Goal: Task Accomplishment & Management: Use online tool/utility

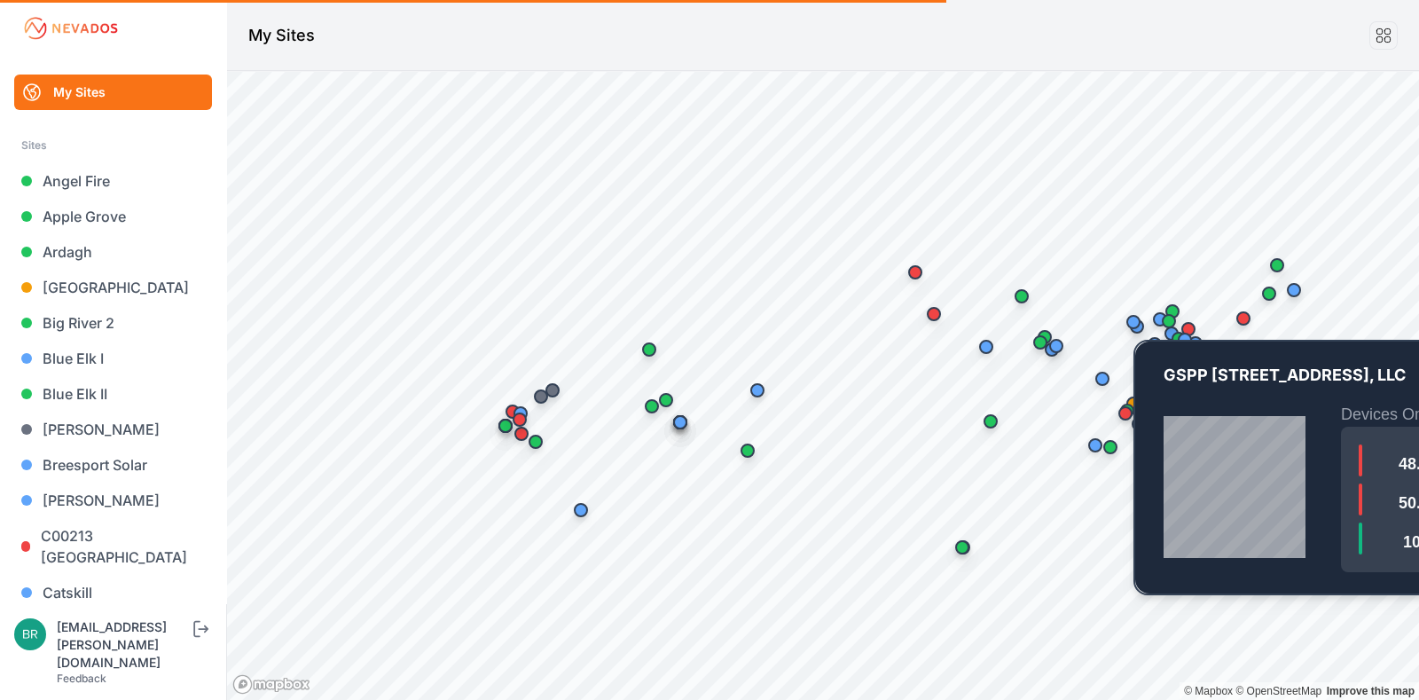
click at [1139, 336] on div "Map marker" at bounding box center [1133, 321] width 35 height 35
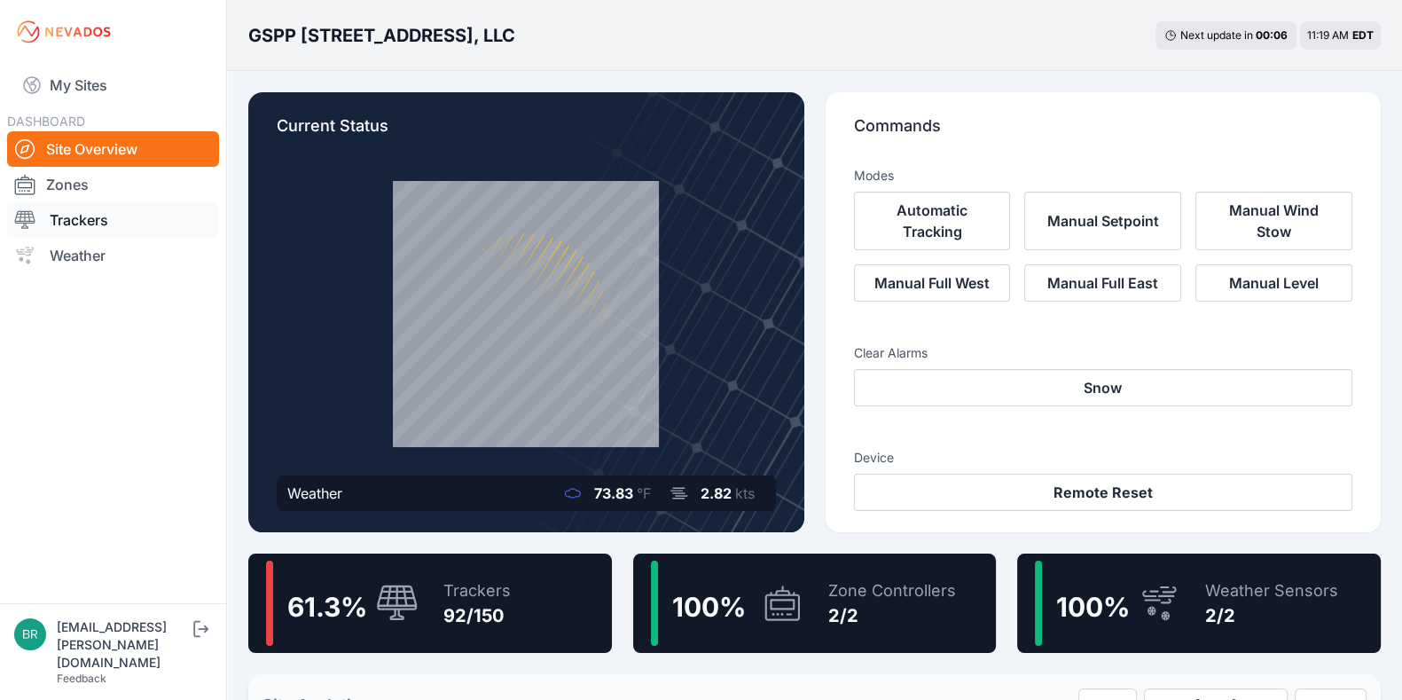
click at [145, 216] on link "Trackers" at bounding box center [113, 219] width 212 height 35
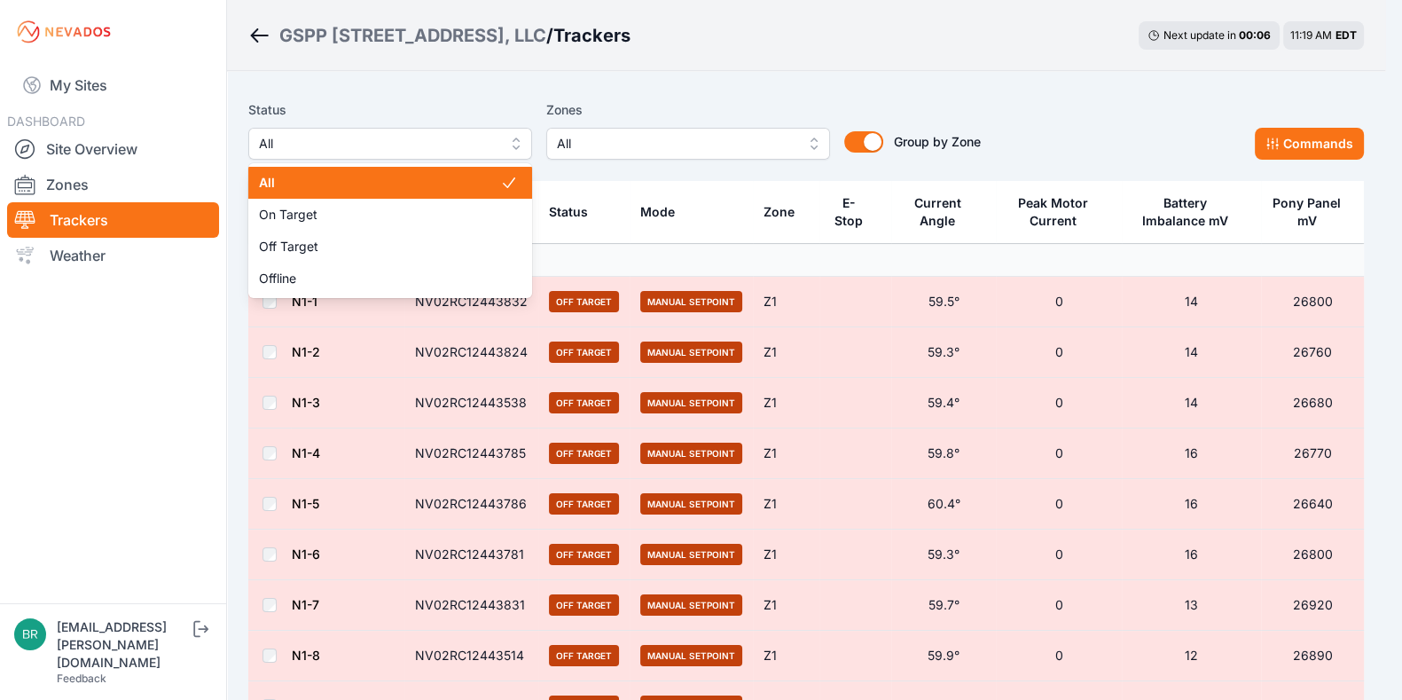
click at [347, 144] on span "All" at bounding box center [378, 143] width 238 height 21
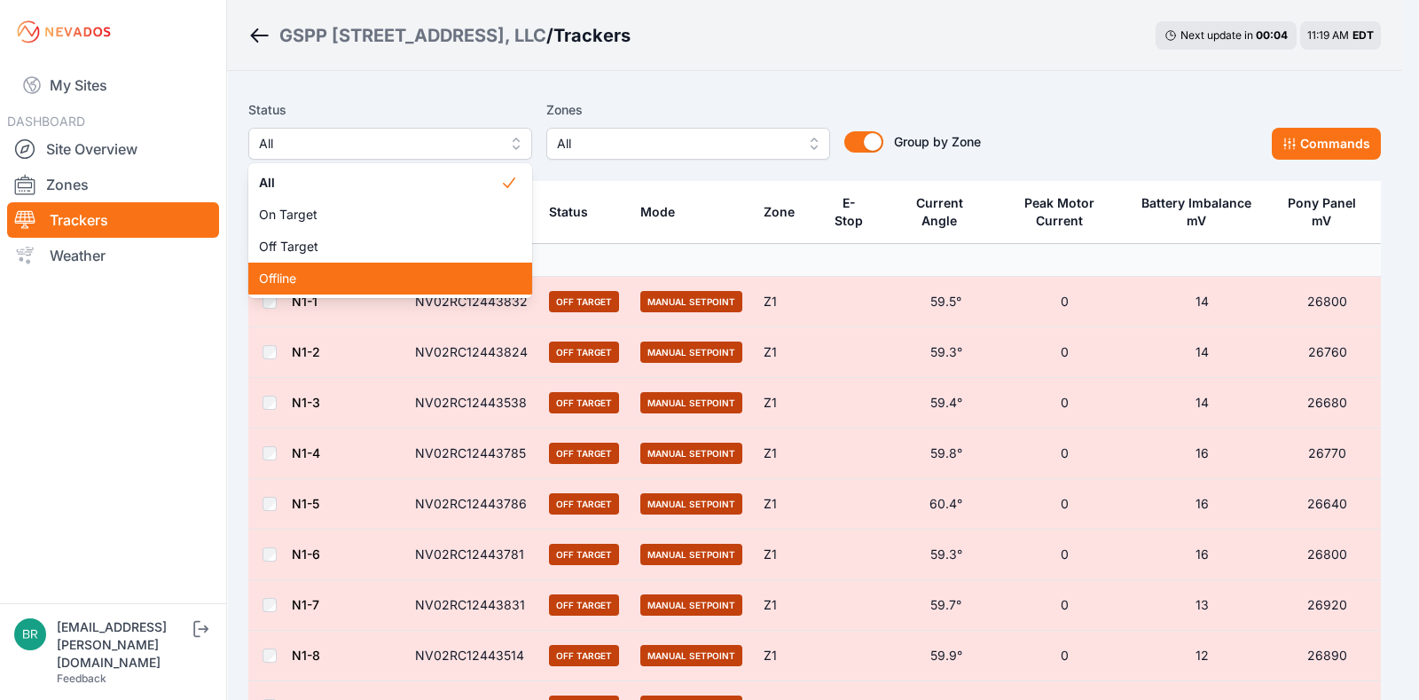
click at [364, 271] on span "Offline" at bounding box center [379, 279] width 241 height 18
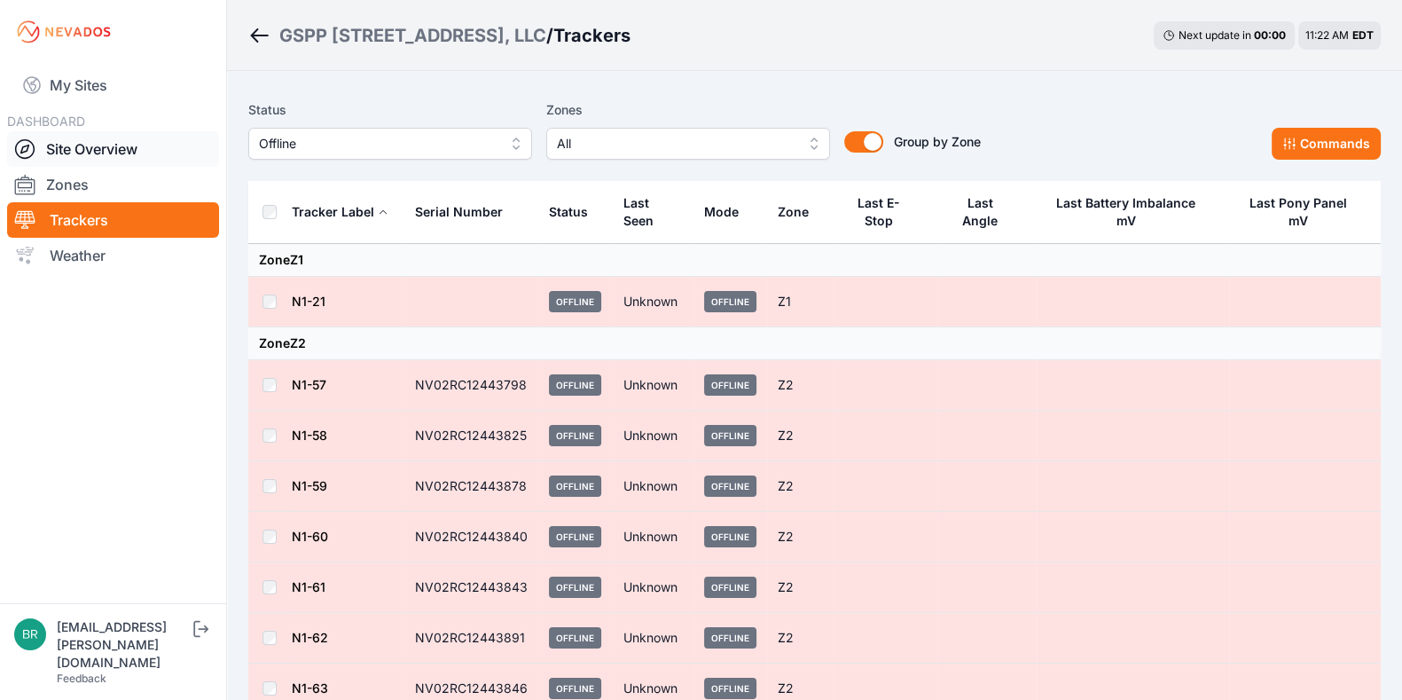
click at [120, 161] on link "Site Overview" at bounding box center [113, 148] width 212 height 35
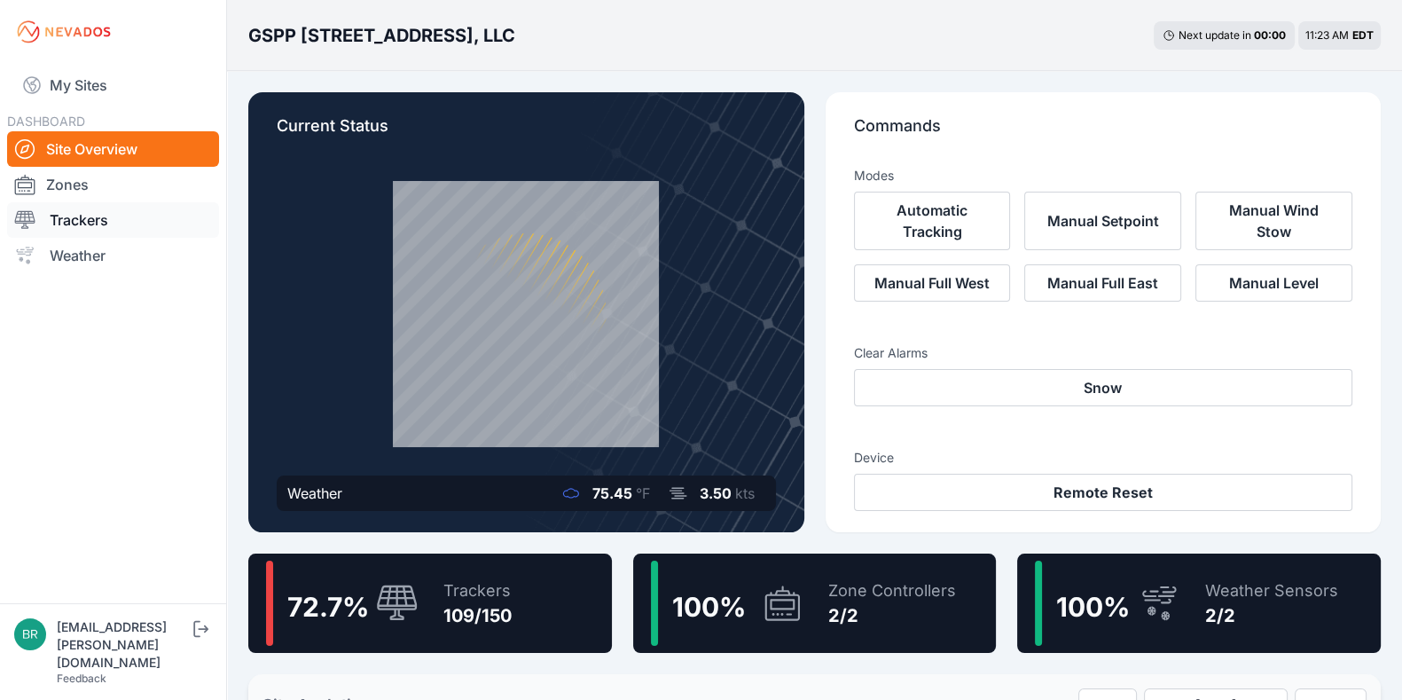
click at [112, 220] on link "Trackers" at bounding box center [113, 219] width 212 height 35
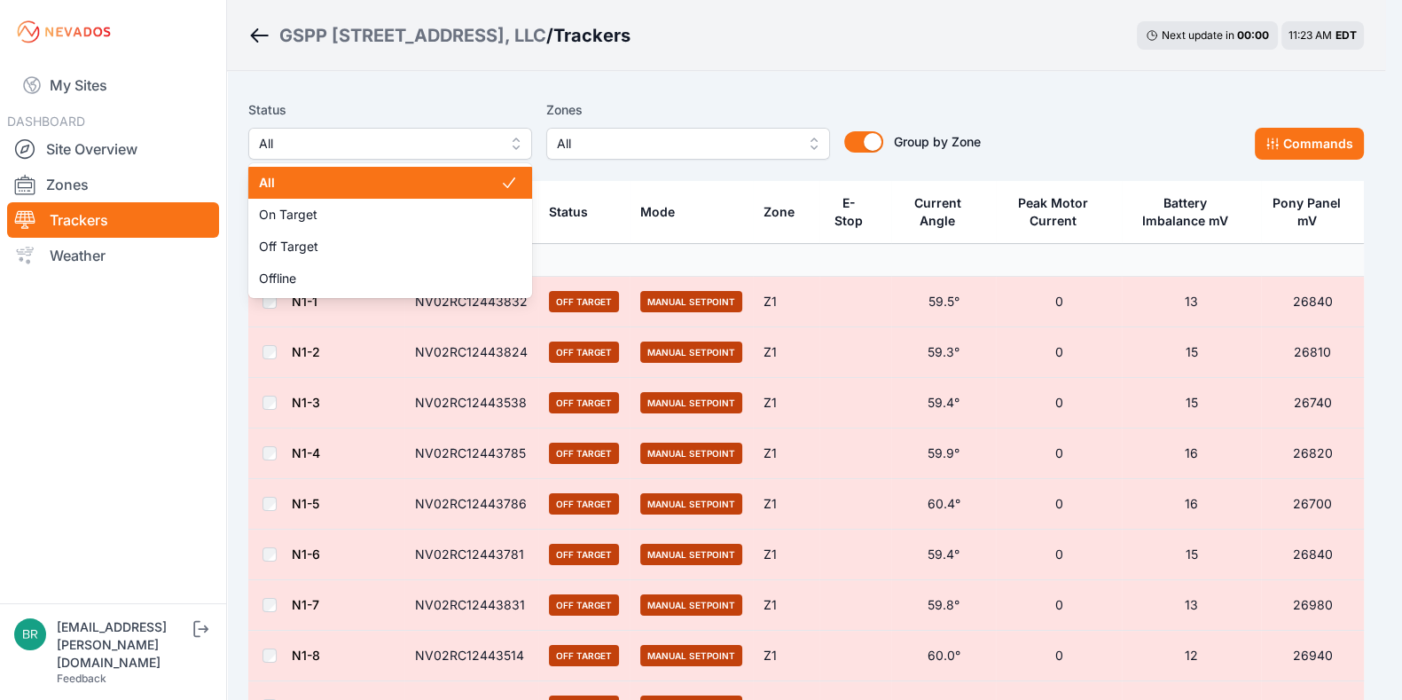
click at [386, 135] on span "All" at bounding box center [378, 143] width 238 height 21
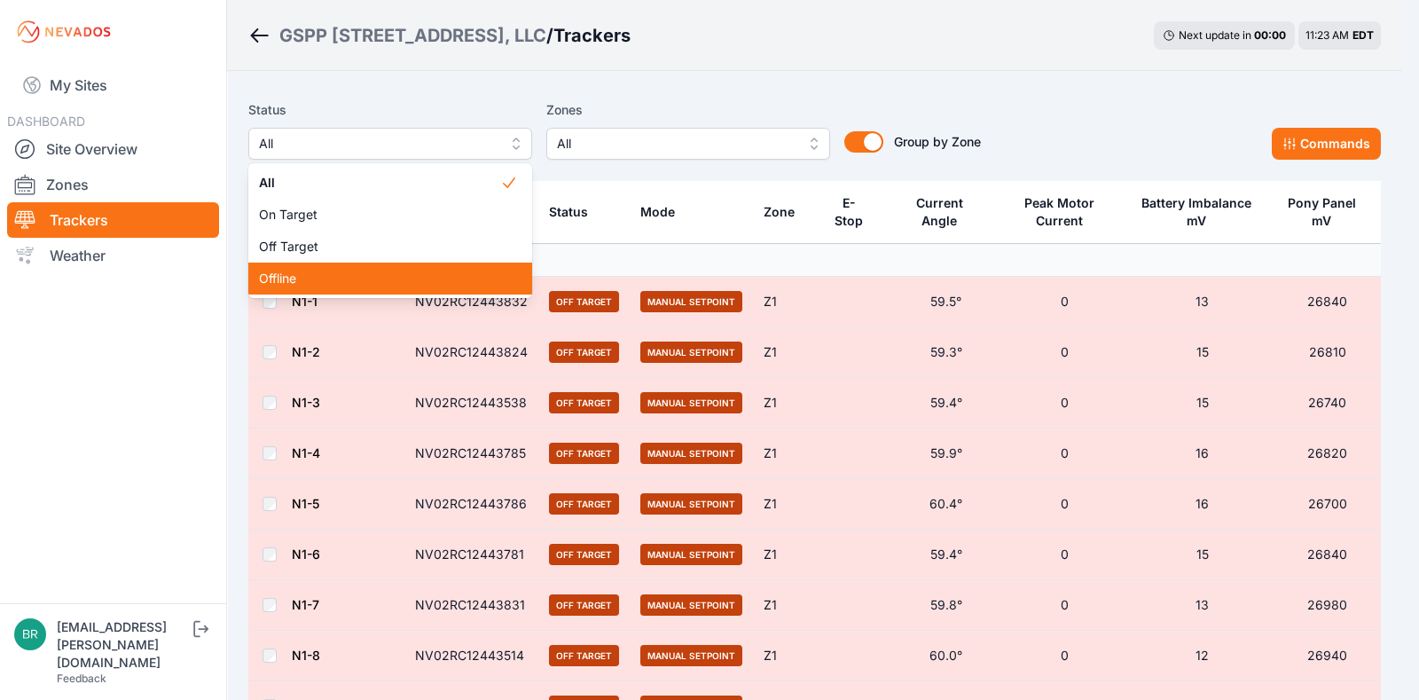
drag, startPoint x: 390, startPoint y: 259, endPoint x: 395, endPoint y: 274, distance: 15.7
click at [395, 274] on div "All On Target Off Target Offline" at bounding box center [390, 230] width 284 height 135
click at [395, 274] on span "Offline" at bounding box center [379, 279] width 241 height 18
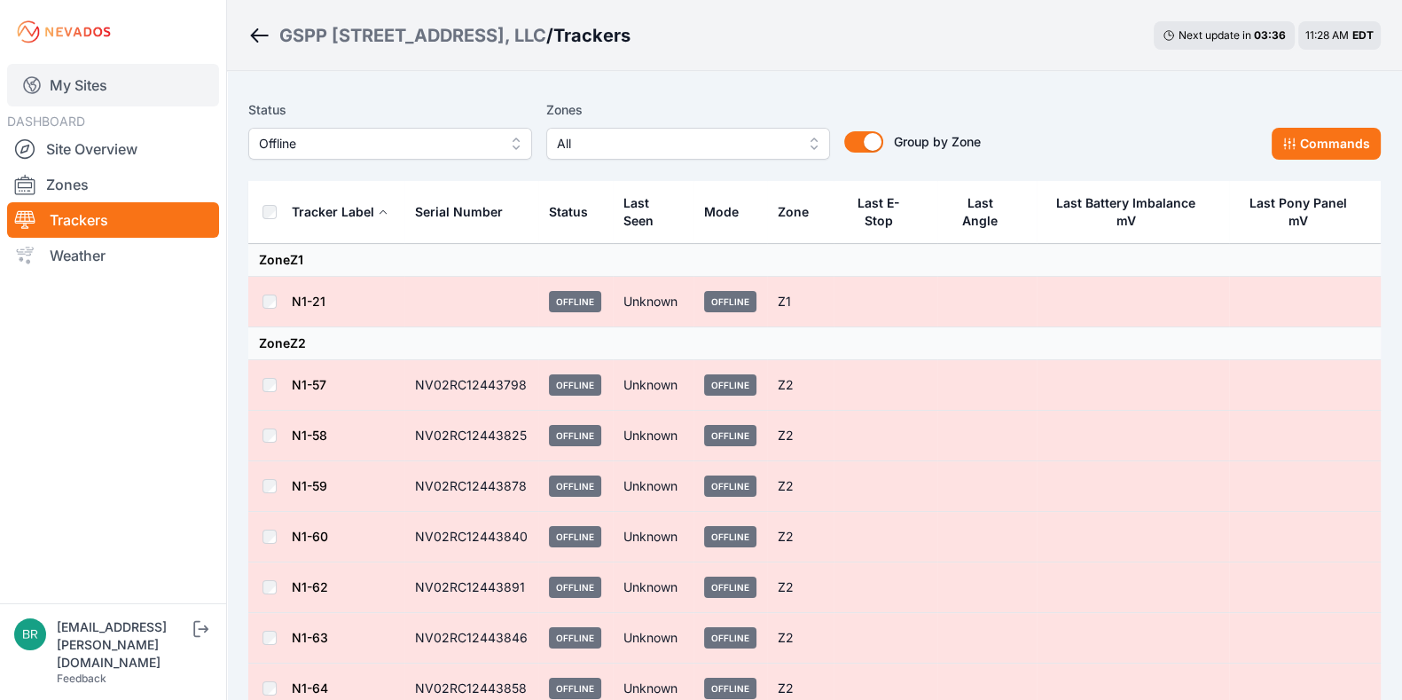
click at [114, 96] on link "My Sites" at bounding box center [113, 85] width 212 height 43
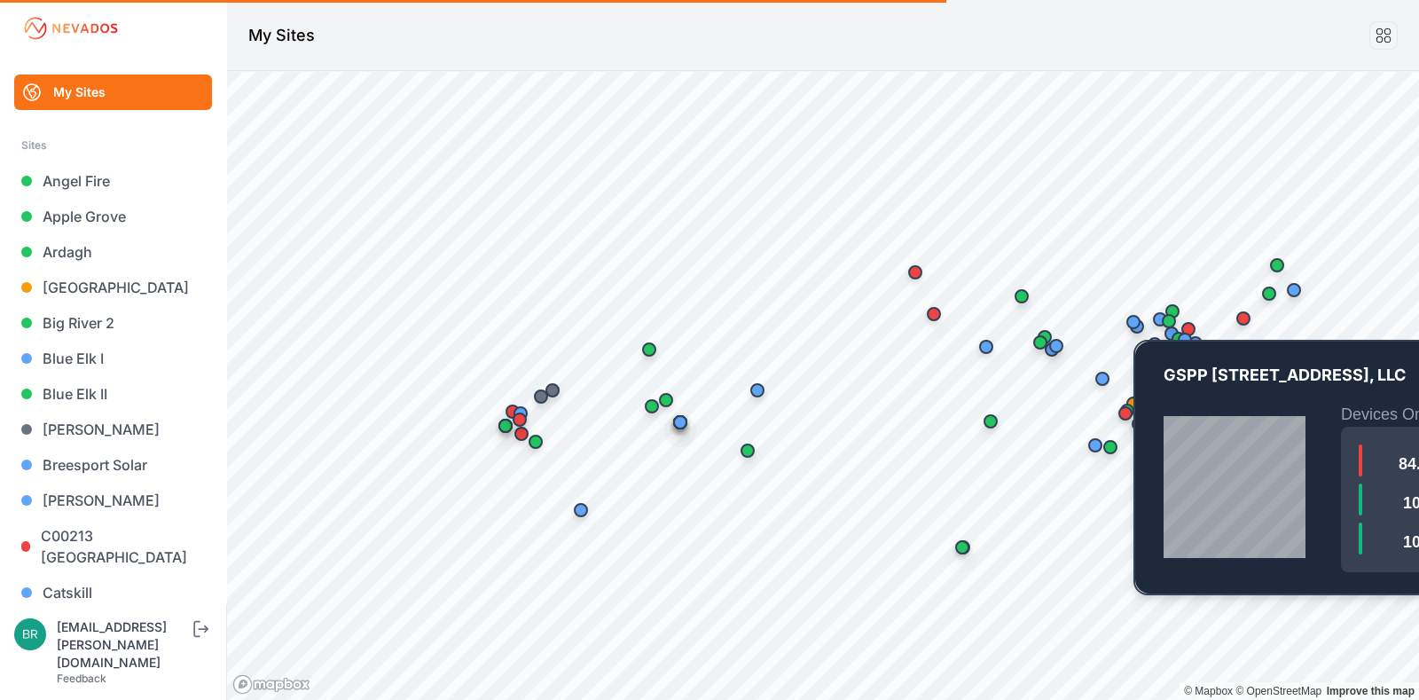
click at [1126, 333] on div "Map marker" at bounding box center [1133, 321] width 35 height 35
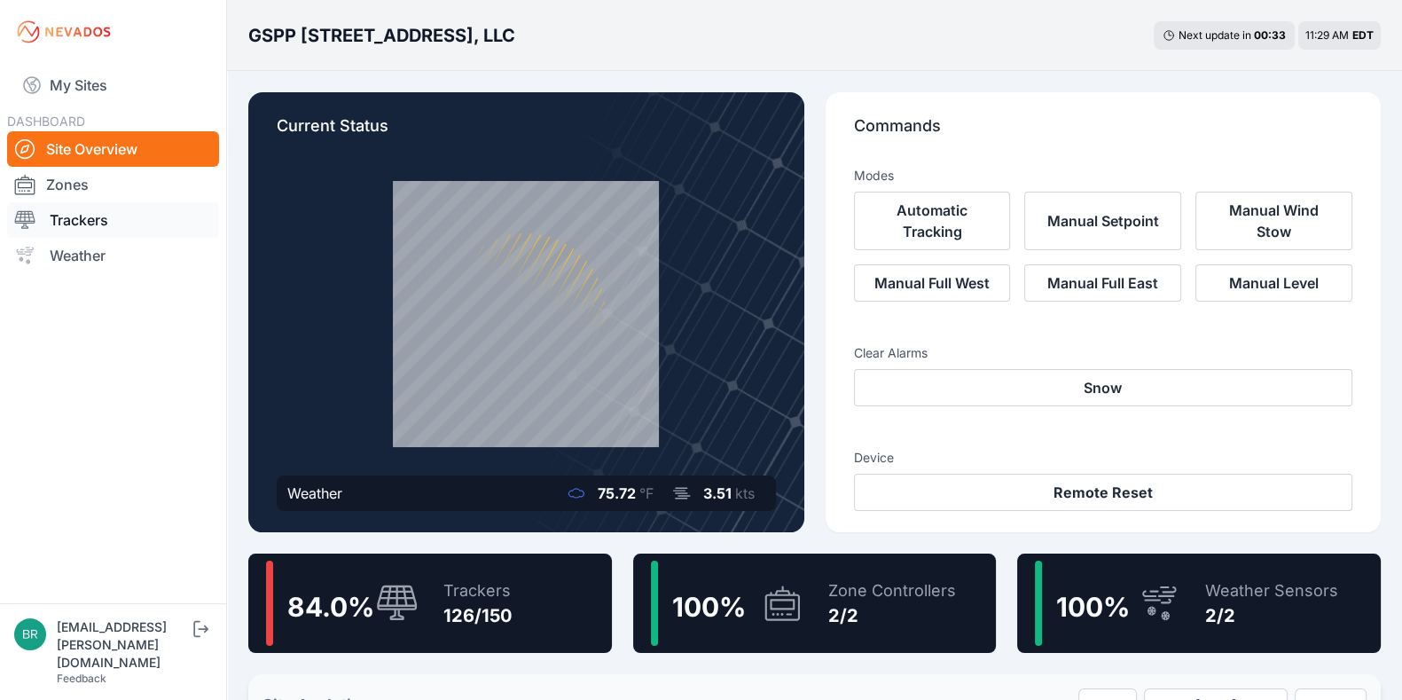
click at [172, 229] on link "Trackers" at bounding box center [113, 219] width 212 height 35
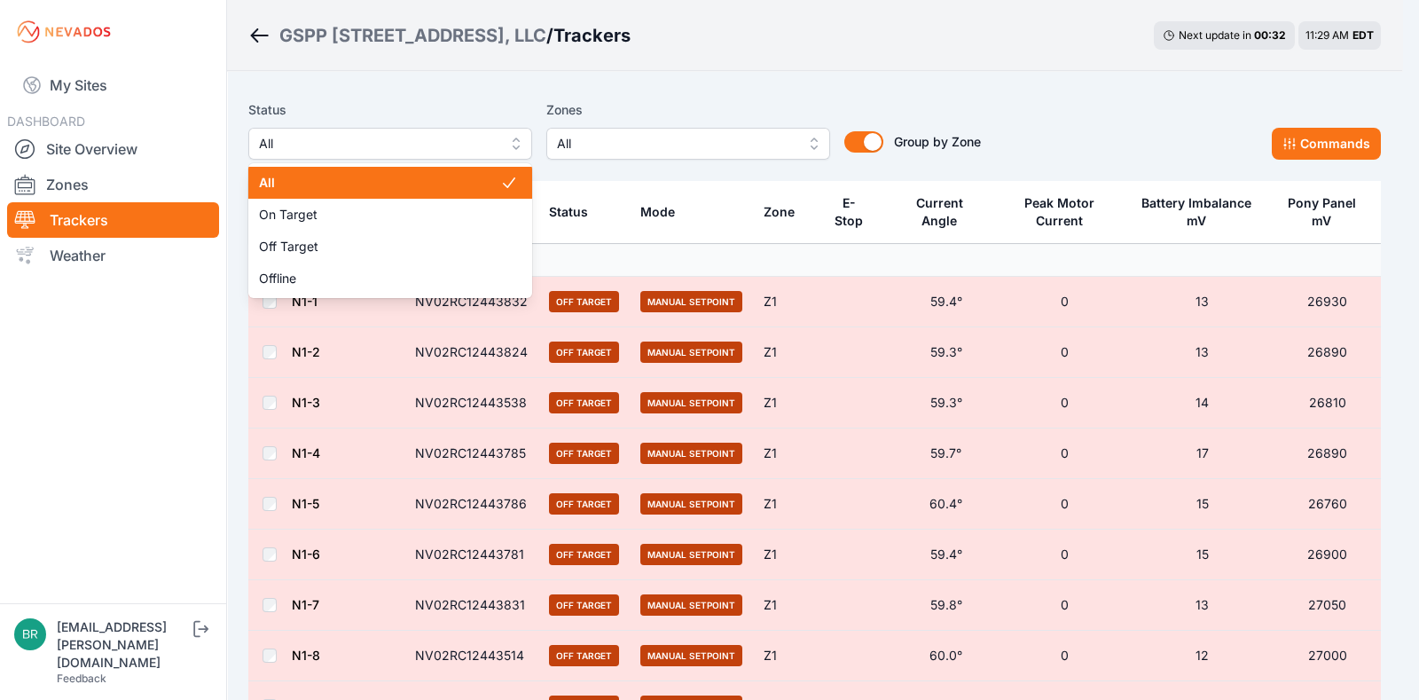
click at [477, 153] on span "All" at bounding box center [378, 143] width 238 height 21
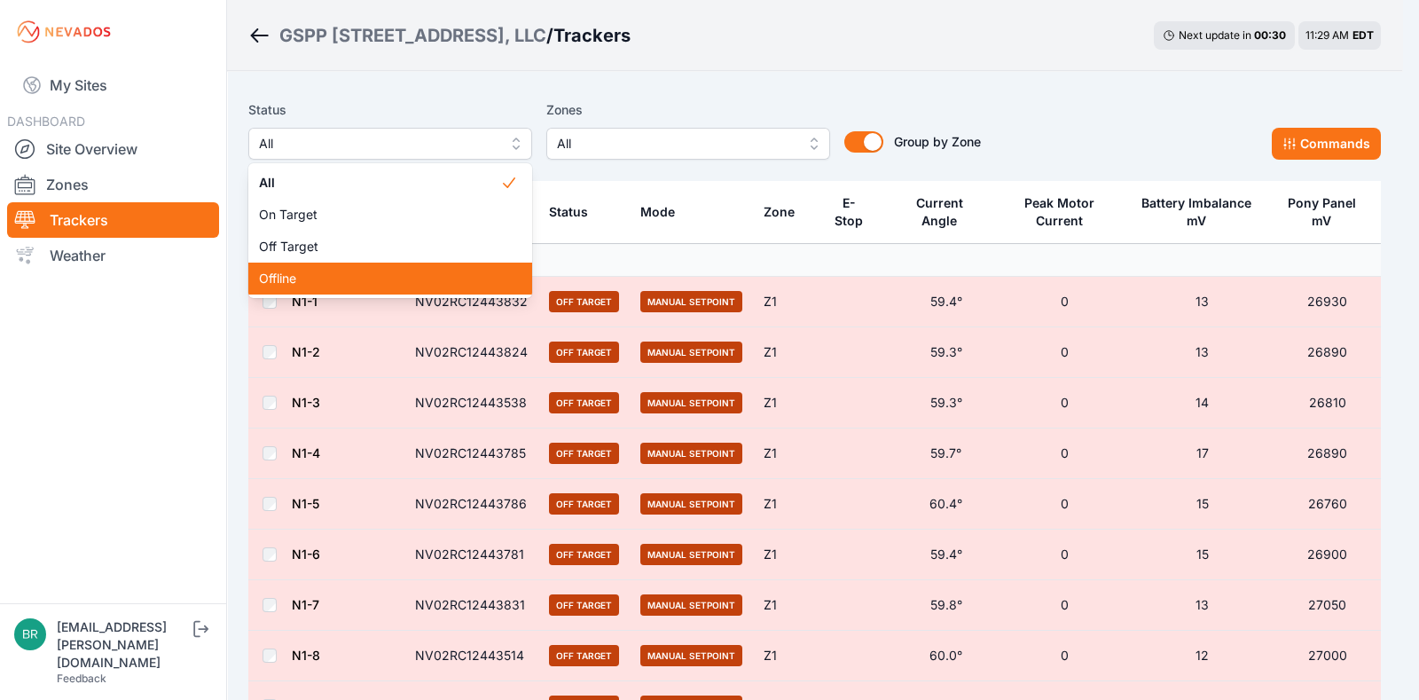
click at [422, 279] on span "Offline" at bounding box center [379, 279] width 241 height 18
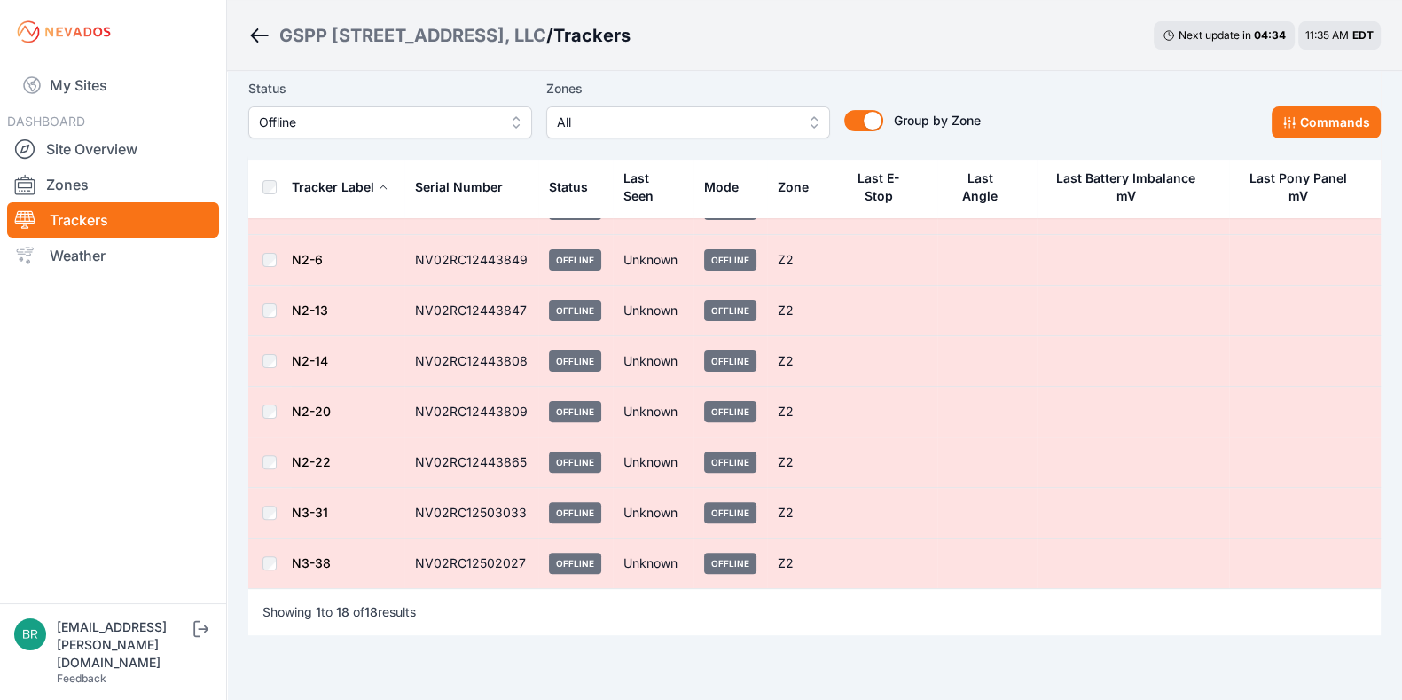
scroll to position [628, 0]
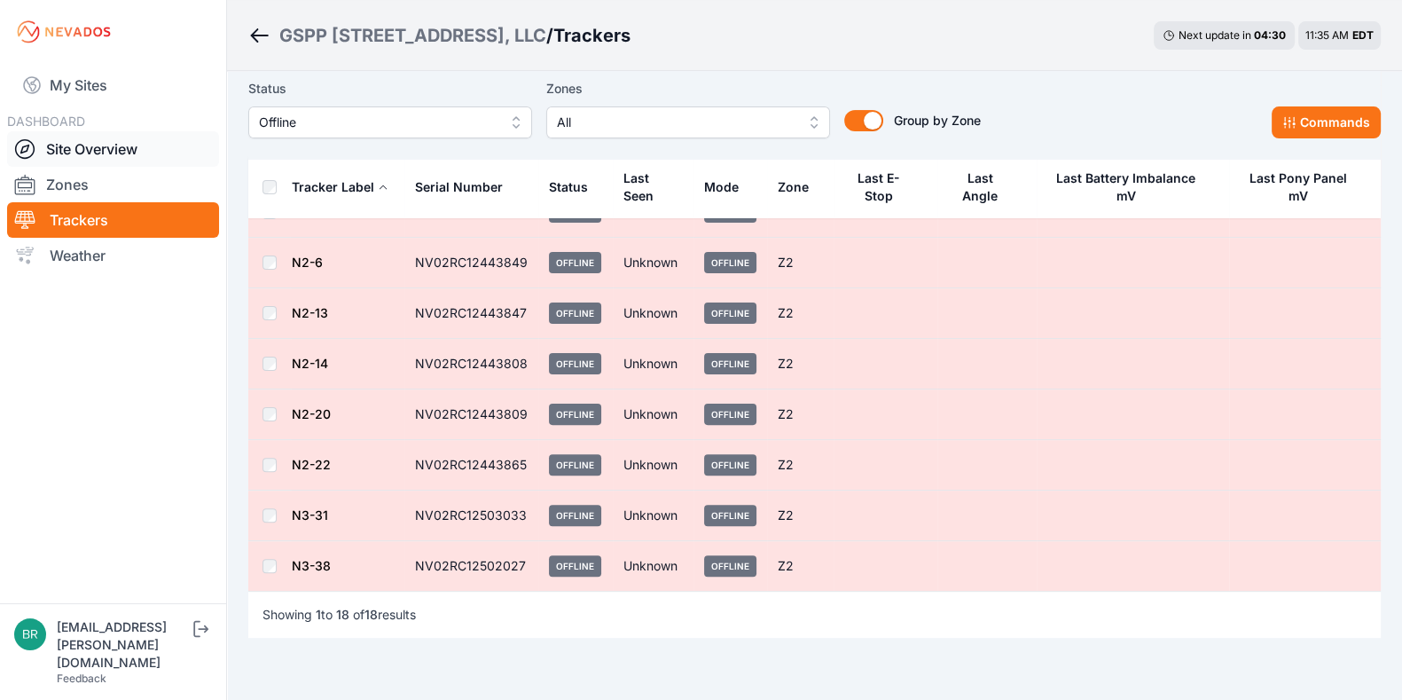
click at [110, 147] on link "Site Overview" at bounding box center [113, 148] width 212 height 35
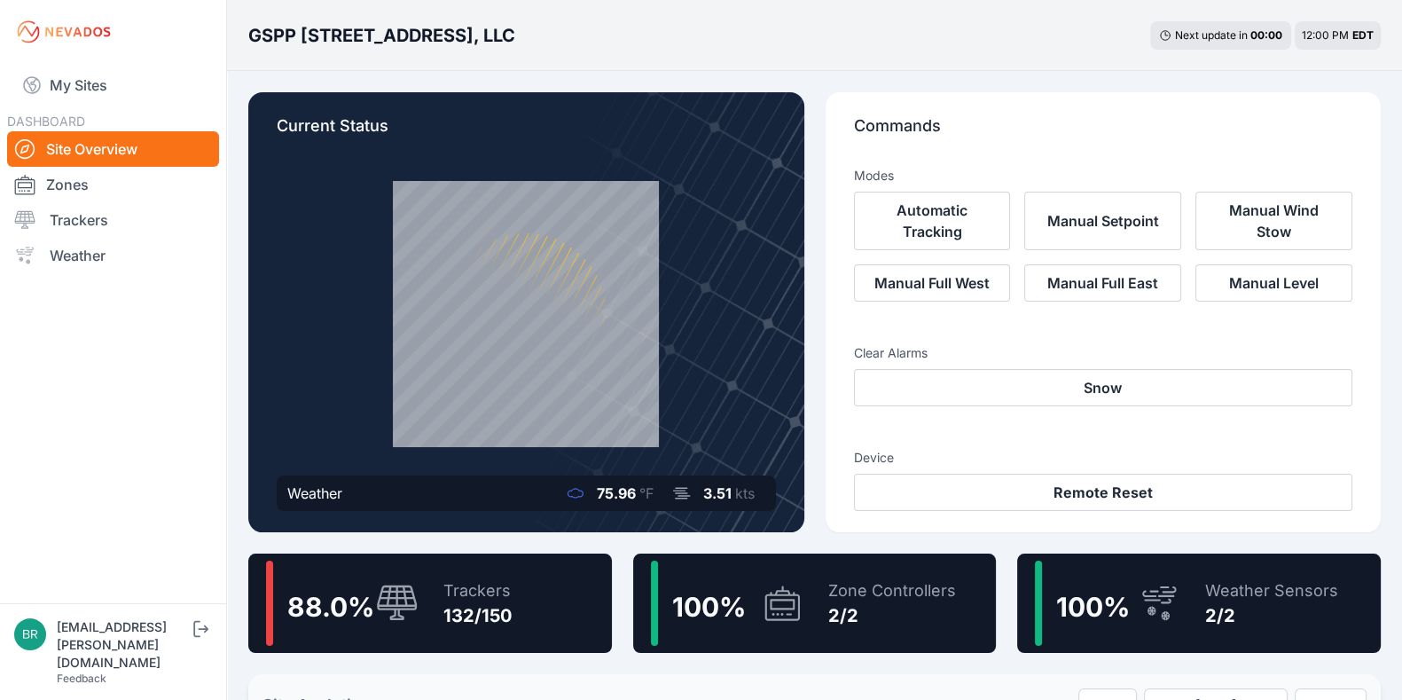
click at [92, 147] on link "Site Overview" at bounding box center [113, 148] width 212 height 35
click at [109, 208] on link "Trackers" at bounding box center [113, 219] width 212 height 35
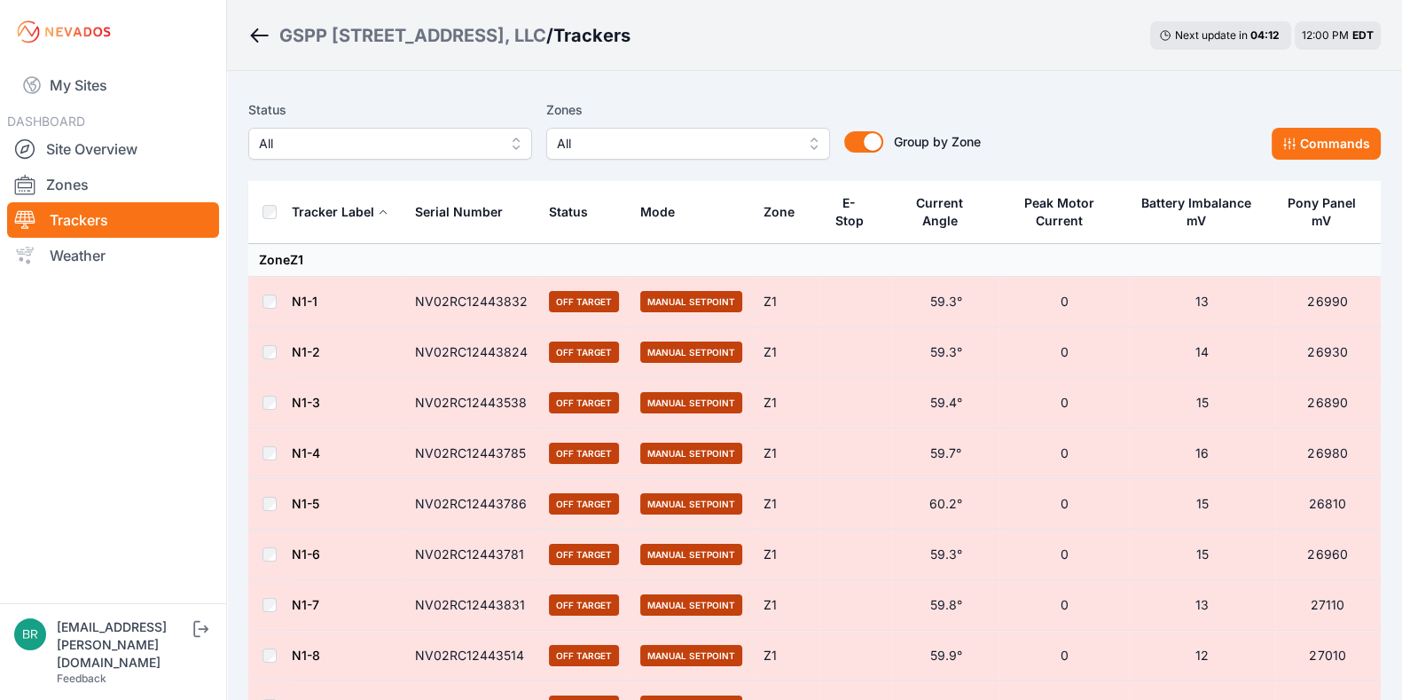
click at [361, 143] on span "All" at bounding box center [378, 143] width 238 height 21
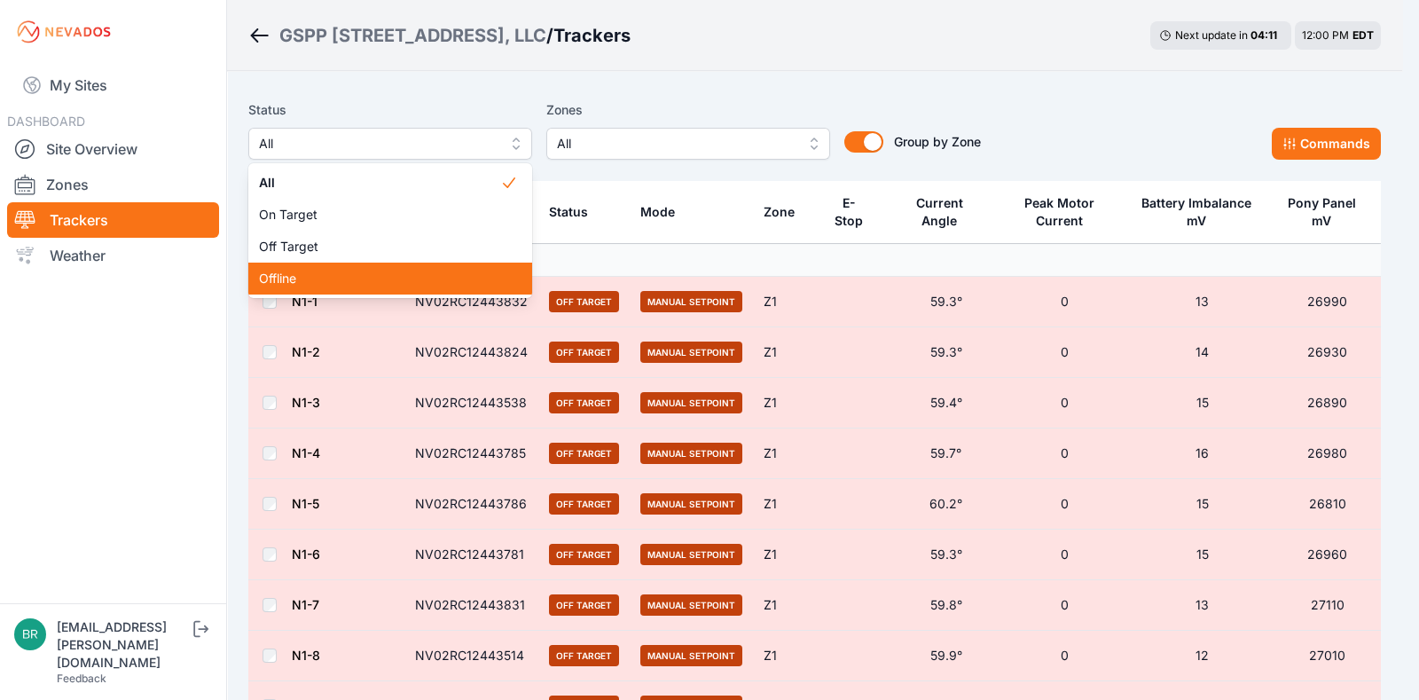
click at [371, 278] on span "Offline" at bounding box center [379, 279] width 241 height 18
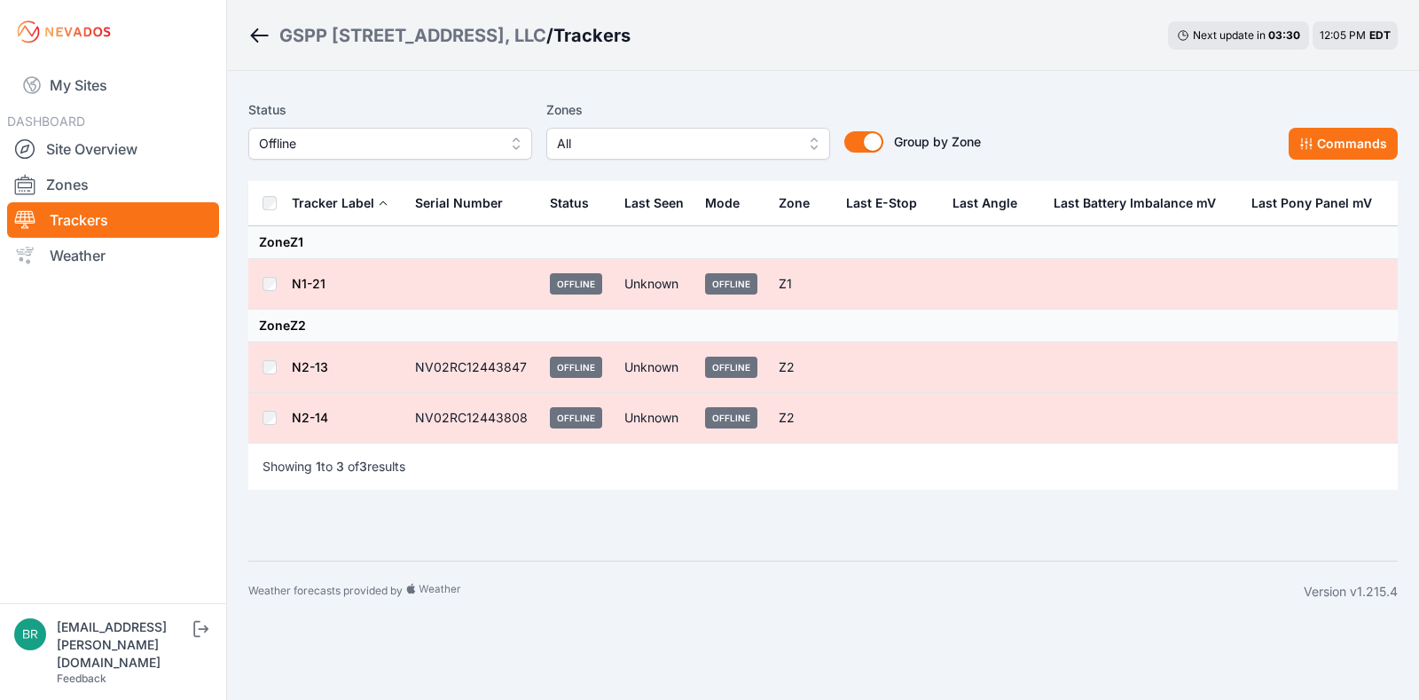
click at [779, 616] on div "Weather forecasts provided by Version v1.215.4" at bounding box center [822, 591] width 1149 height 61
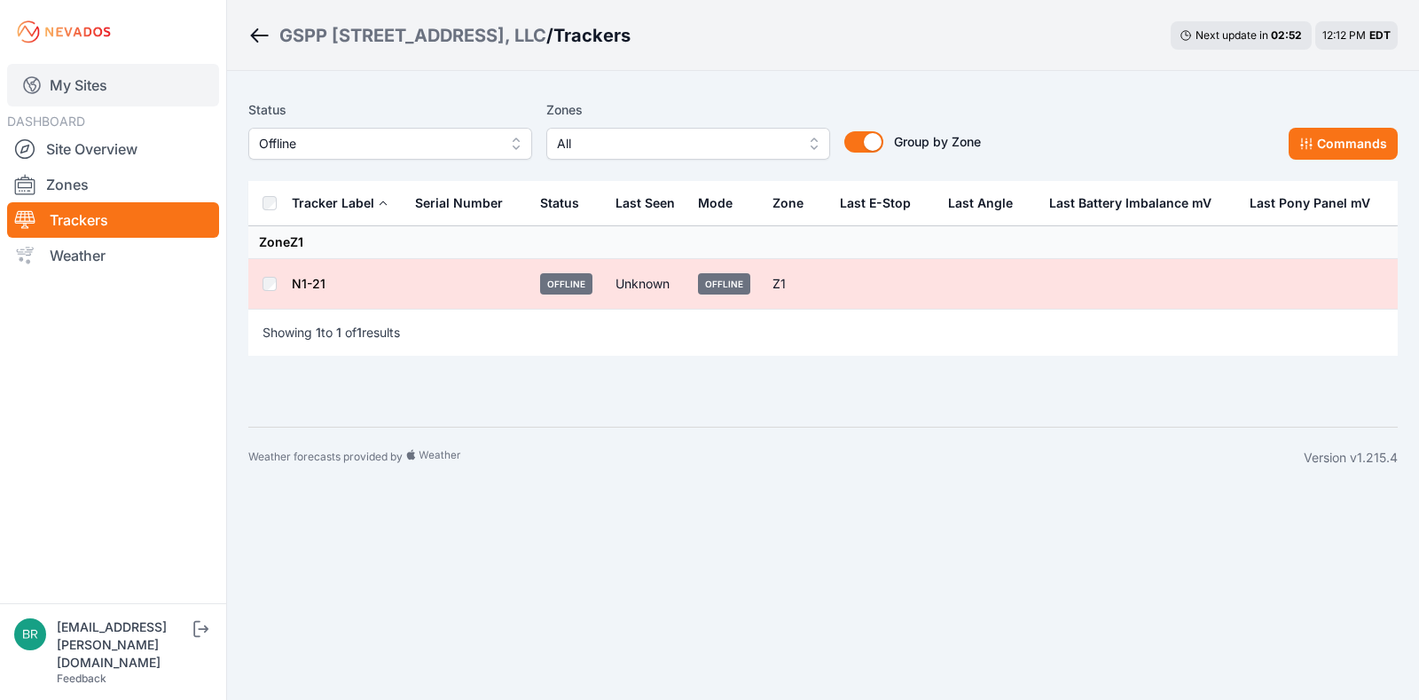
click at [104, 82] on link "My Sites" at bounding box center [113, 85] width 212 height 43
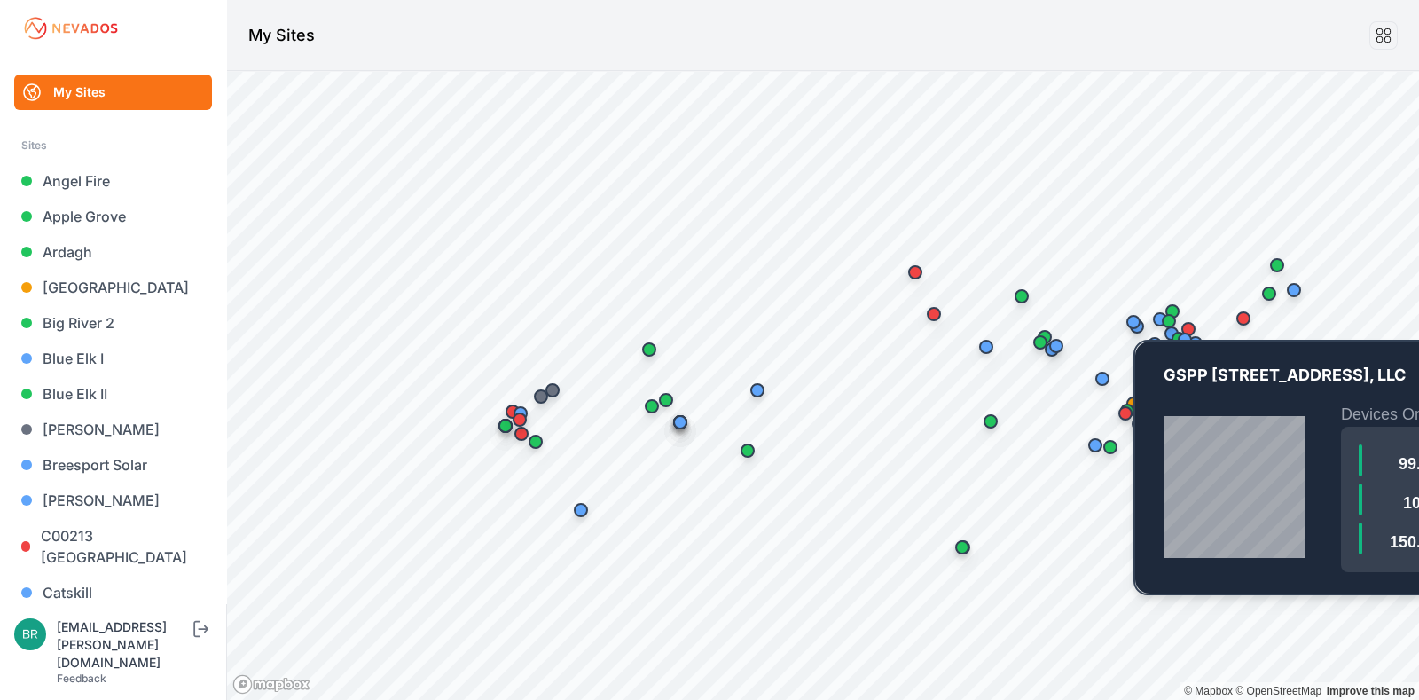
click at [1139, 325] on div "Map marker" at bounding box center [1133, 322] width 14 height 14
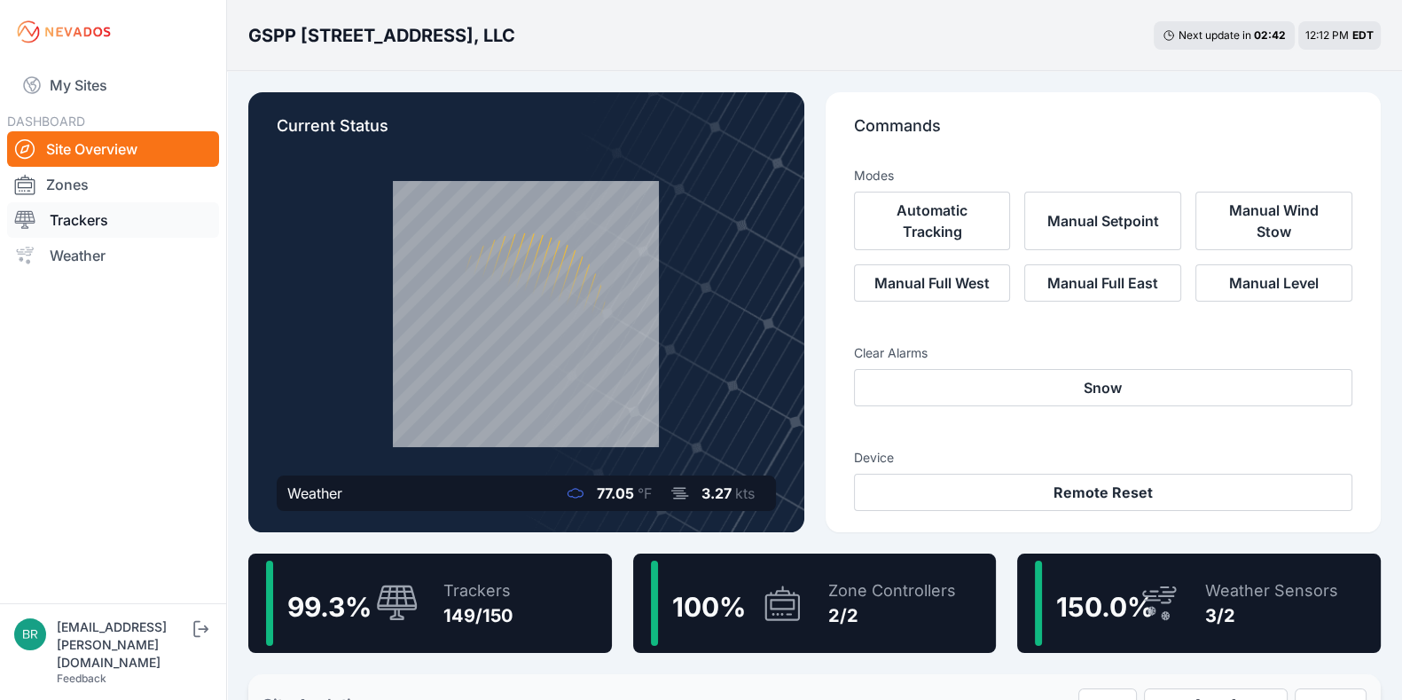
click at [132, 205] on link "Trackers" at bounding box center [113, 219] width 212 height 35
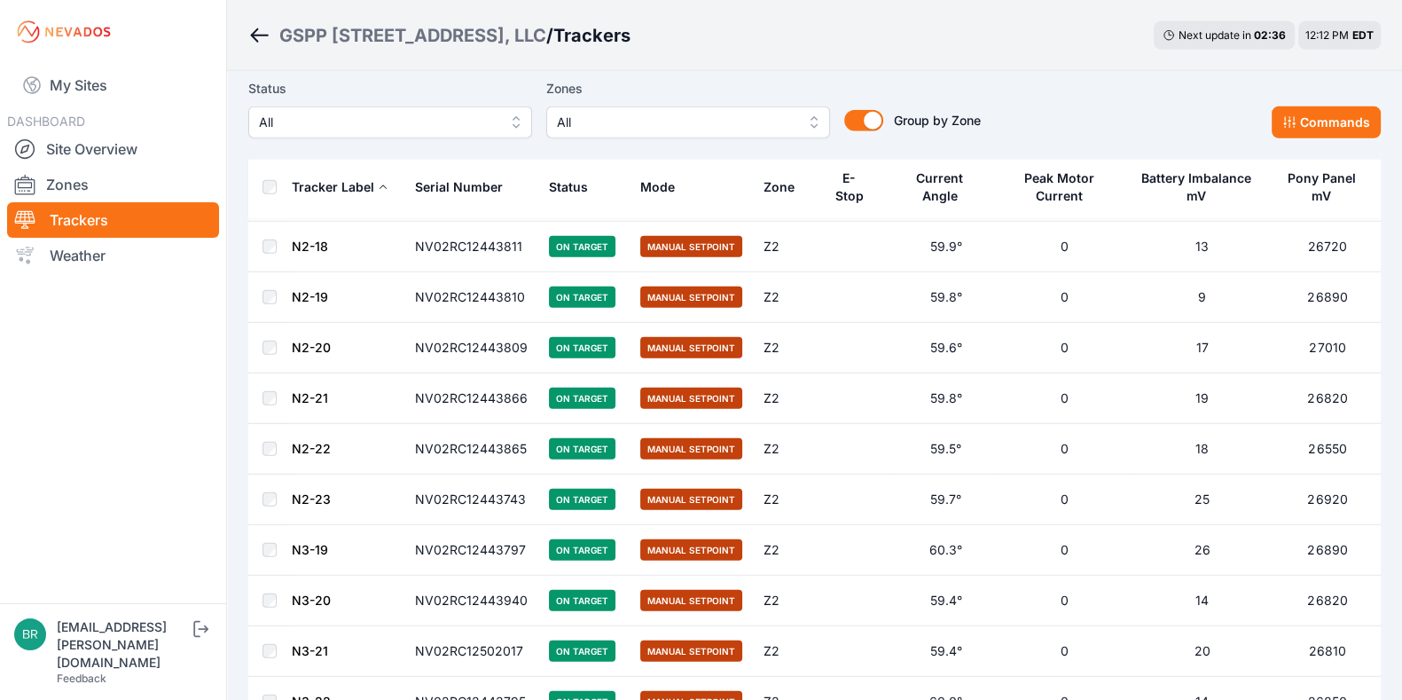
scroll to position [7345, 0]
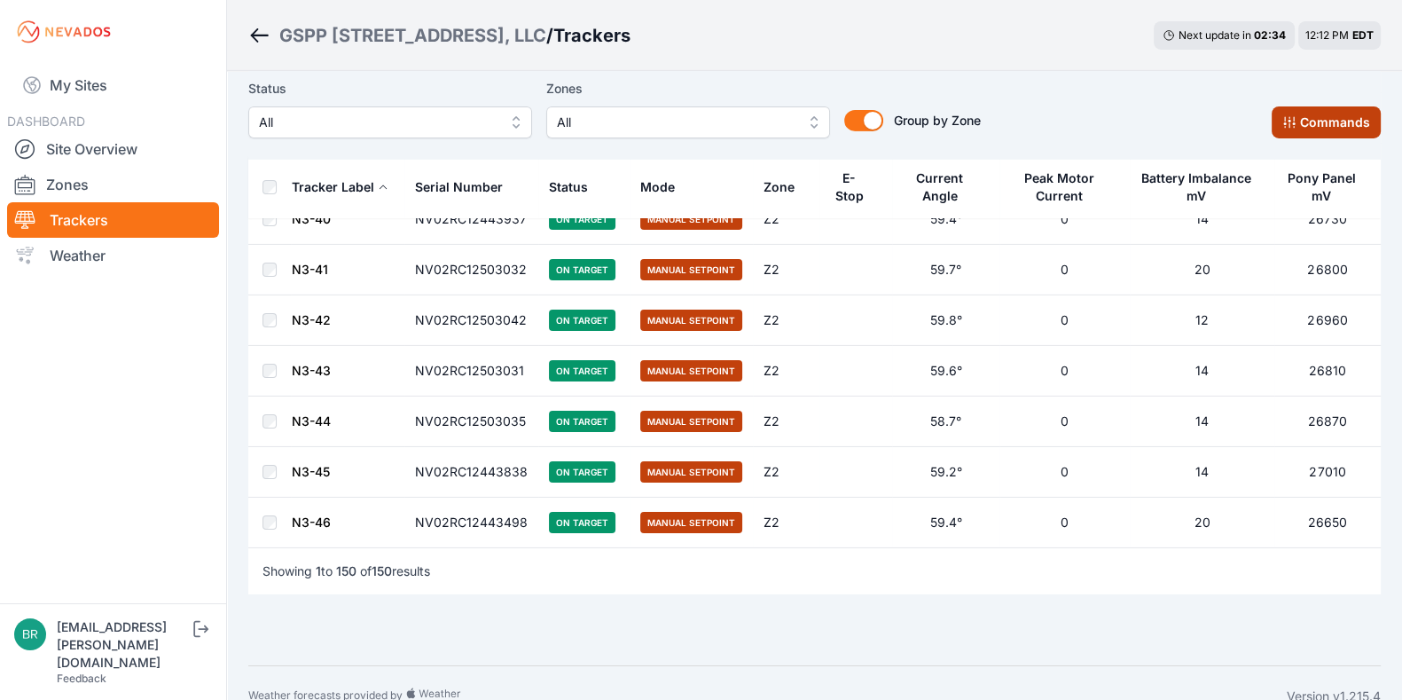
click at [1348, 126] on button "Commands" at bounding box center [1326, 122] width 109 height 32
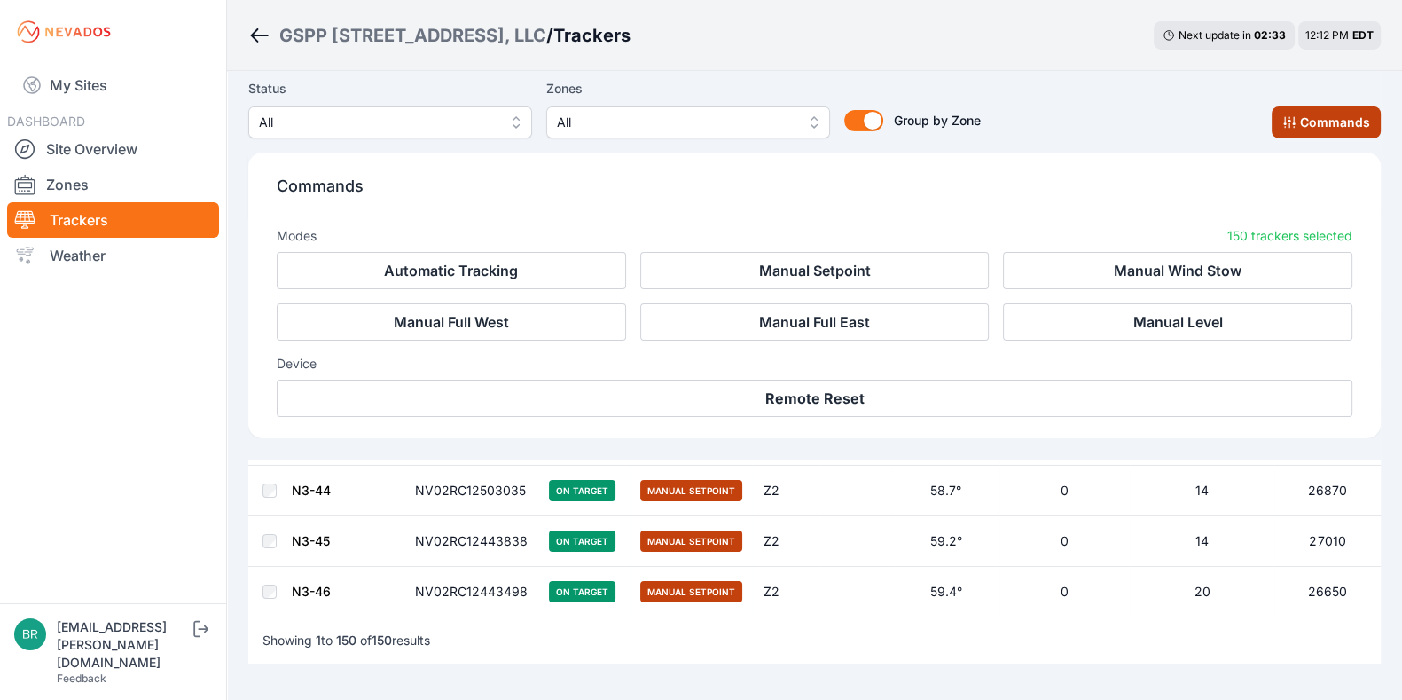
scroll to position [7644, 0]
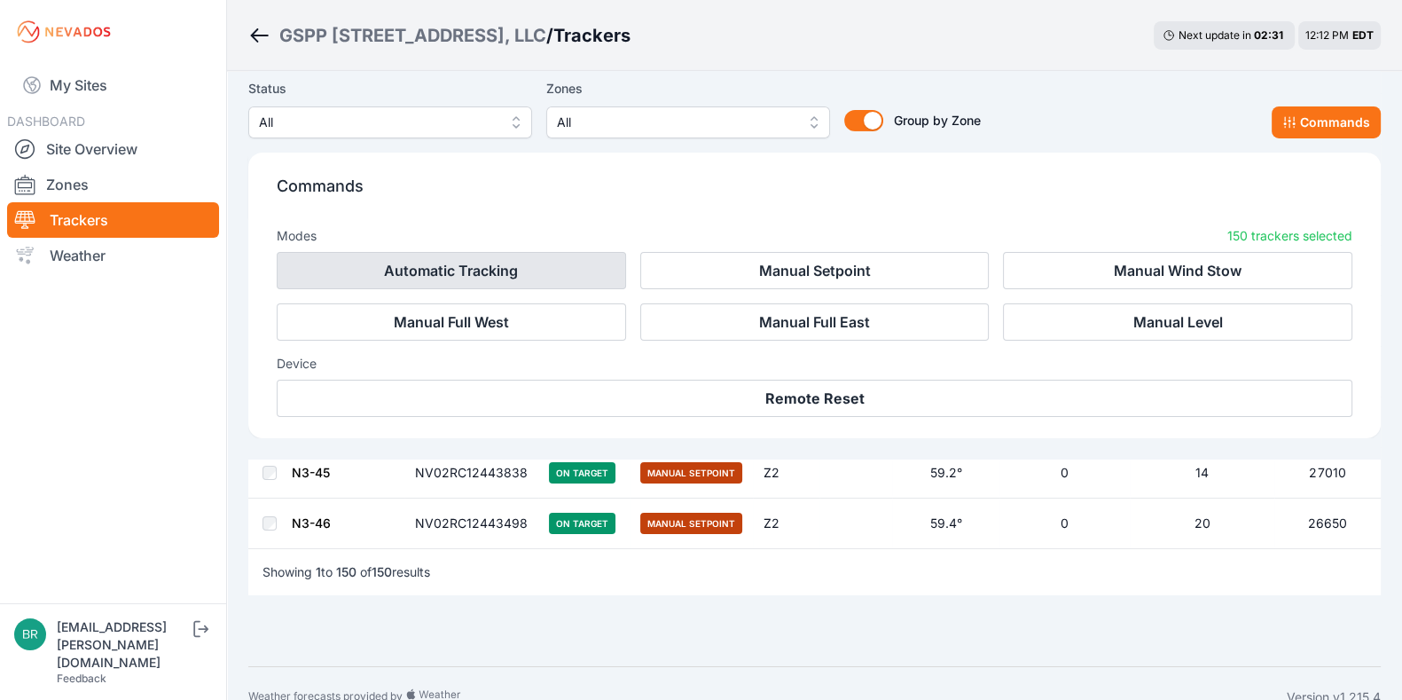
click at [512, 286] on button "Automatic Tracking" at bounding box center [451, 270] width 349 height 37
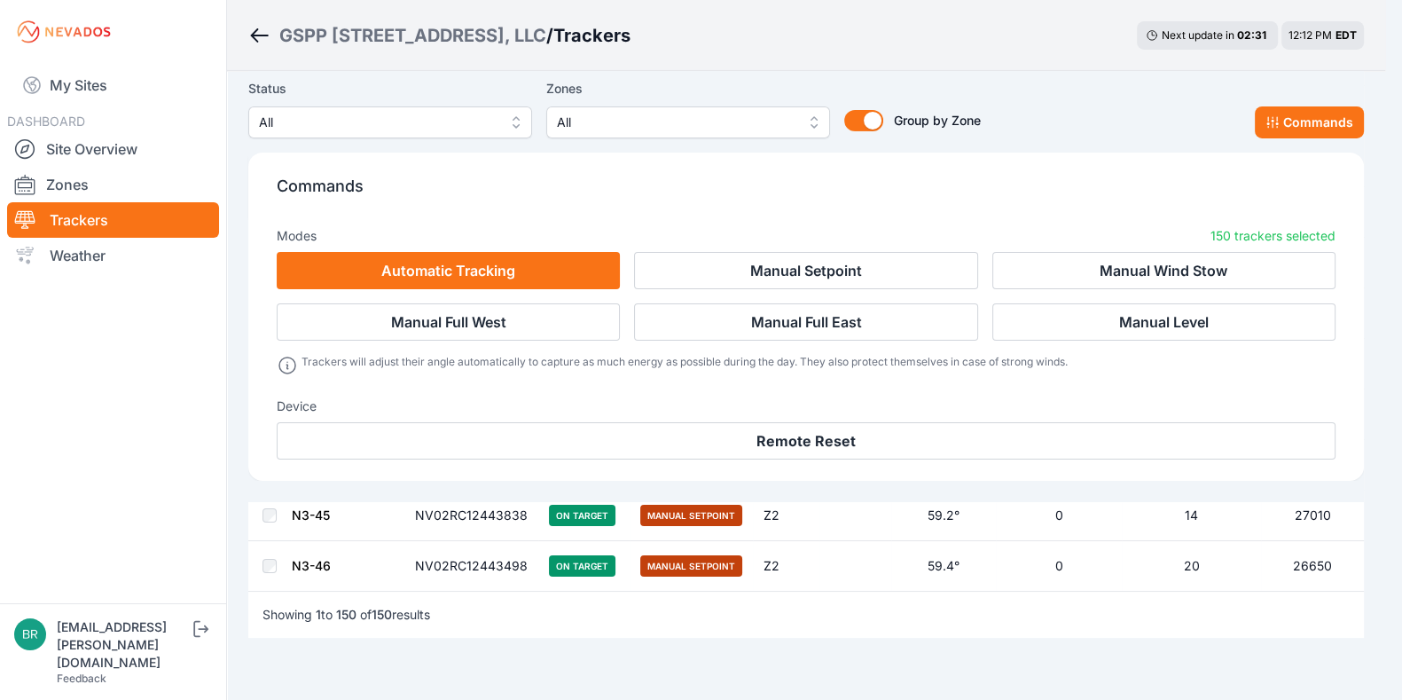
scroll to position [7685, 0]
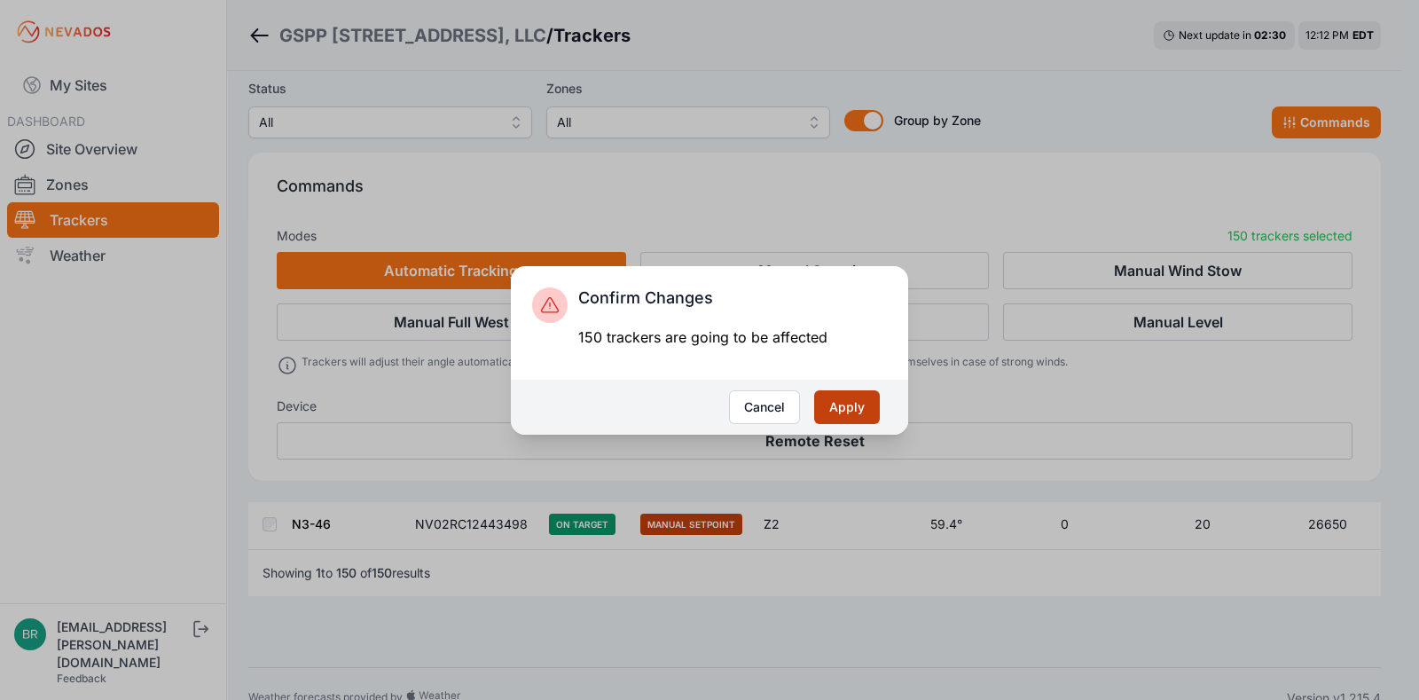
click at [829, 401] on button "Apply" at bounding box center [847, 407] width 66 height 34
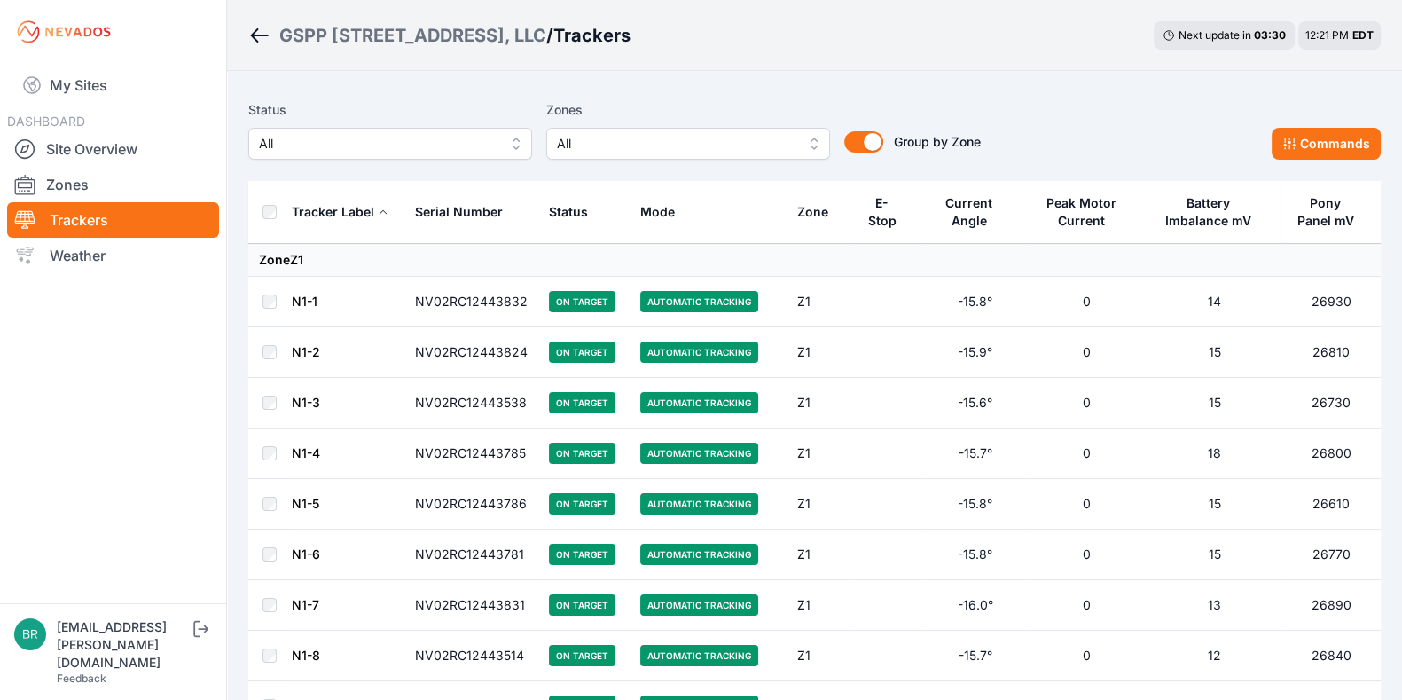
click at [1350, 165] on div "Status All Zones All Group by Zone Group by Zone Commands" at bounding box center [814, 136] width 1133 height 89
click at [1108, 104] on div "Status All Zones All Group by Zone Group by Zone Commands" at bounding box center [814, 129] width 1133 height 60
click at [131, 209] on link "Trackers" at bounding box center [113, 219] width 212 height 35
click at [161, 155] on link "Site Overview" at bounding box center [113, 148] width 212 height 35
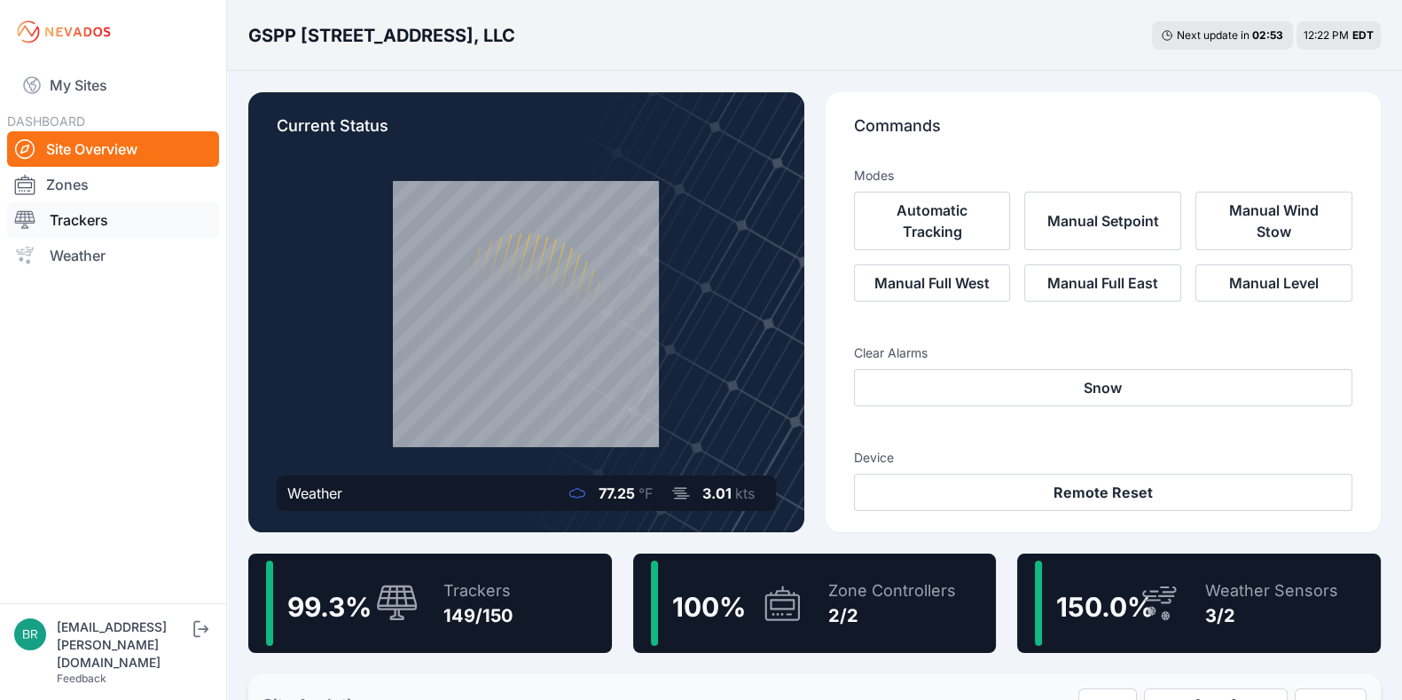
click at [152, 215] on link "Trackers" at bounding box center [113, 219] width 212 height 35
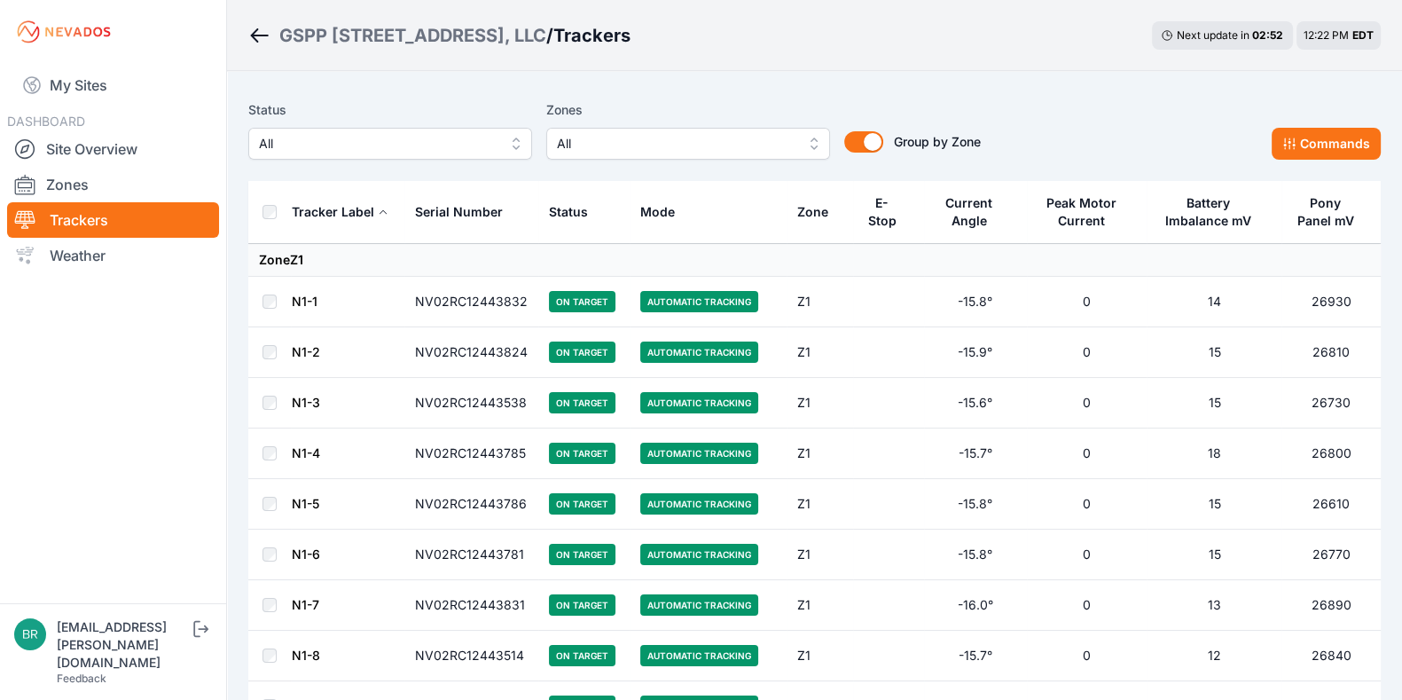
click at [393, 148] on span "All" at bounding box center [378, 143] width 238 height 21
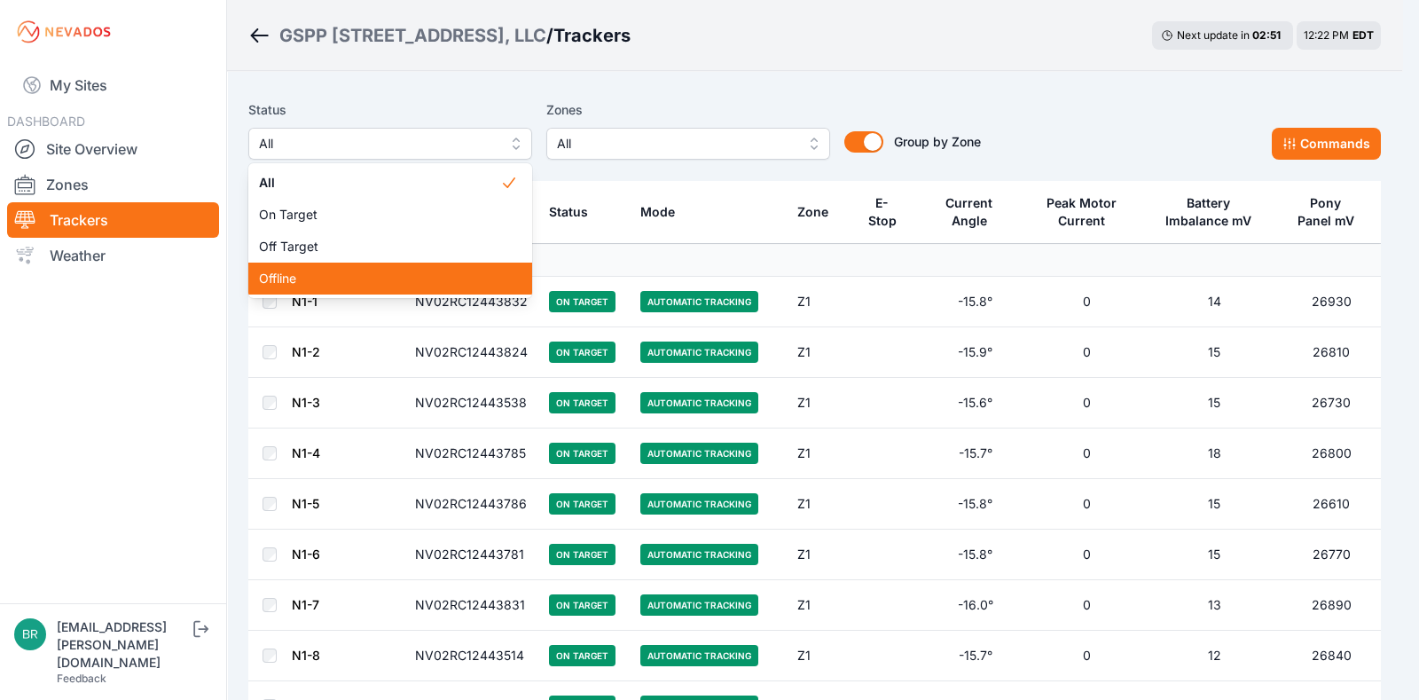
click at [341, 277] on span "Offline" at bounding box center [379, 279] width 241 height 18
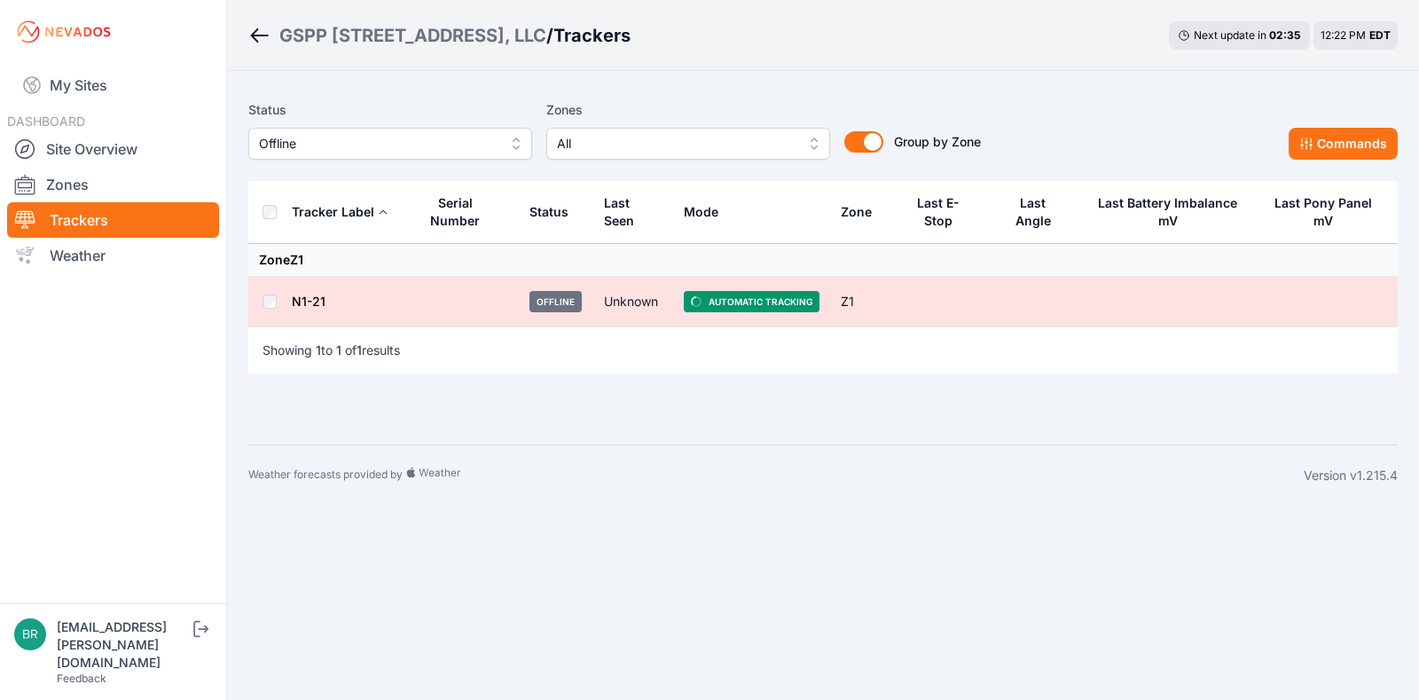
click at [328, 145] on span "Offline" at bounding box center [378, 143] width 238 height 21
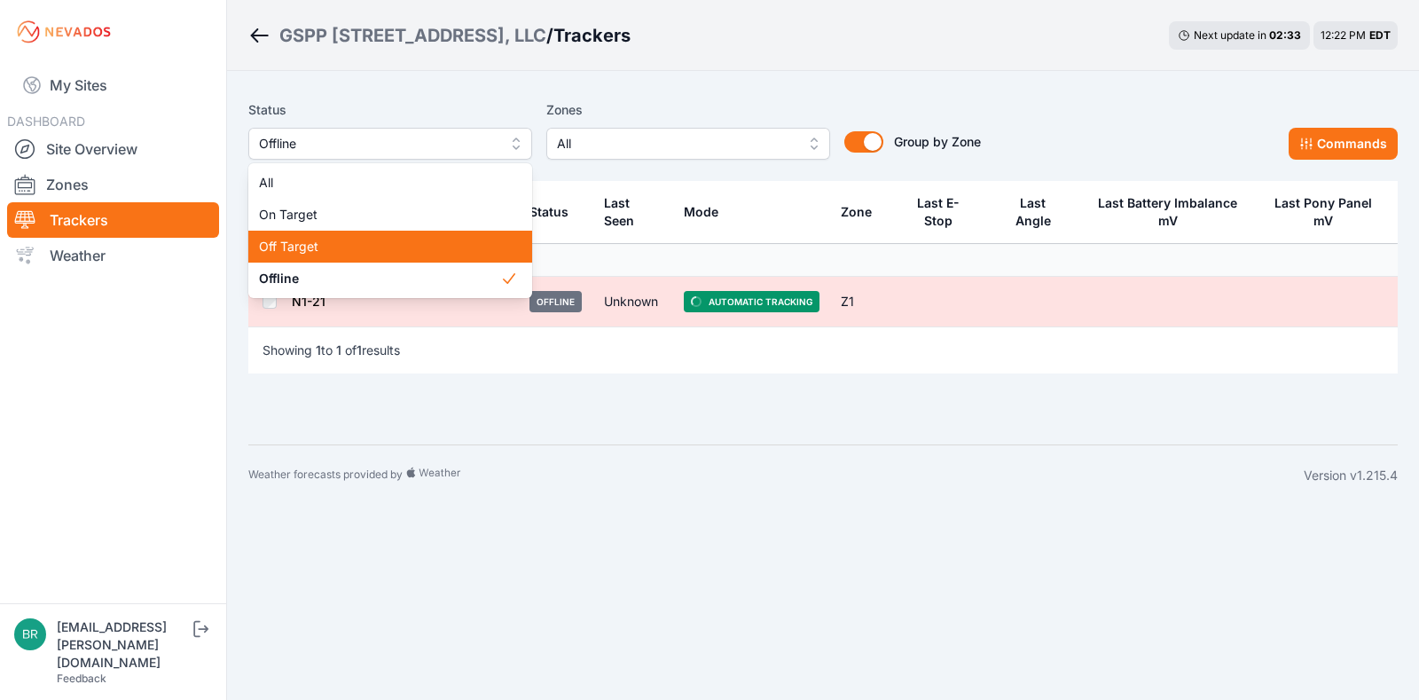
click at [325, 232] on div "Off Target" at bounding box center [390, 247] width 284 height 32
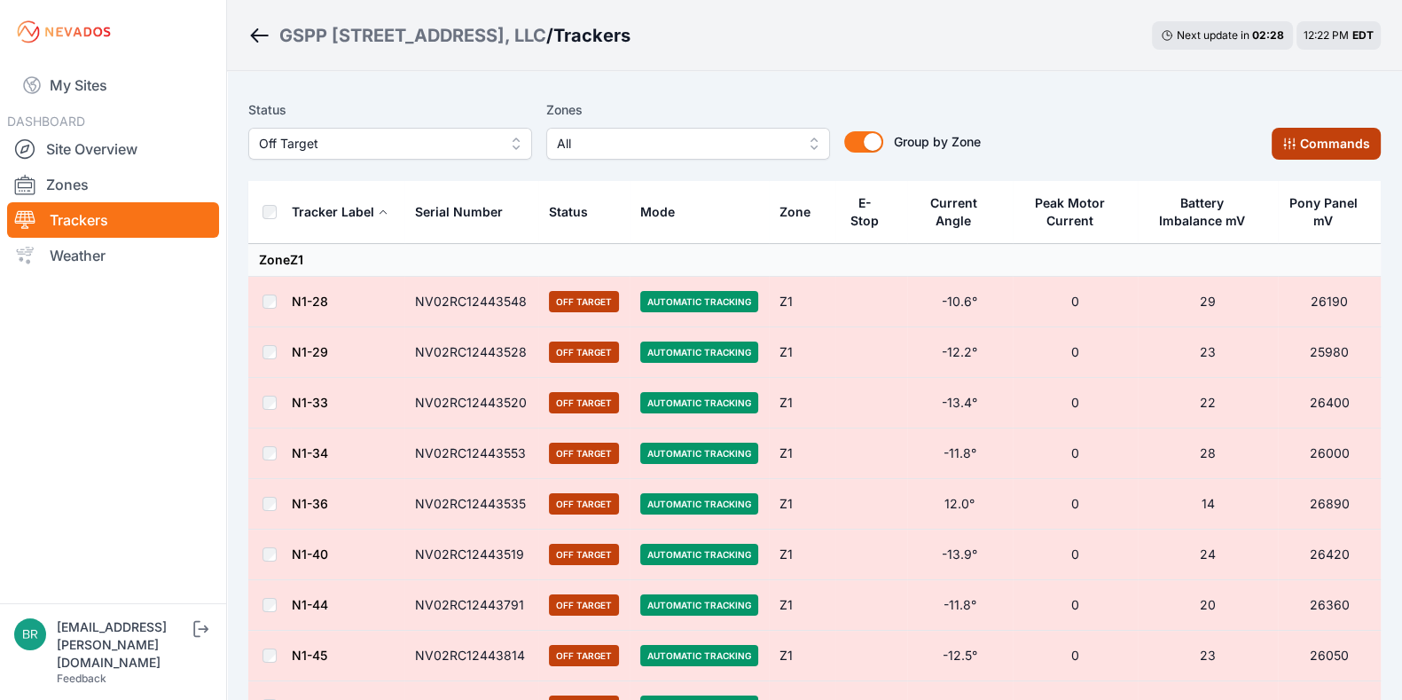
click at [1285, 145] on icon at bounding box center [1290, 144] width 14 height 14
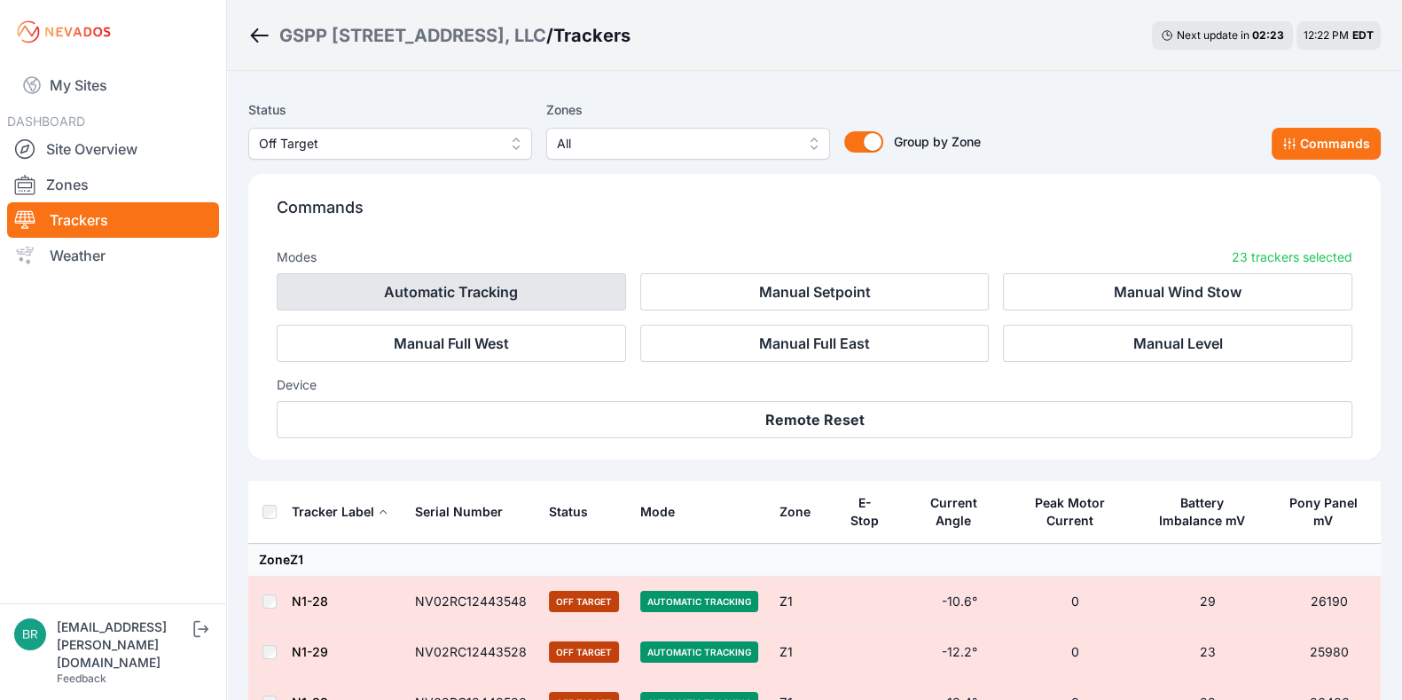
click at [504, 290] on button "Automatic Tracking" at bounding box center [451, 291] width 349 height 37
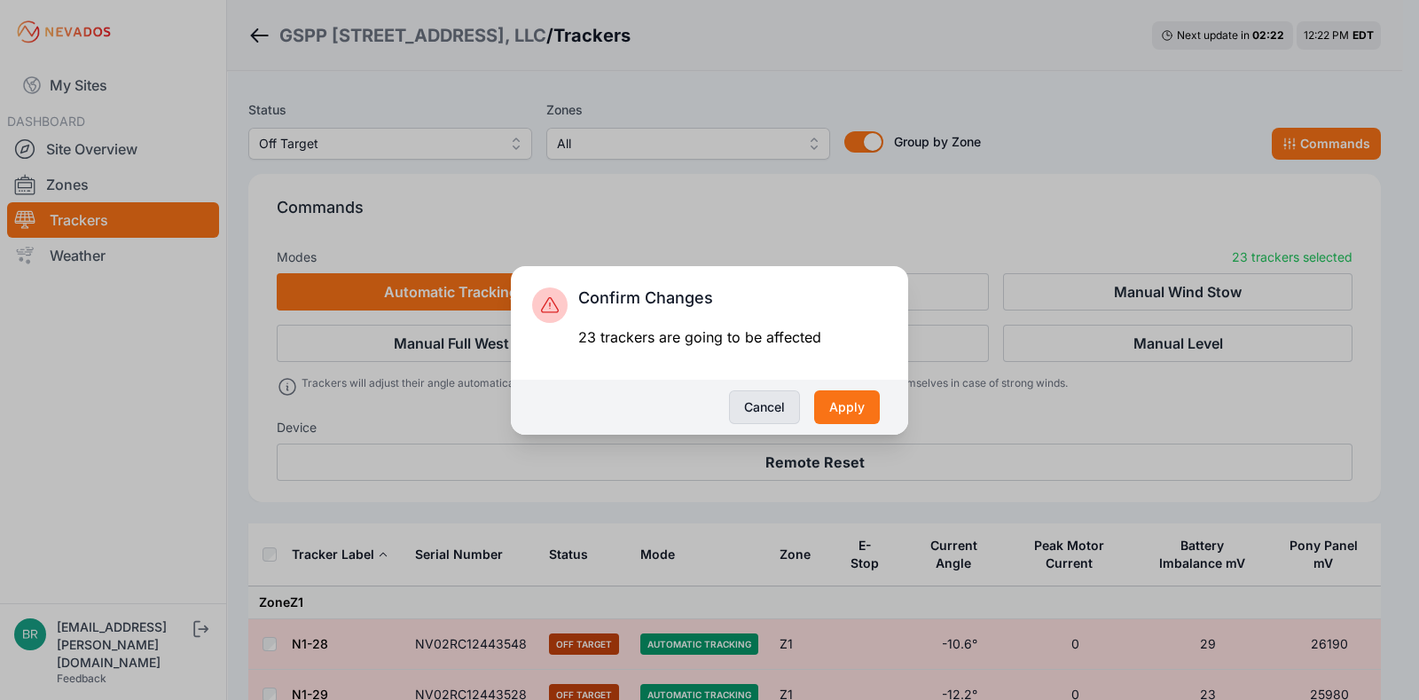
click at [769, 417] on button "Cancel" at bounding box center [764, 407] width 71 height 34
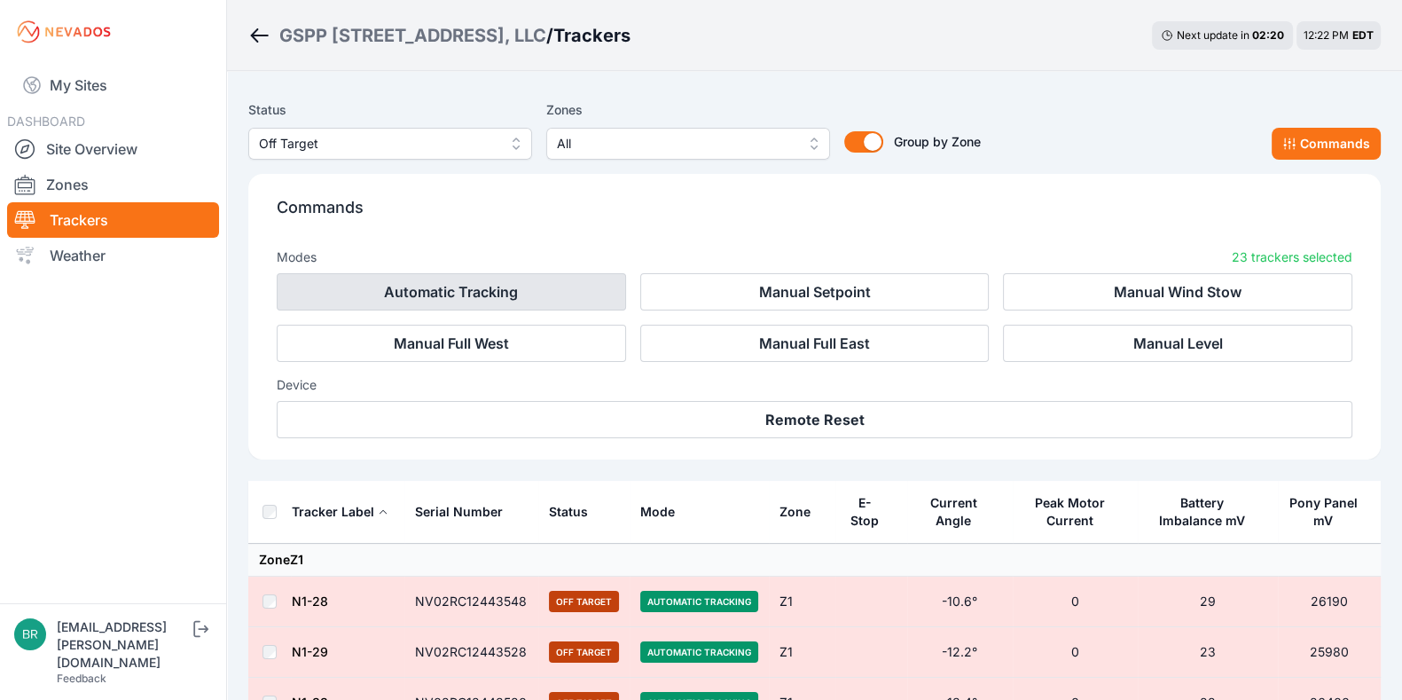
click at [530, 284] on button "Automatic Tracking" at bounding box center [451, 291] width 349 height 37
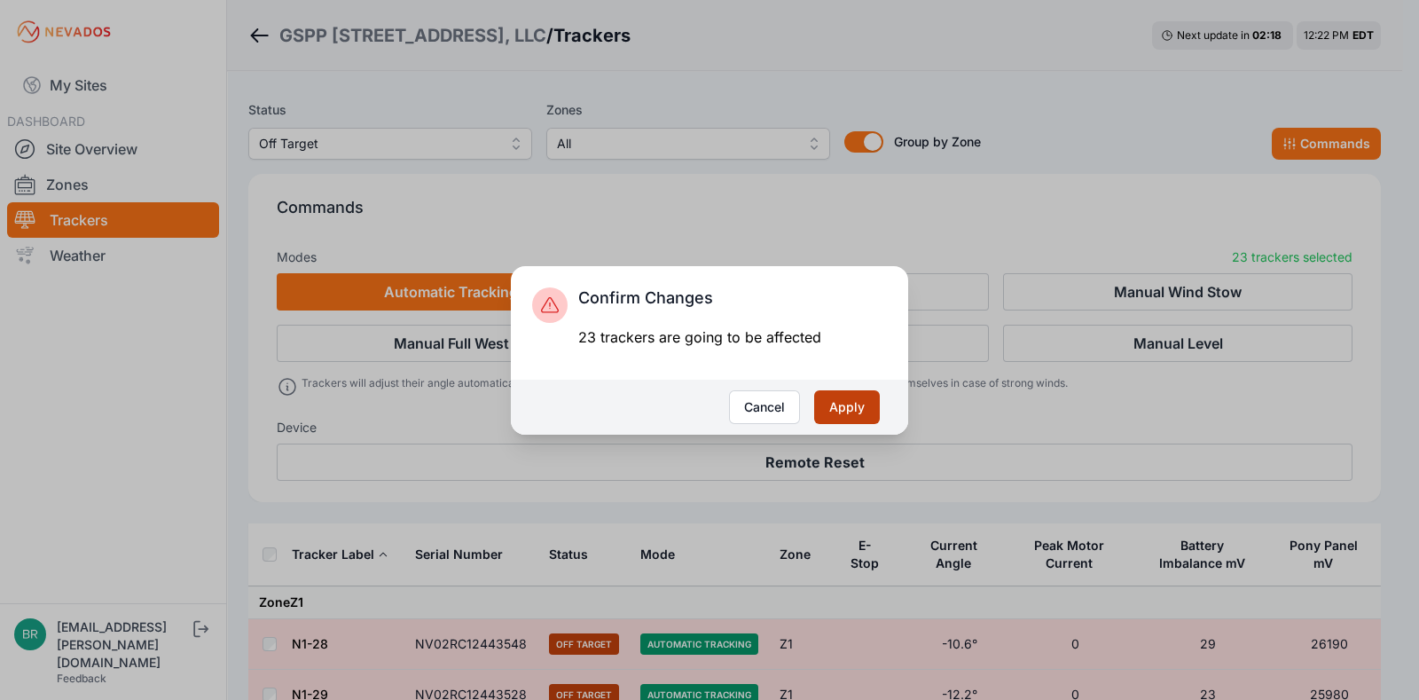
click at [857, 410] on button "Apply" at bounding box center [847, 407] width 66 height 34
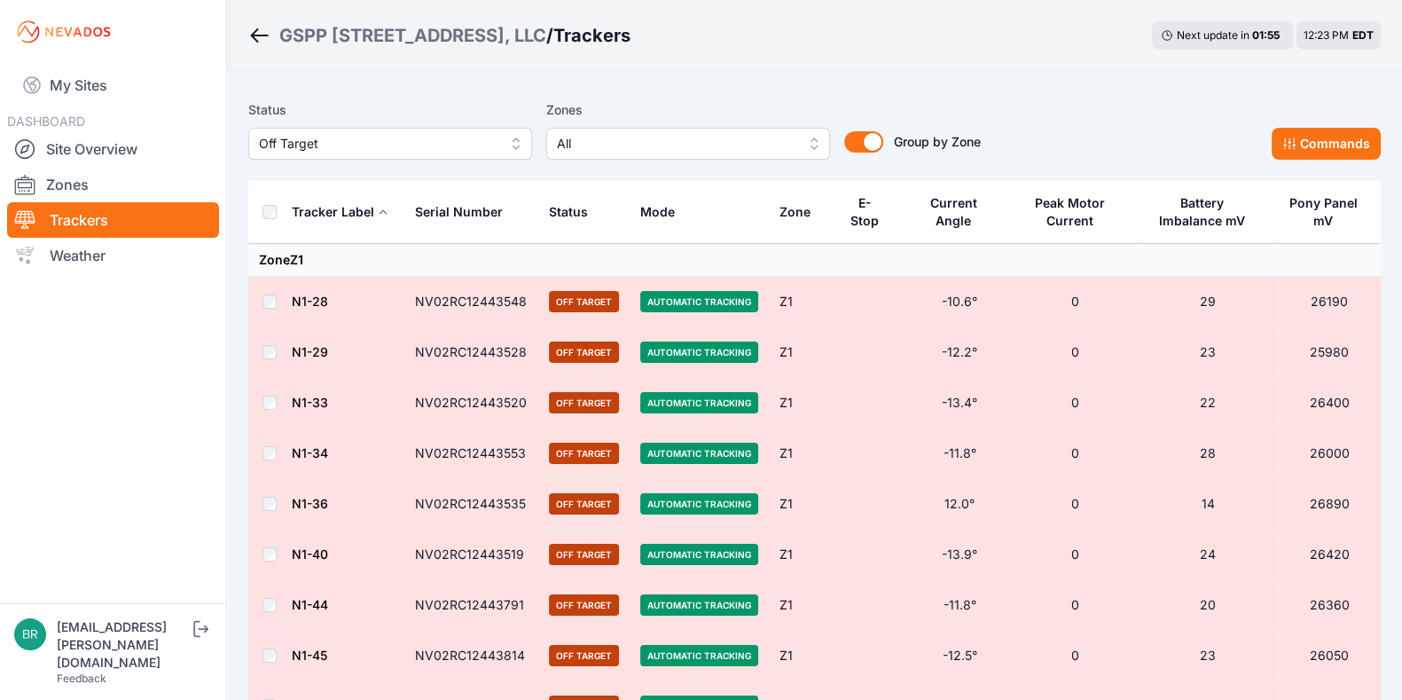
click at [435, 133] on span "Off Target" at bounding box center [378, 143] width 238 height 21
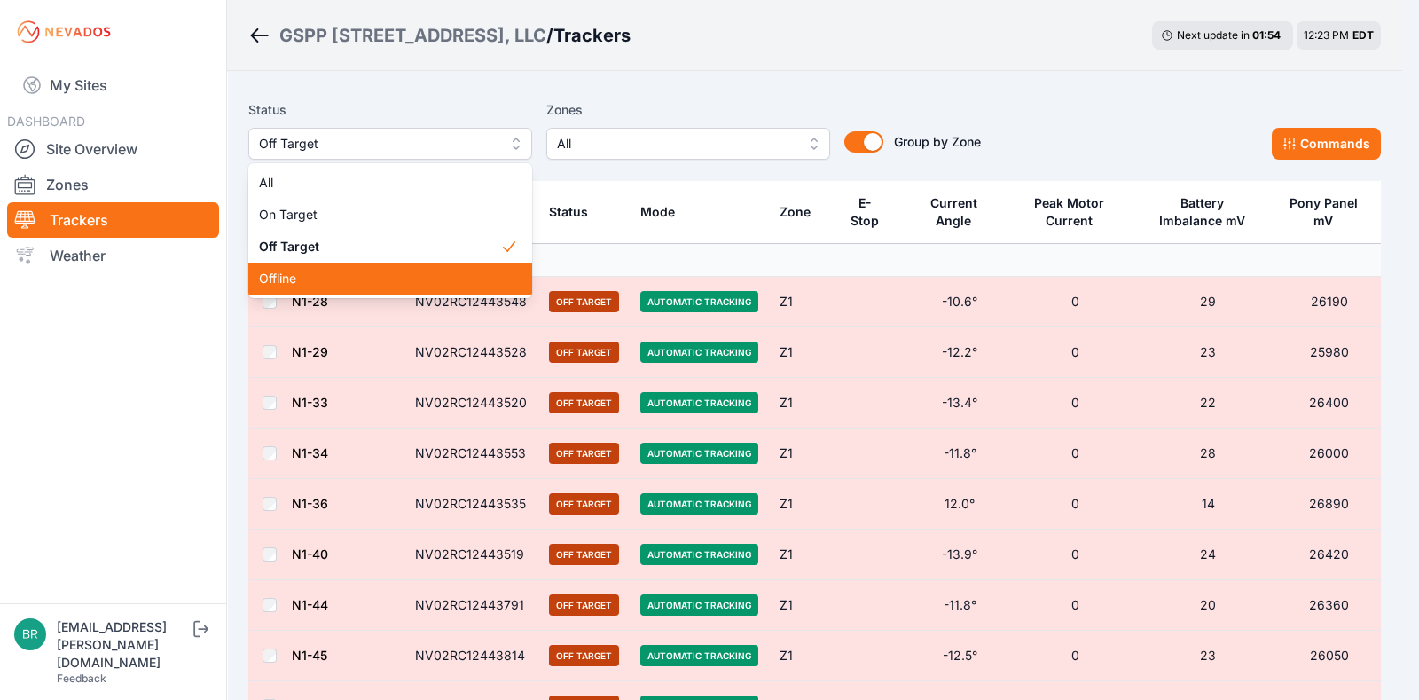
click at [414, 271] on span "Offline" at bounding box center [379, 279] width 241 height 18
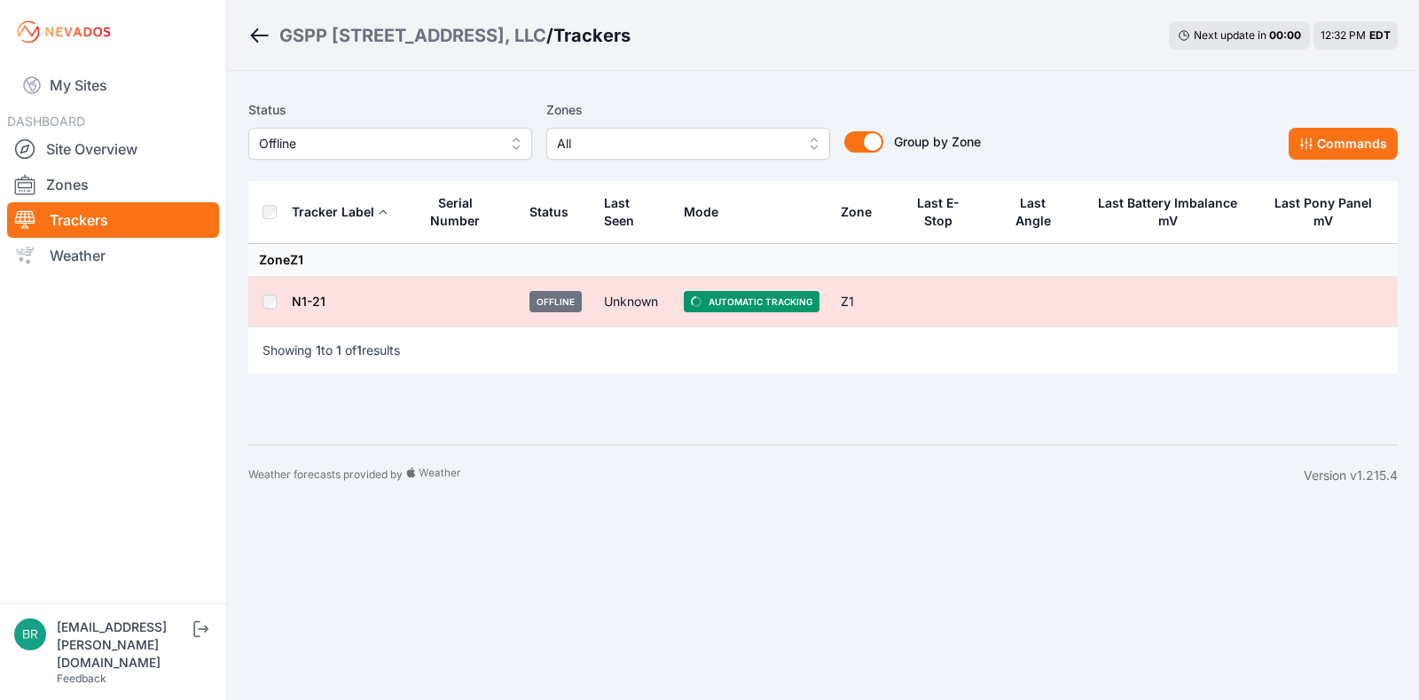
click at [121, 223] on link "Trackers" at bounding box center [113, 219] width 212 height 35
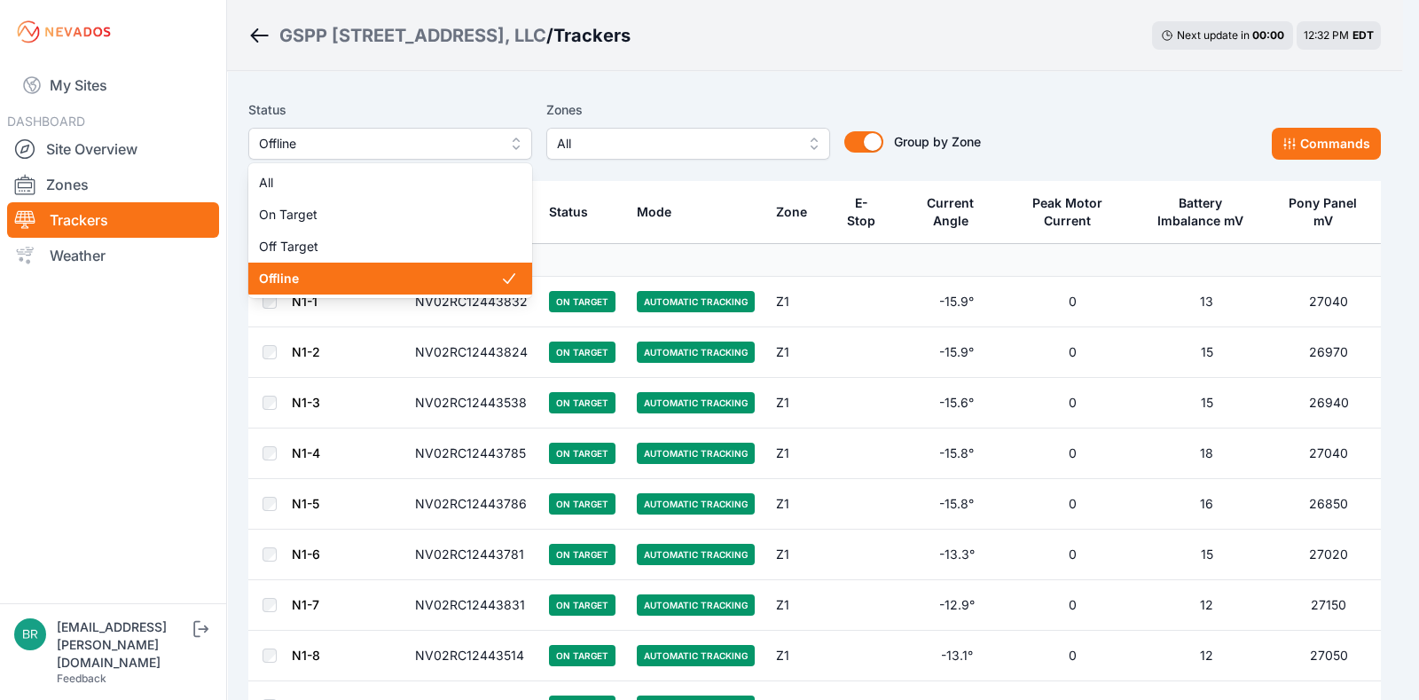
click at [342, 137] on span "Offline" at bounding box center [378, 143] width 238 height 21
click at [357, 274] on span "Offline" at bounding box center [379, 279] width 241 height 18
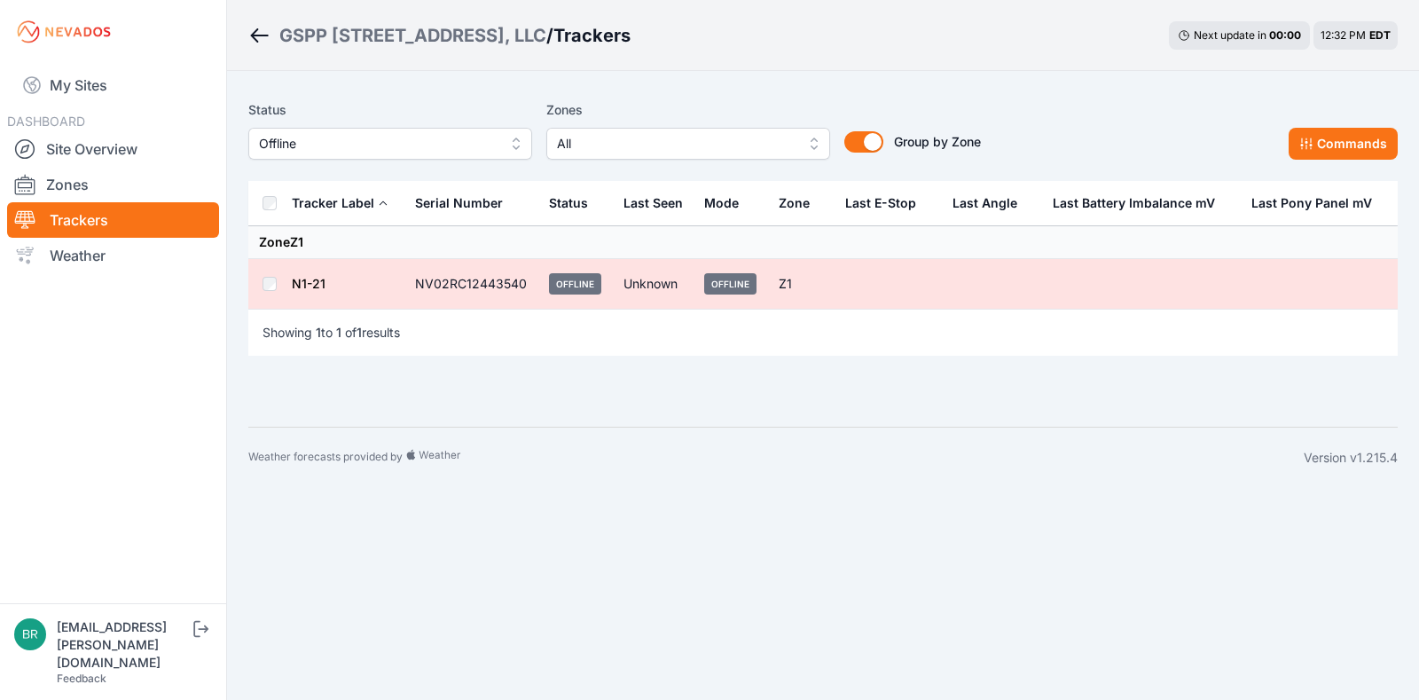
click at [262, 286] on td at bounding box center [269, 284] width 43 height 51
click at [117, 161] on link "Site Overview" at bounding box center [113, 148] width 212 height 35
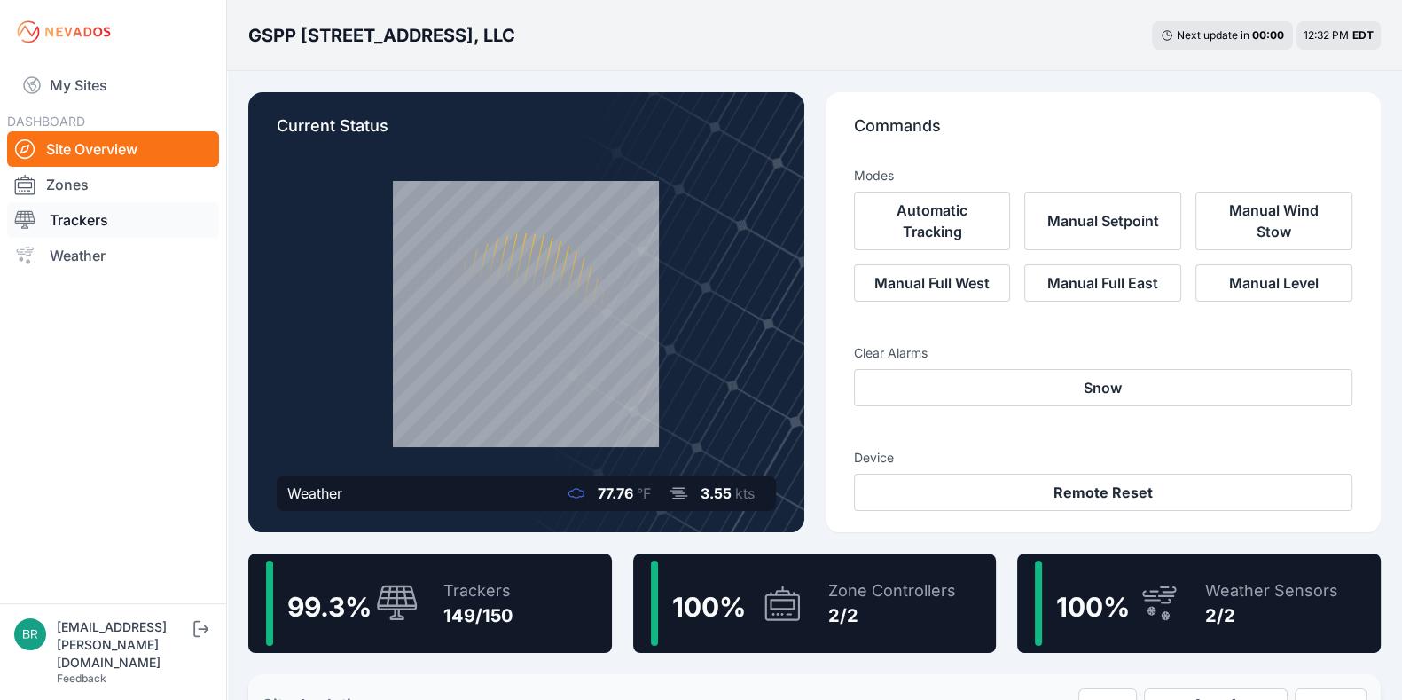
click at [128, 216] on link "Trackers" at bounding box center [113, 219] width 212 height 35
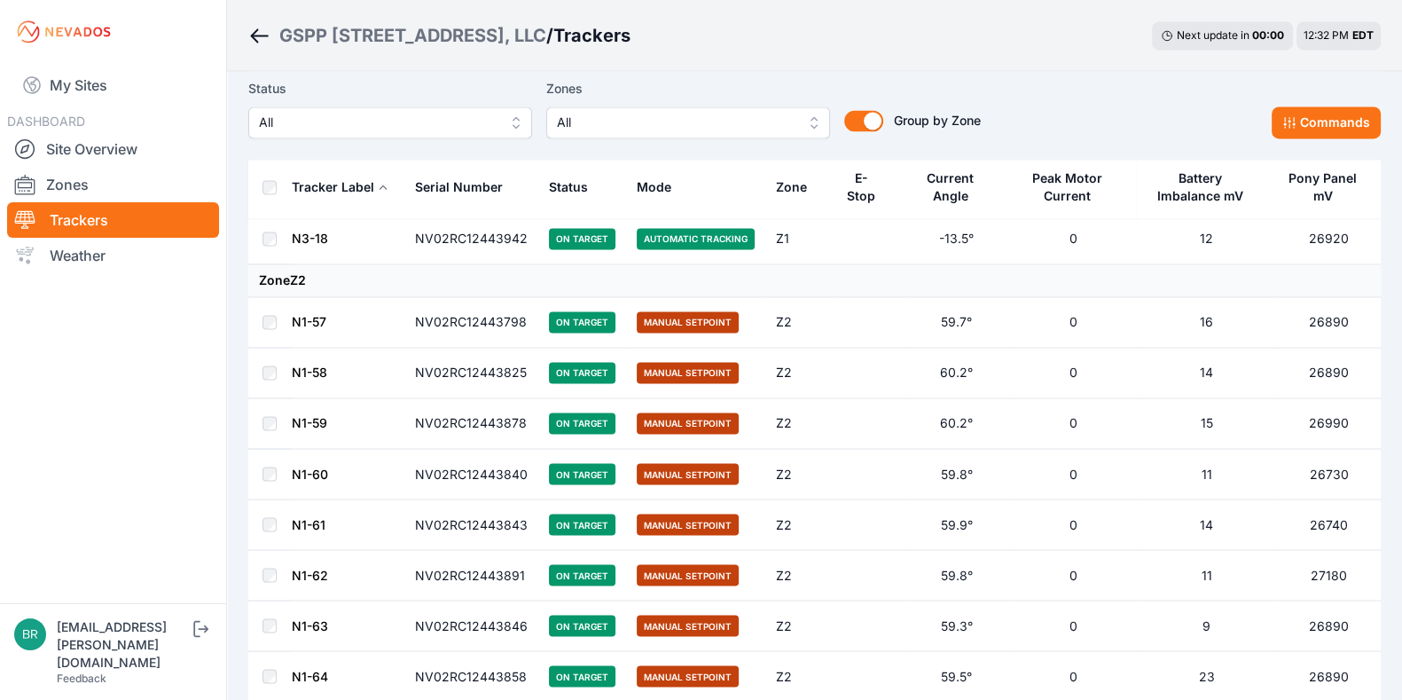
scroll to position [4312, 0]
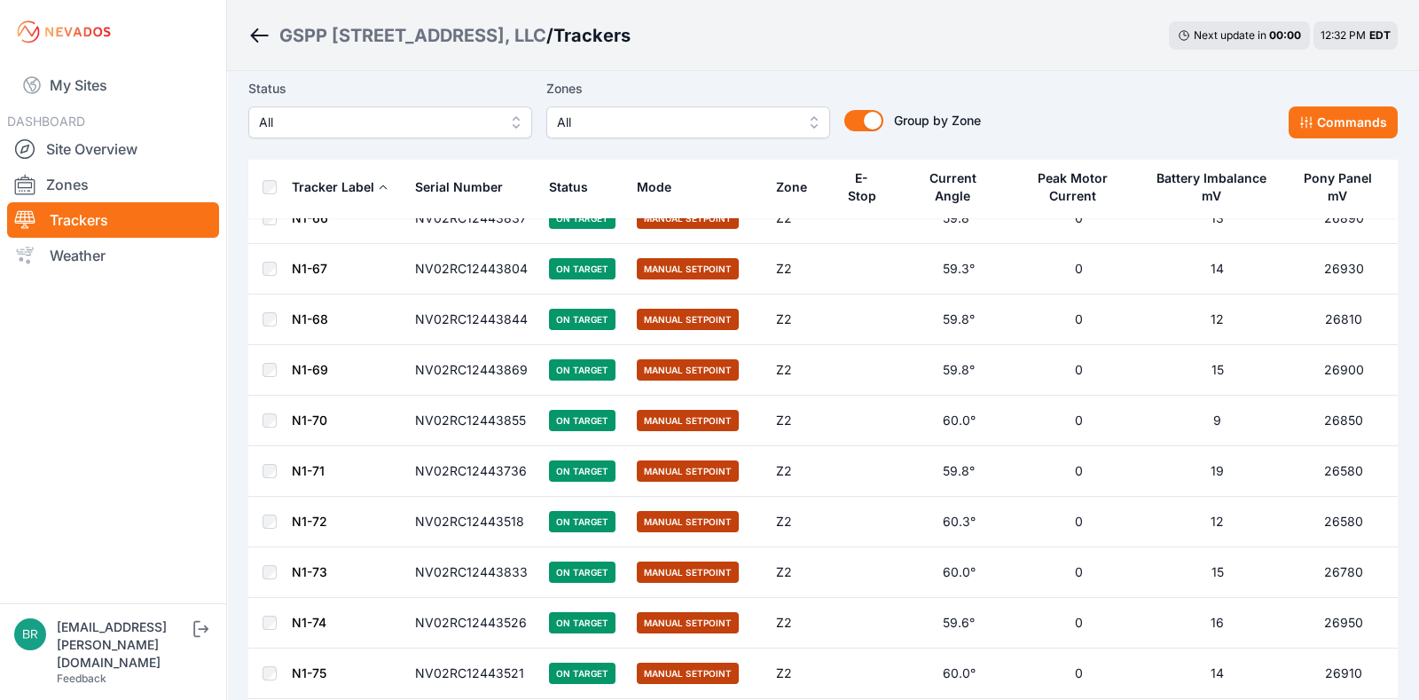
click at [324, 122] on span "All" at bounding box center [378, 122] width 238 height 21
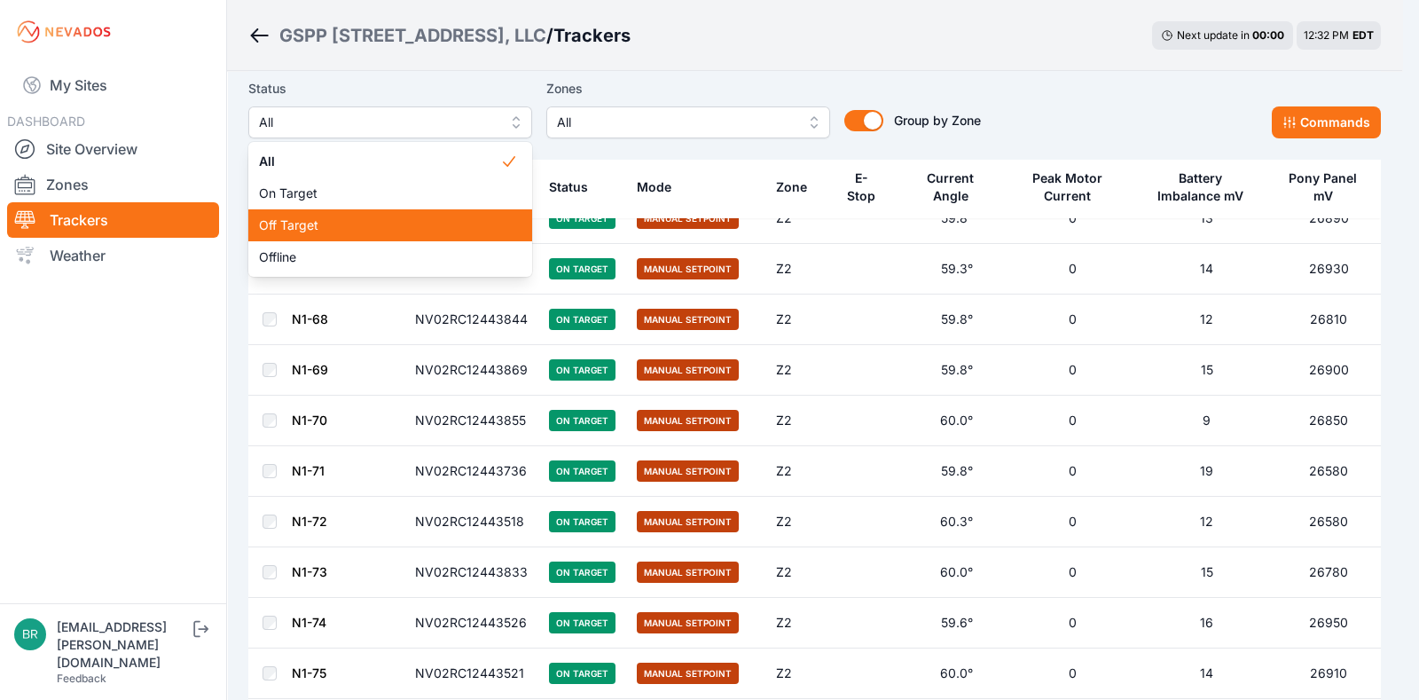
click at [350, 226] on span "Off Target" at bounding box center [379, 225] width 241 height 18
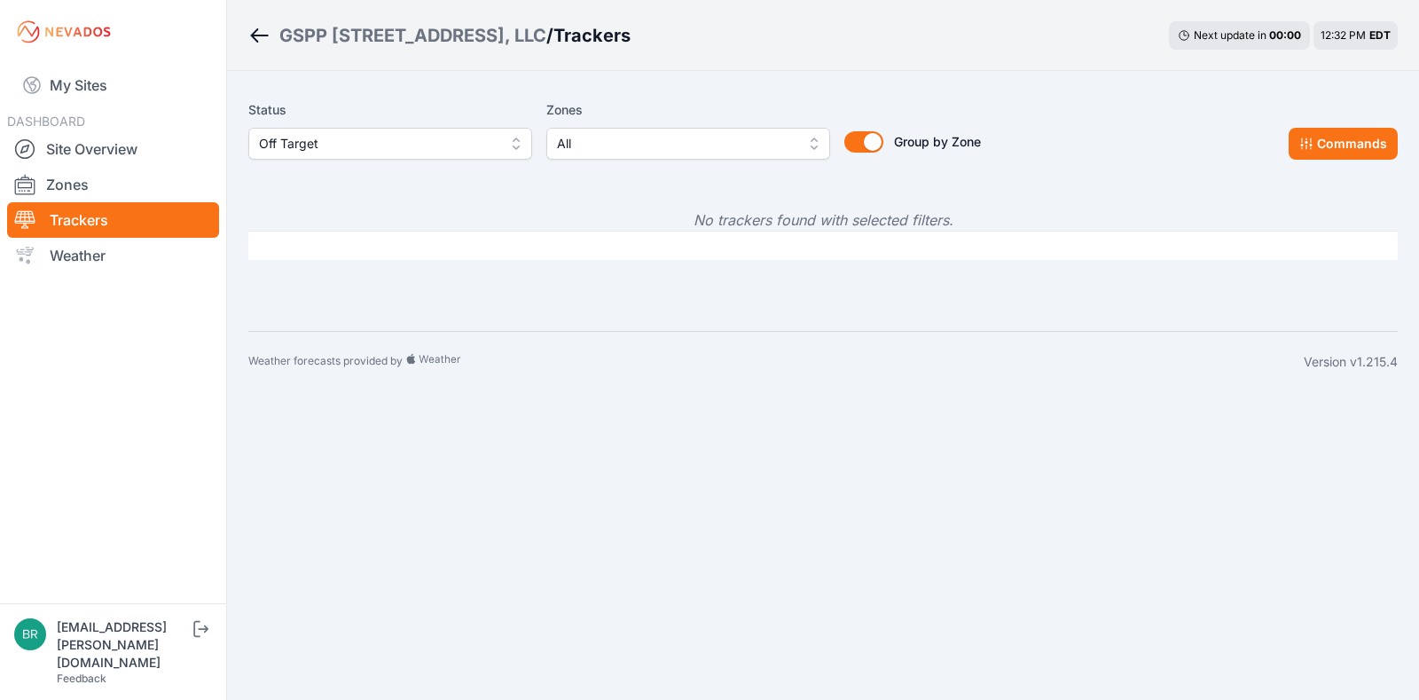
click at [147, 212] on link "Trackers" at bounding box center [113, 219] width 212 height 35
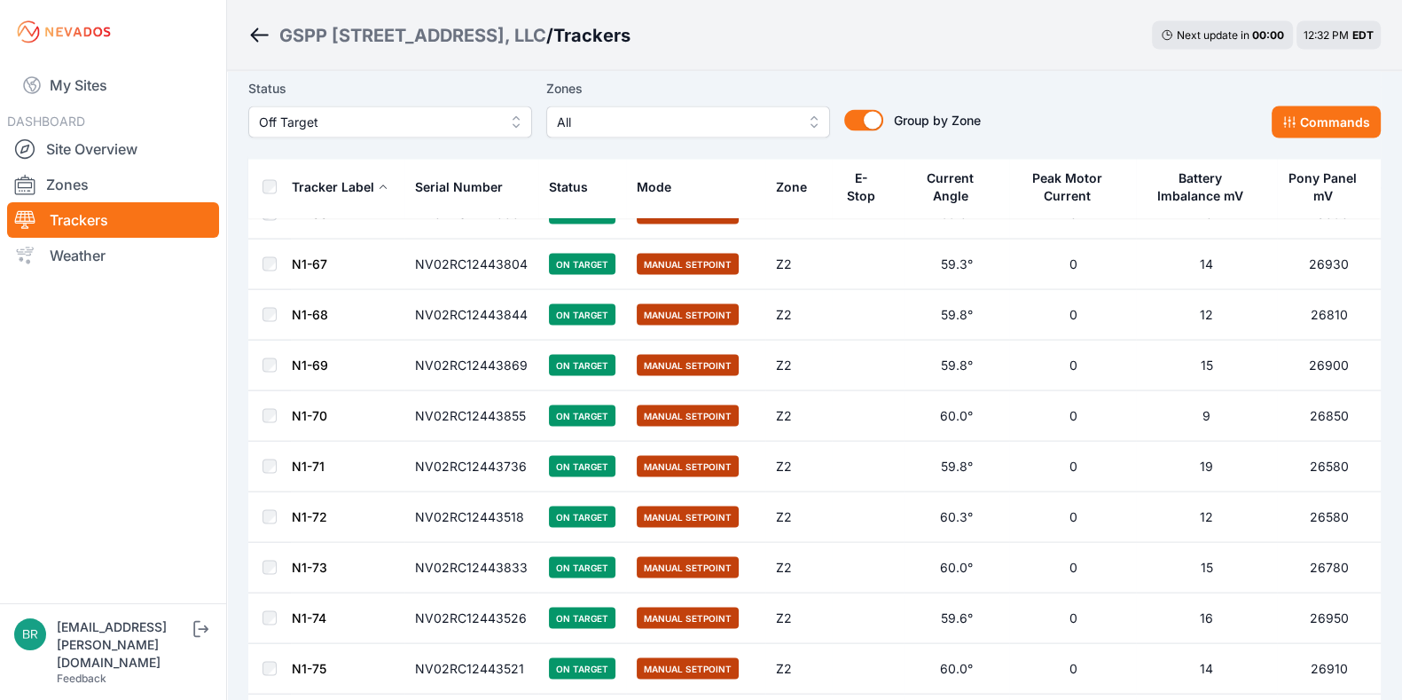
scroll to position [3749, 0]
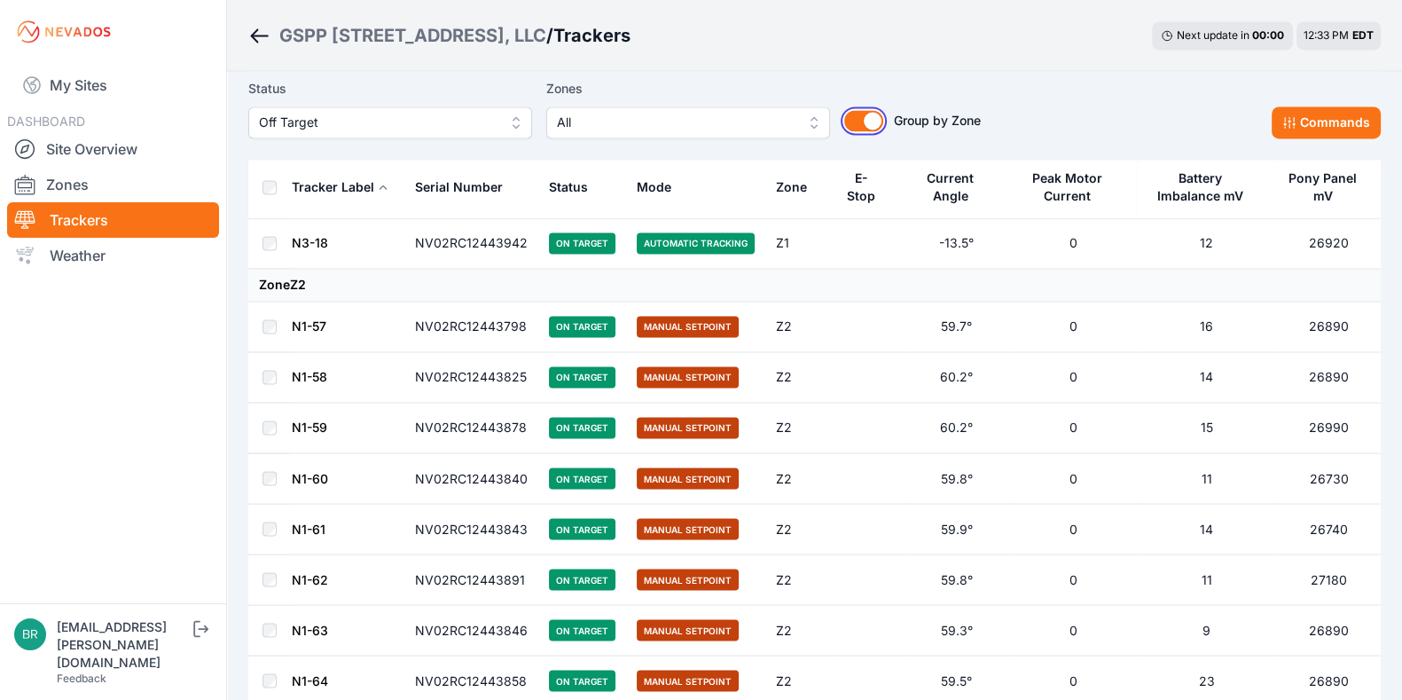
click at [876, 122] on button "Group by Zone" at bounding box center [863, 120] width 39 height 21
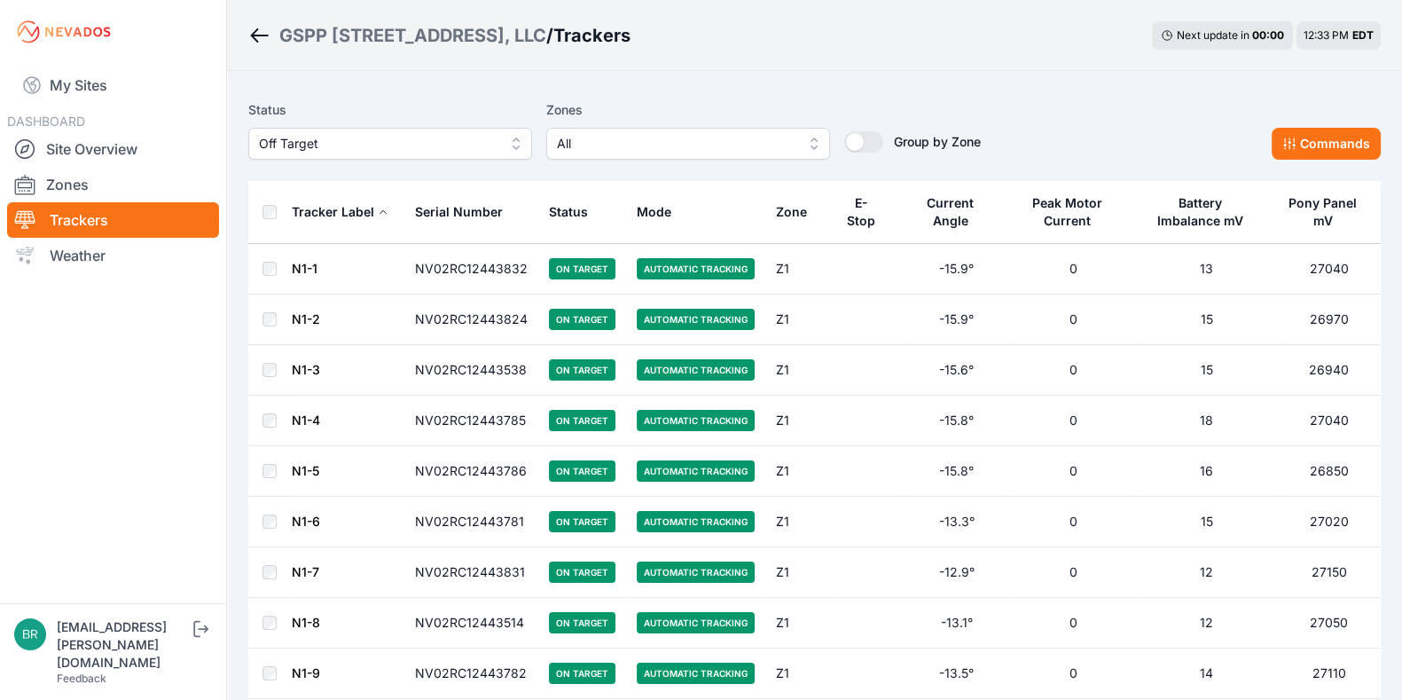
click at [686, 163] on div "Status Off Target Zones All Group by Zone Group by Zone Commands" at bounding box center [814, 136] width 1133 height 89
click at [647, 146] on span "All" at bounding box center [676, 143] width 238 height 21
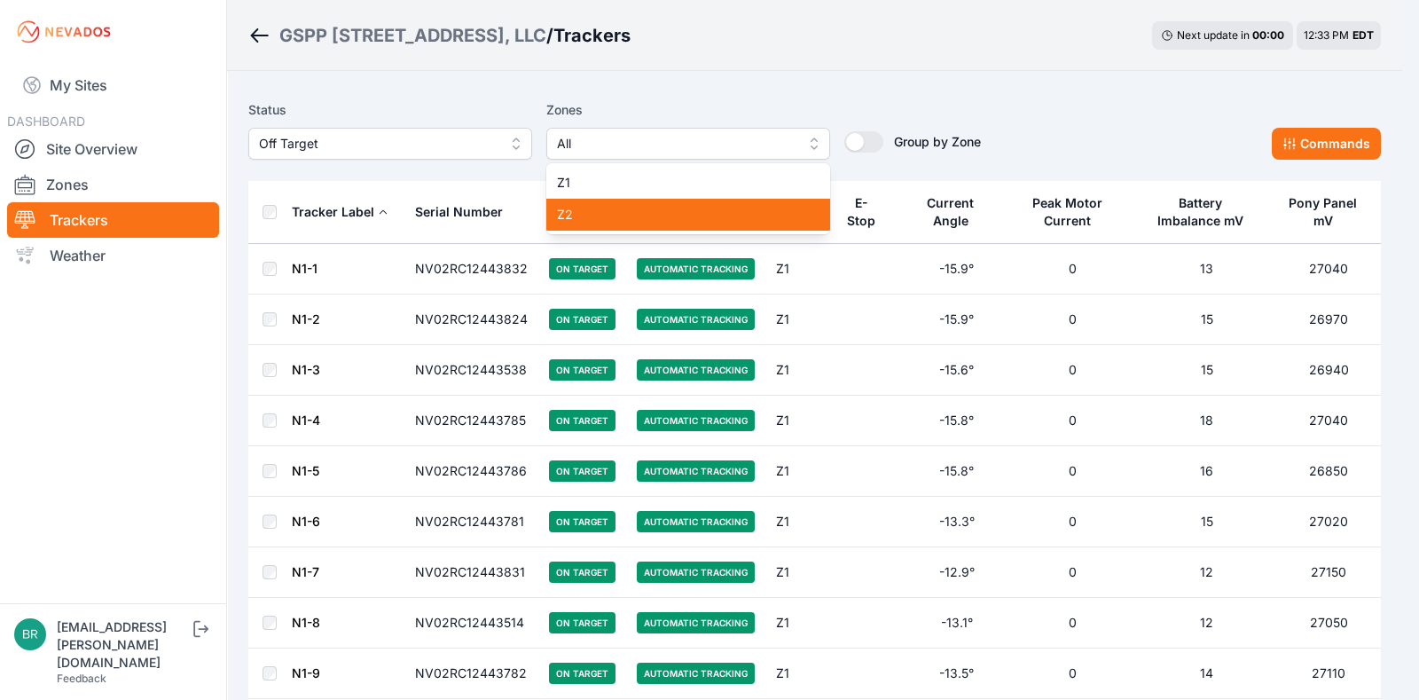
click at [637, 222] on span "Z2" at bounding box center [677, 215] width 241 height 18
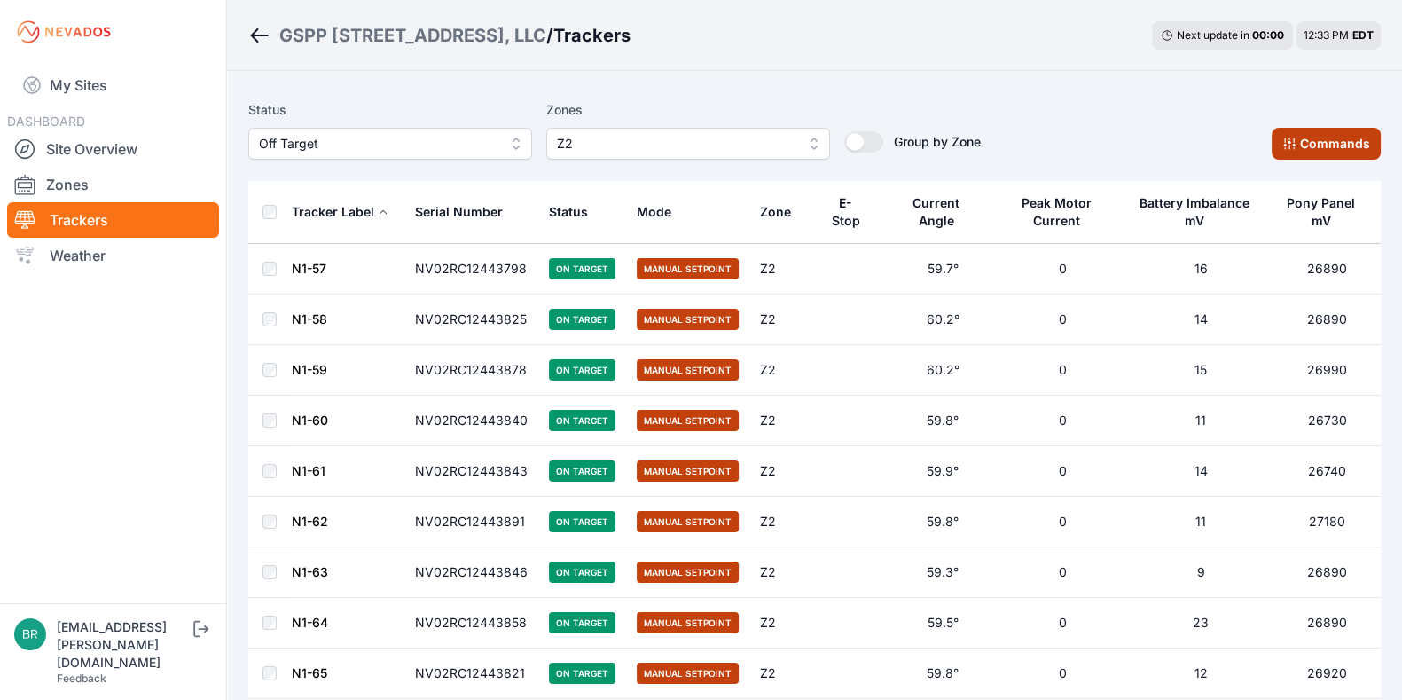
click at [1303, 138] on button "Commands" at bounding box center [1326, 144] width 109 height 32
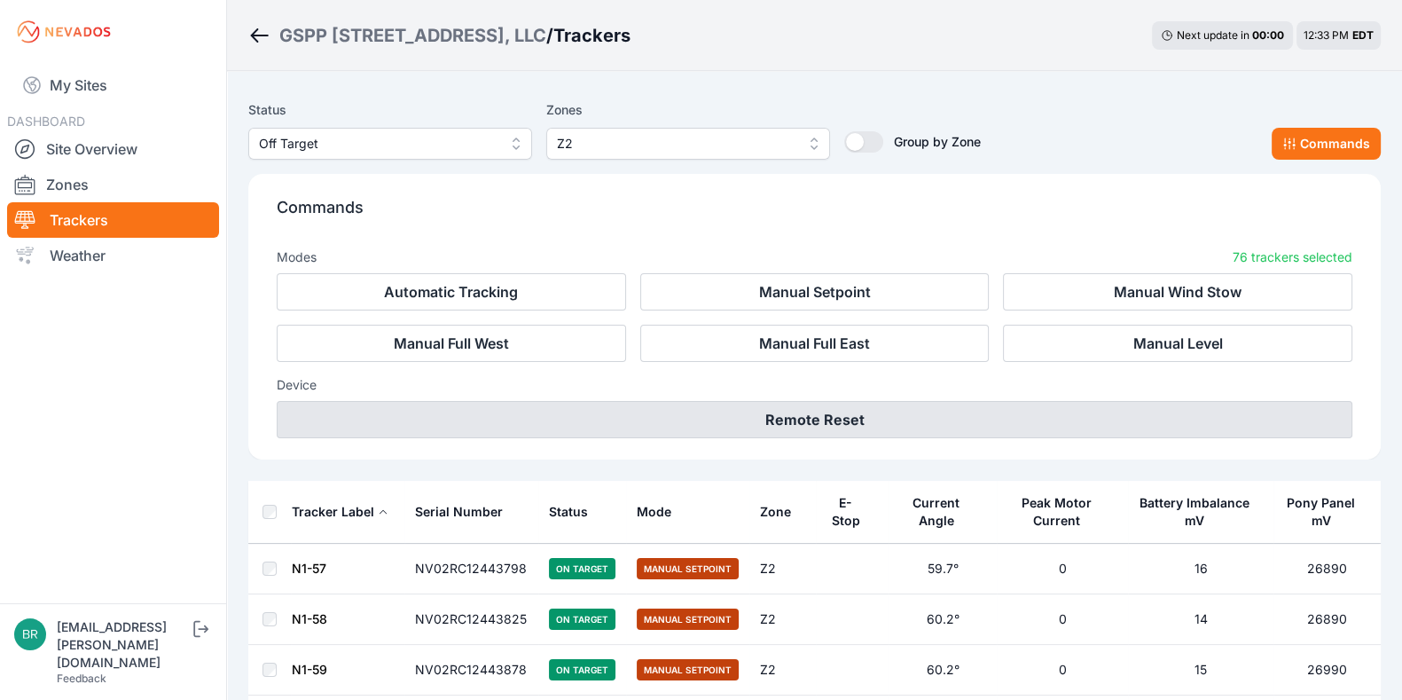
click at [822, 428] on button "Remote Reset" at bounding box center [815, 419] width 1076 height 37
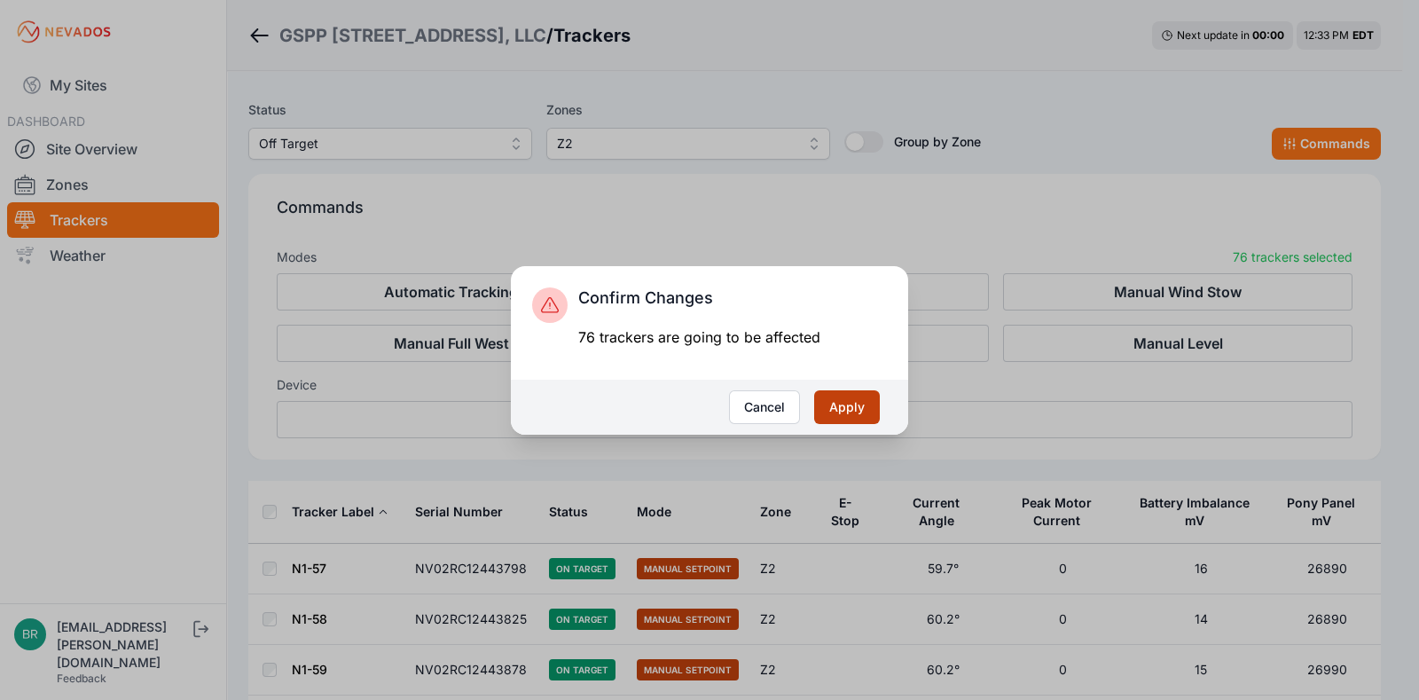
click at [839, 407] on button "Apply" at bounding box center [847, 407] width 66 height 34
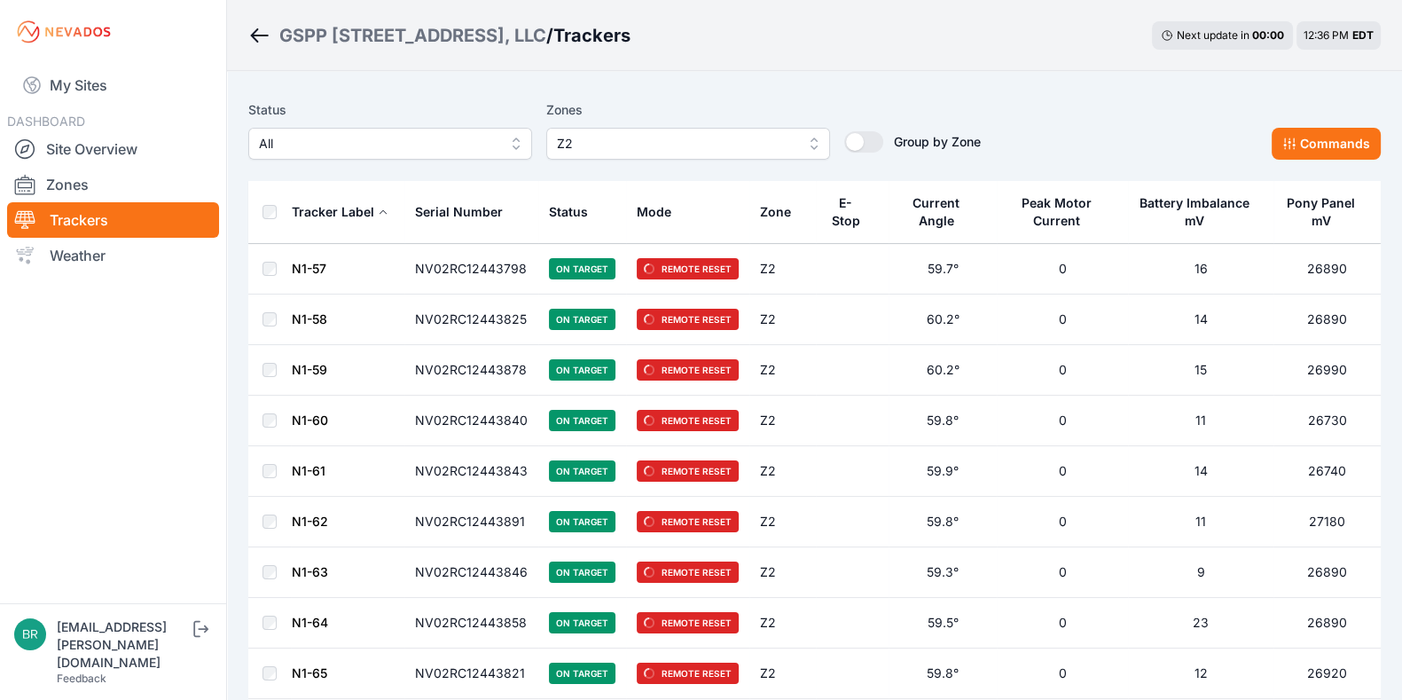
click at [124, 220] on link "Trackers" at bounding box center [113, 219] width 212 height 35
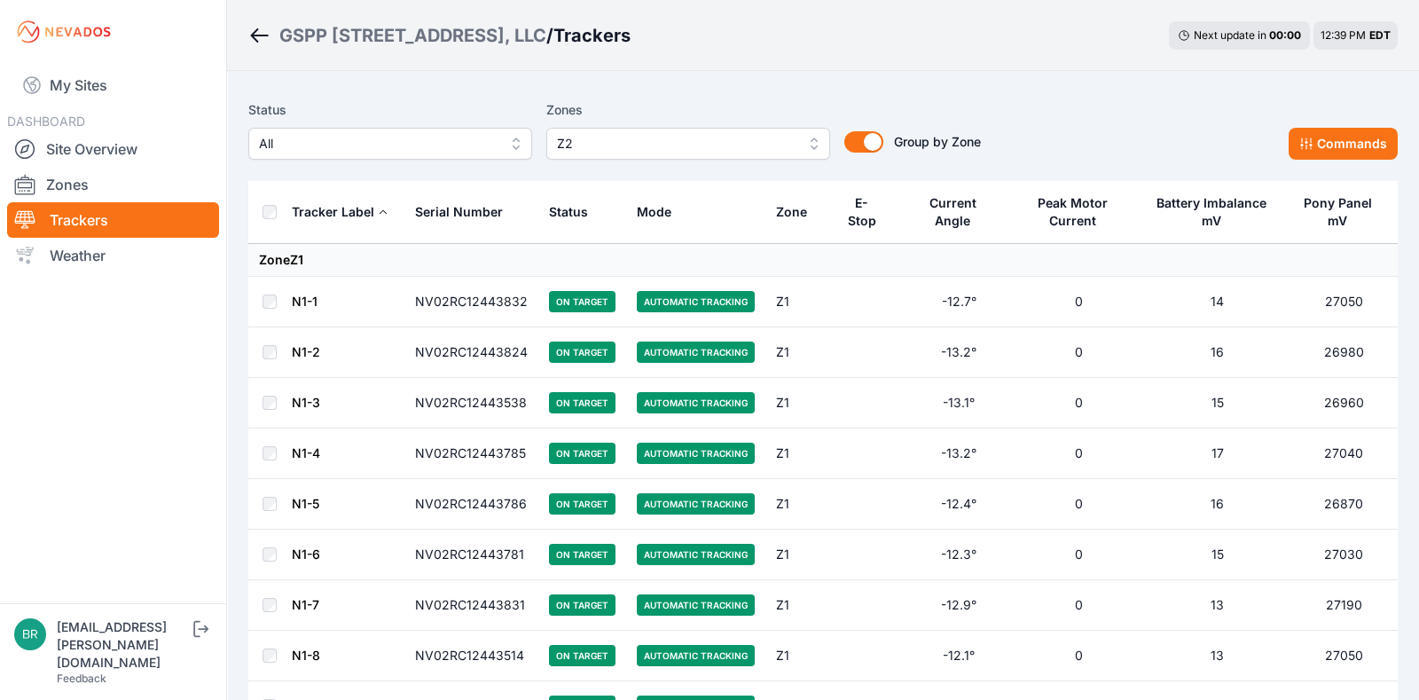
click at [661, 157] on button "Z2" at bounding box center [688, 144] width 284 height 32
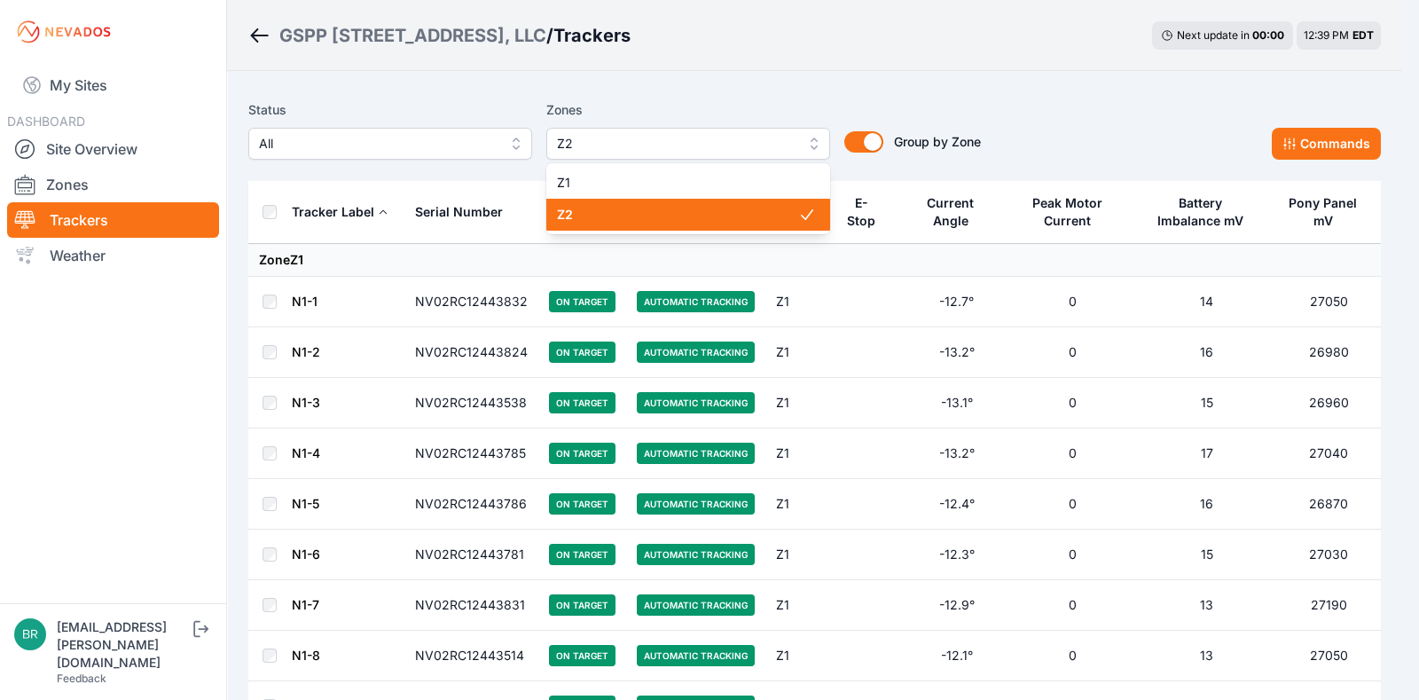
click at [615, 221] on span "Z2" at bounding box center [677, 215] width 241 height 18
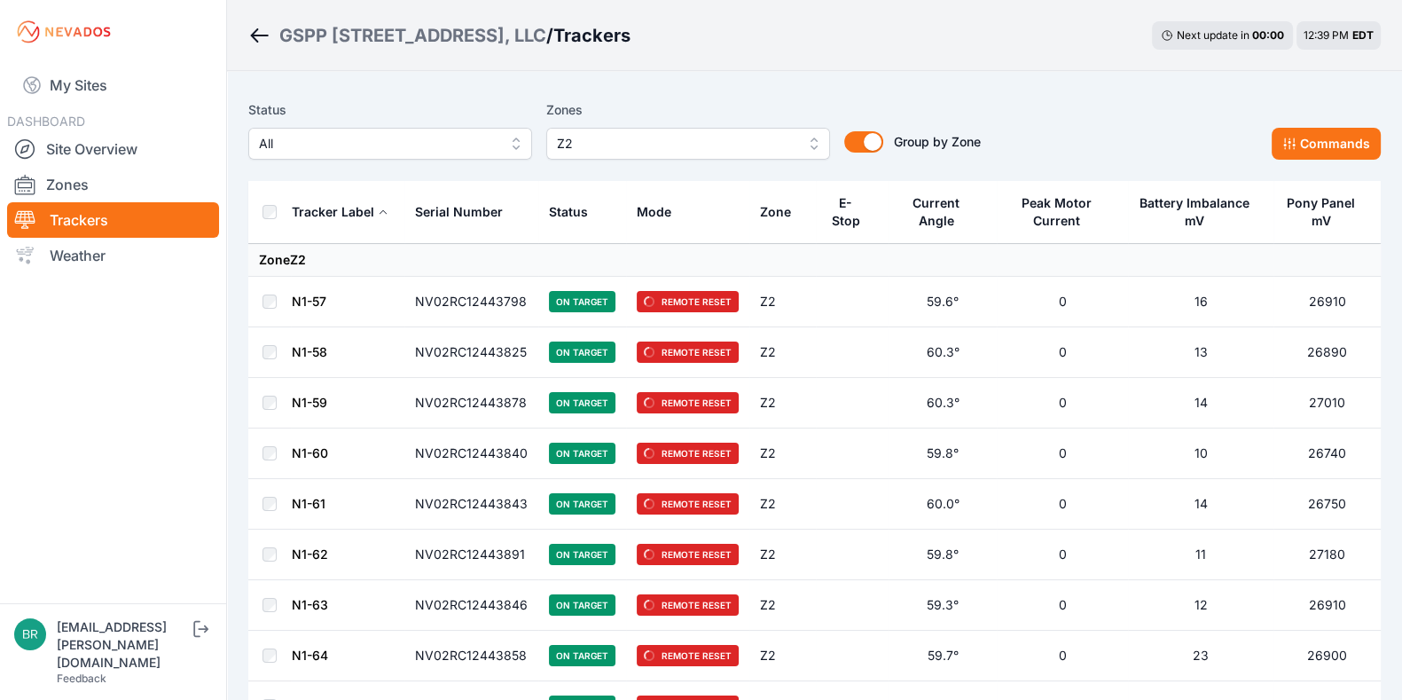
click at [328, 156] on button "All" at bounding box center [390, 144] width 284 height 32
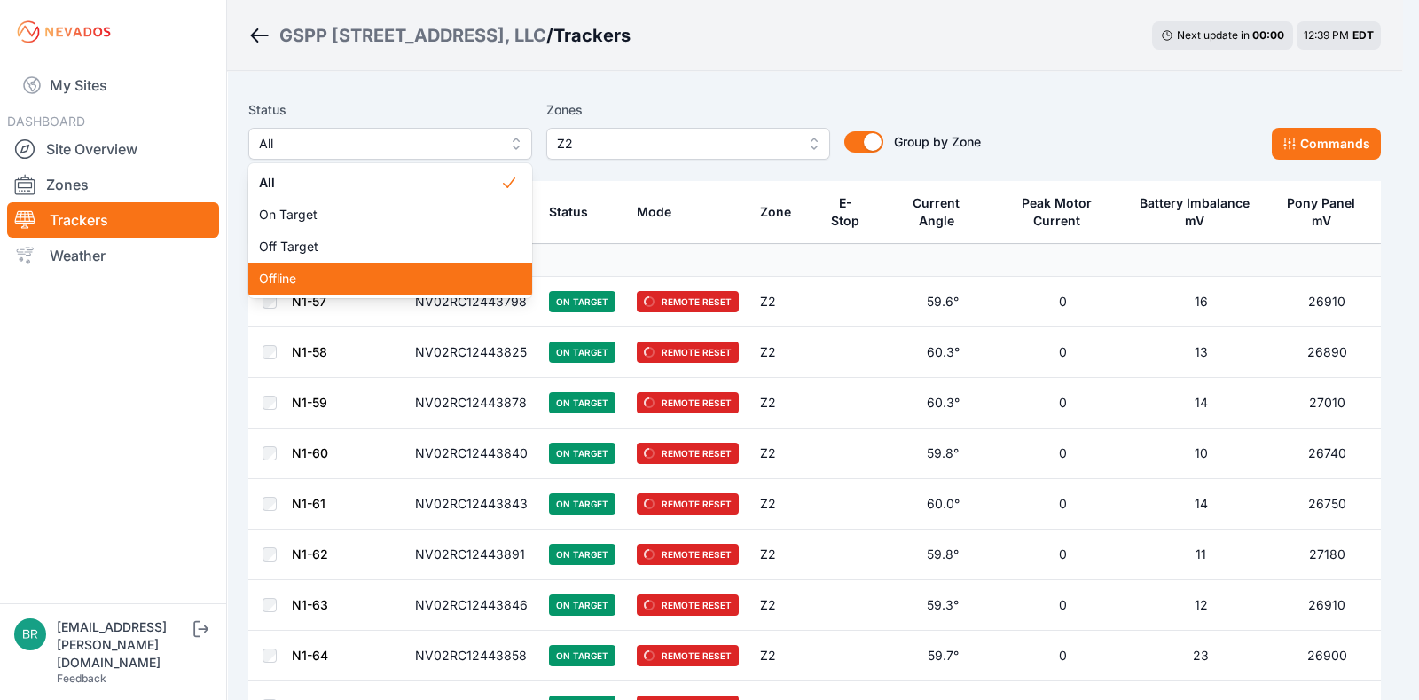
click at [350, 264] on div "Offline" at bounding box center [390, 279] width 284 height 32
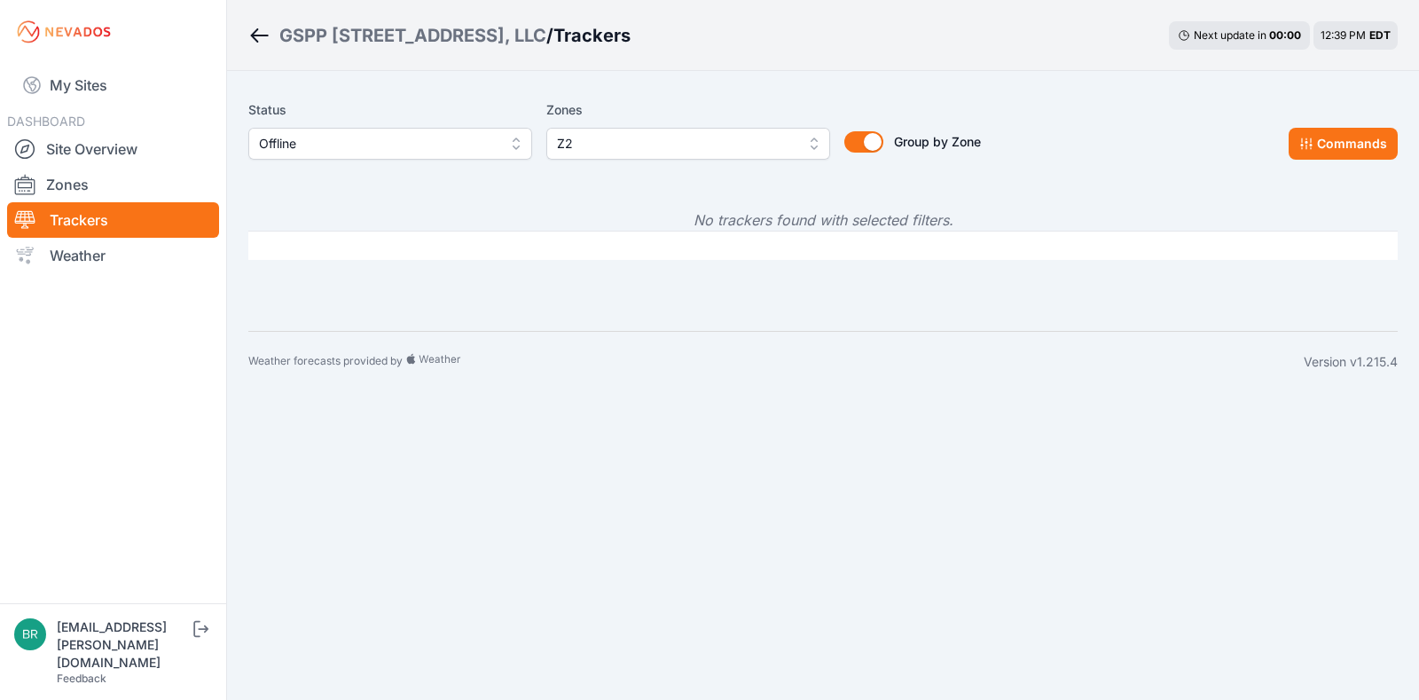
click at [346, 141] on span "Offline" at bounding box center [378, 143] width 238 height 21
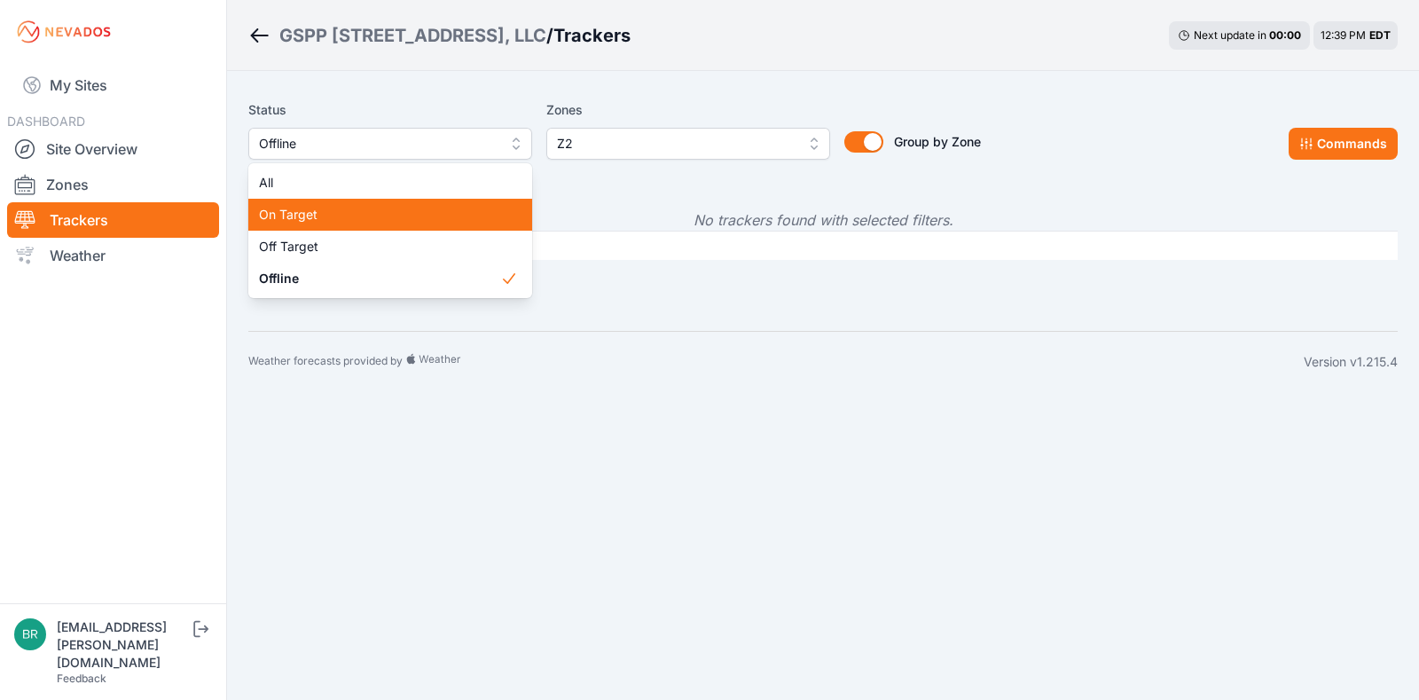
click at [359, 215] on span "On Target" at bounding box center [379, 215] width 241 height 18
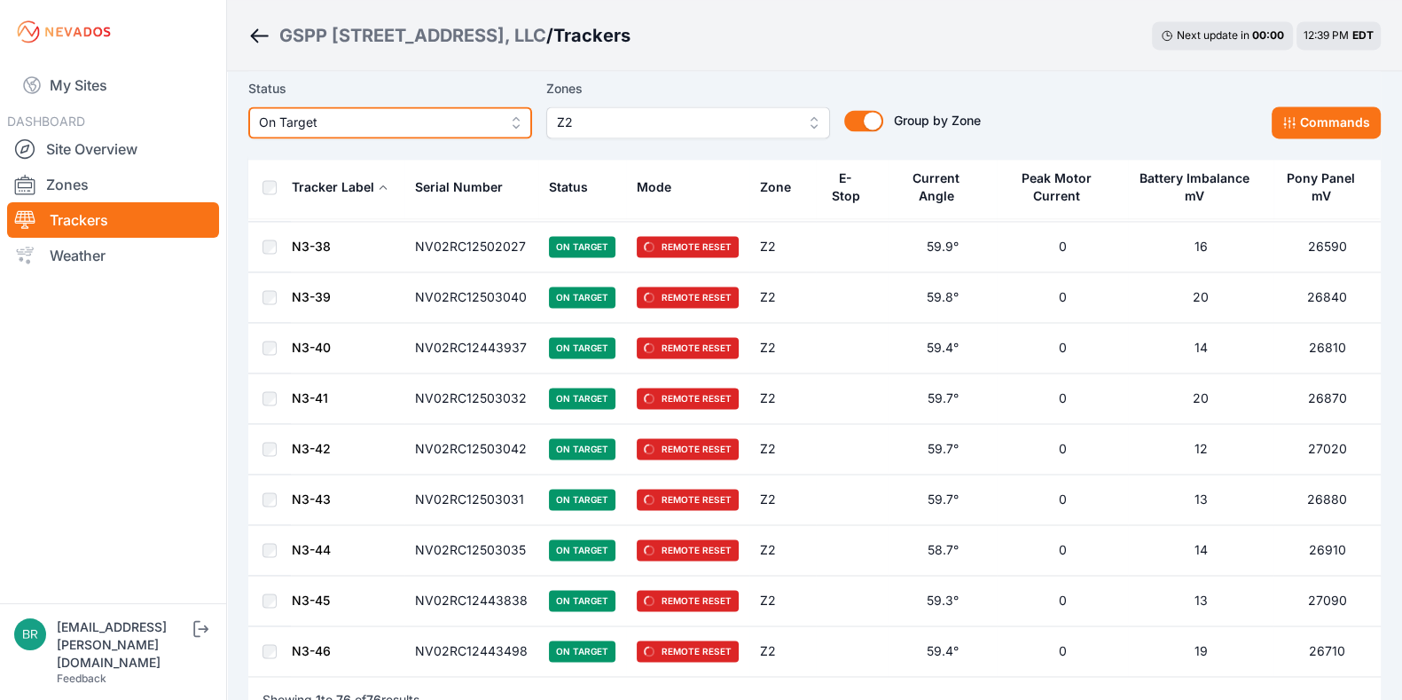
scroll to position [3584, 0]
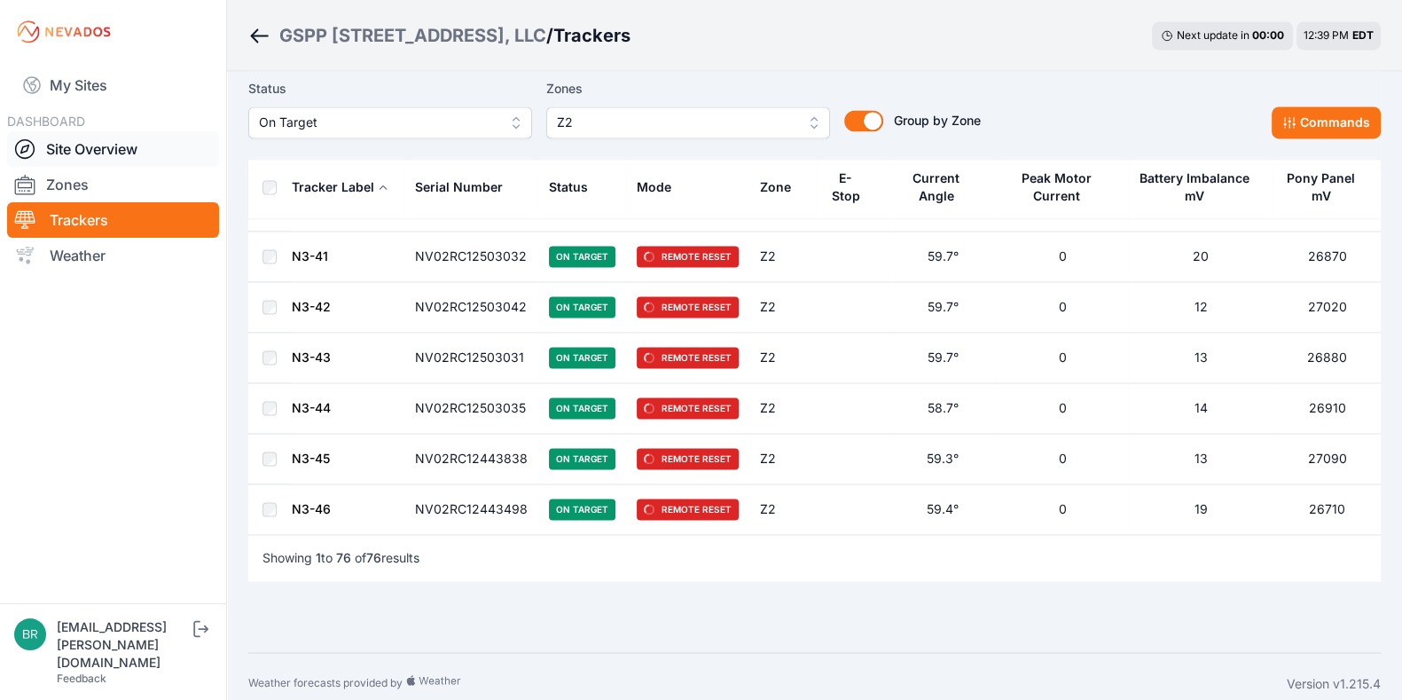
click at [124, 132] on link "Site Overview" at bounding box center [113, 148] width 212 height 35
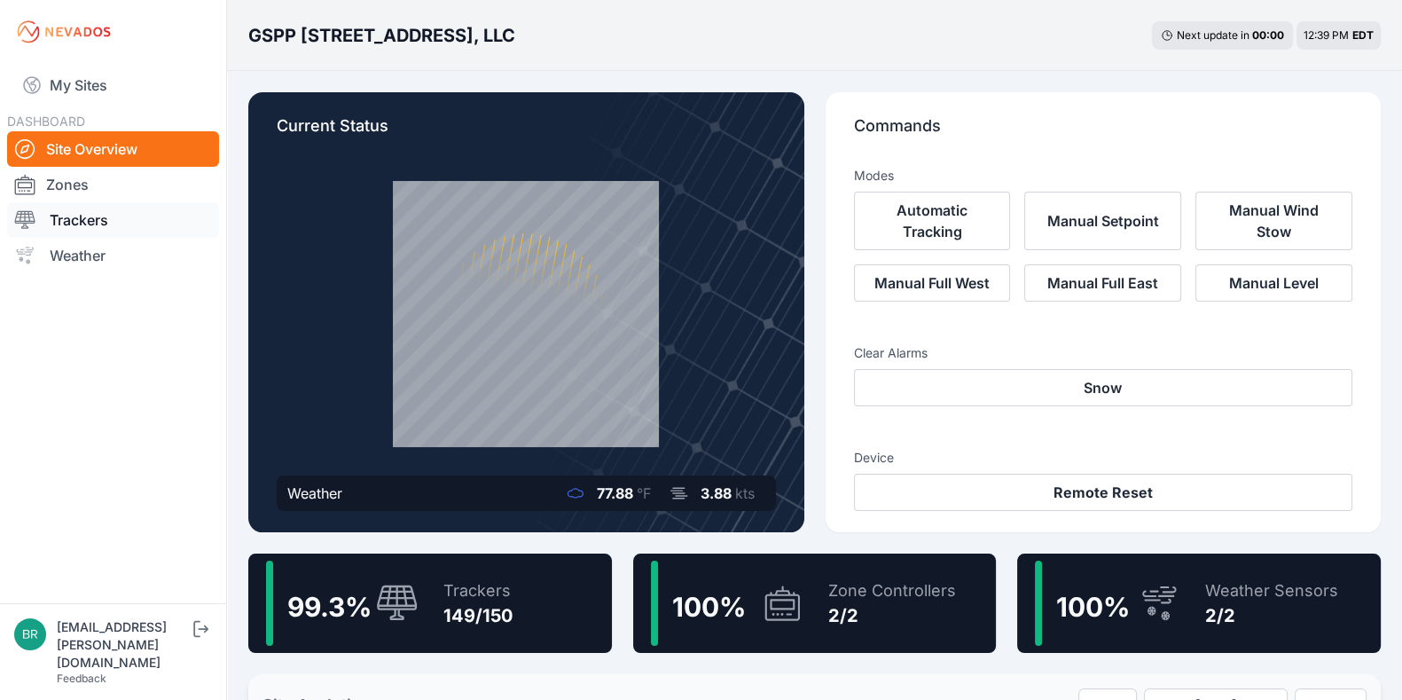
click at [98, 217] on link "Trackers" at bounding box center [113, 219] width 212 height 35
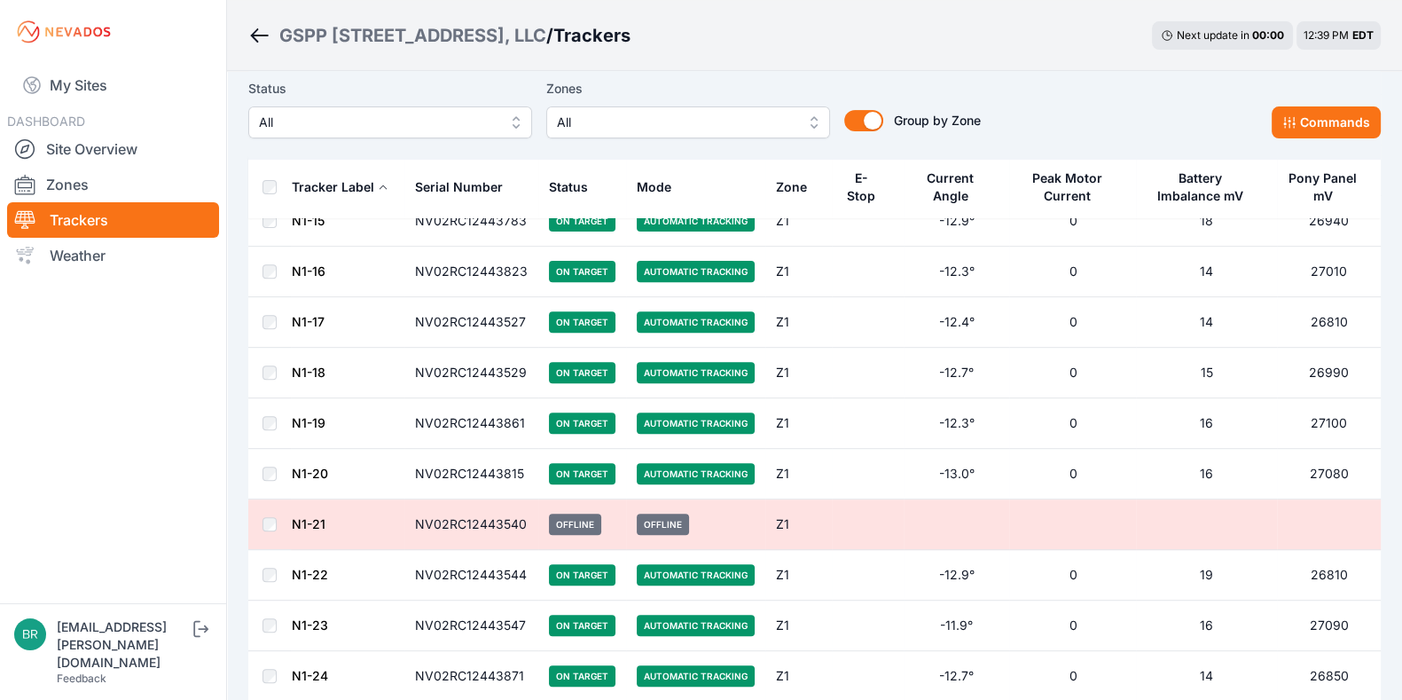
scroll to position [761, 0]
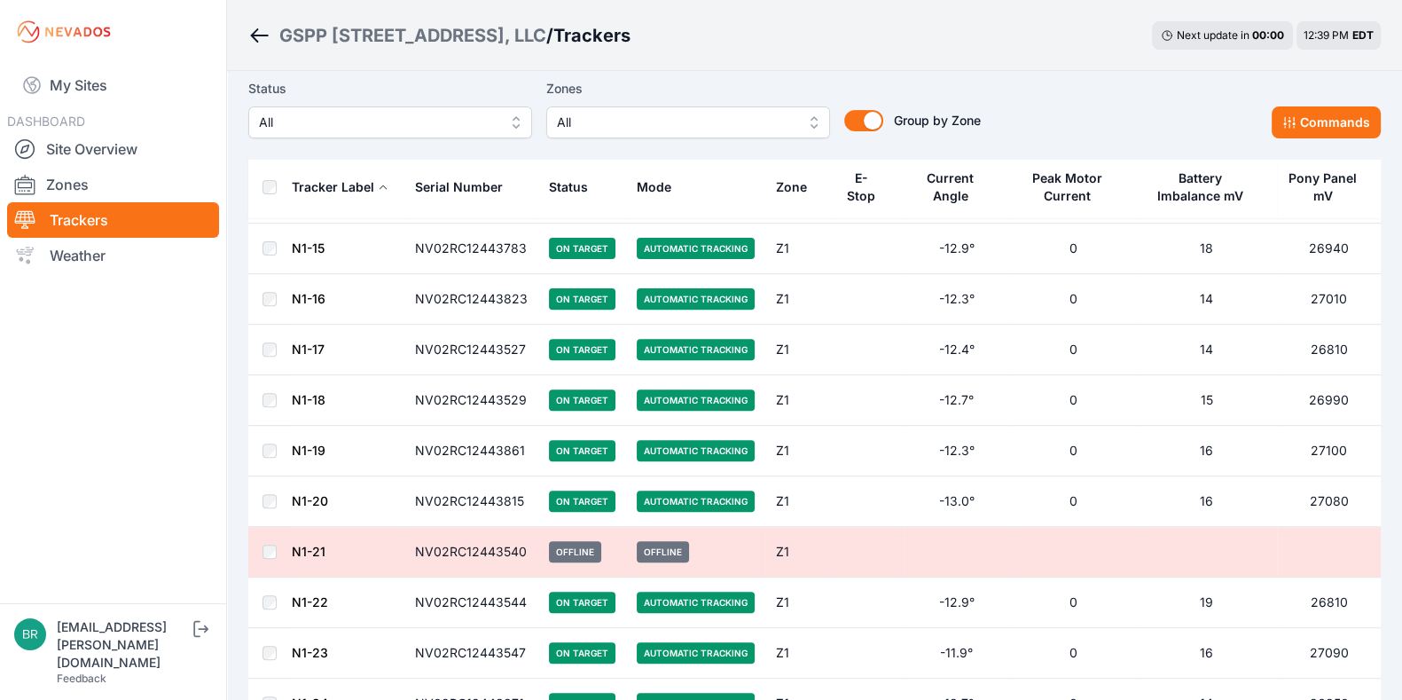
click at [302, 548] on link "N1-21" at bounding box center [309, 551] width 34 height 15
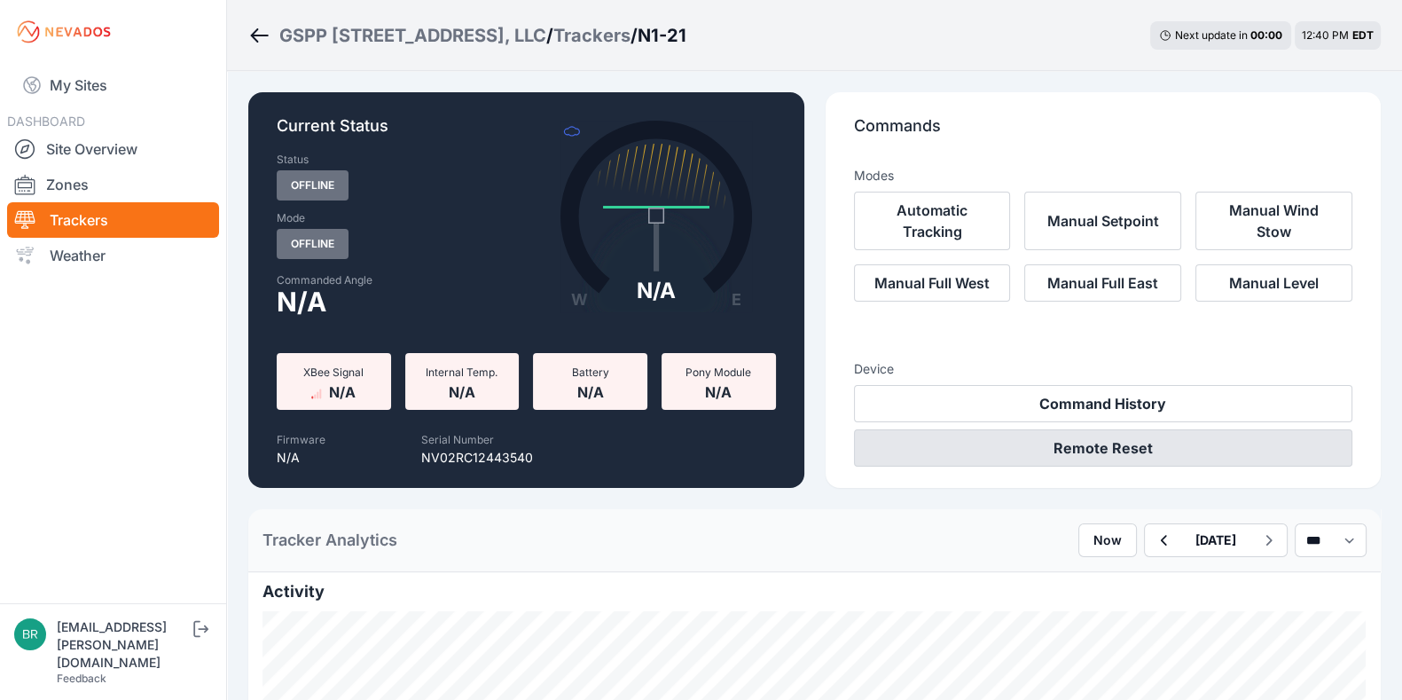
click at [895, 448] on button "Remote Reset" at bounding box center [1103, 447] width 499 height 37
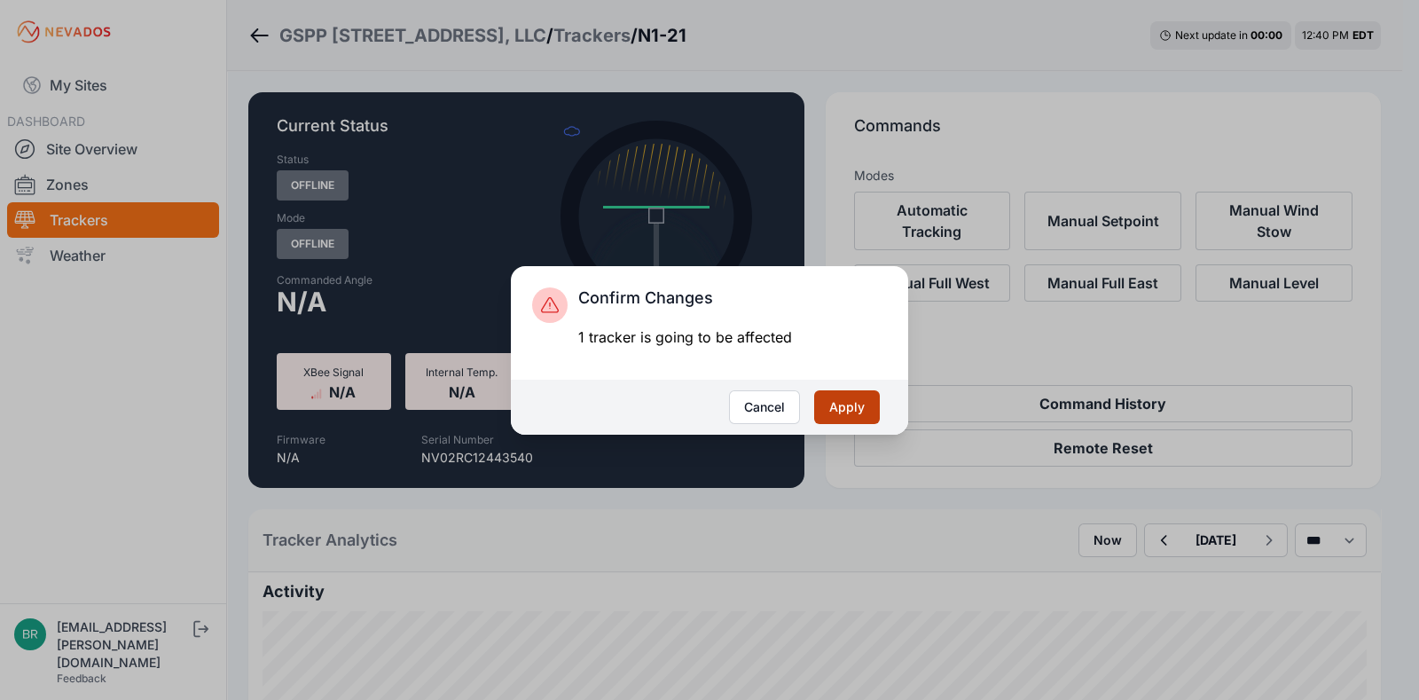
click at [855, 396] on button "Apply" at bounding box center [847, 407] width 66 height 34
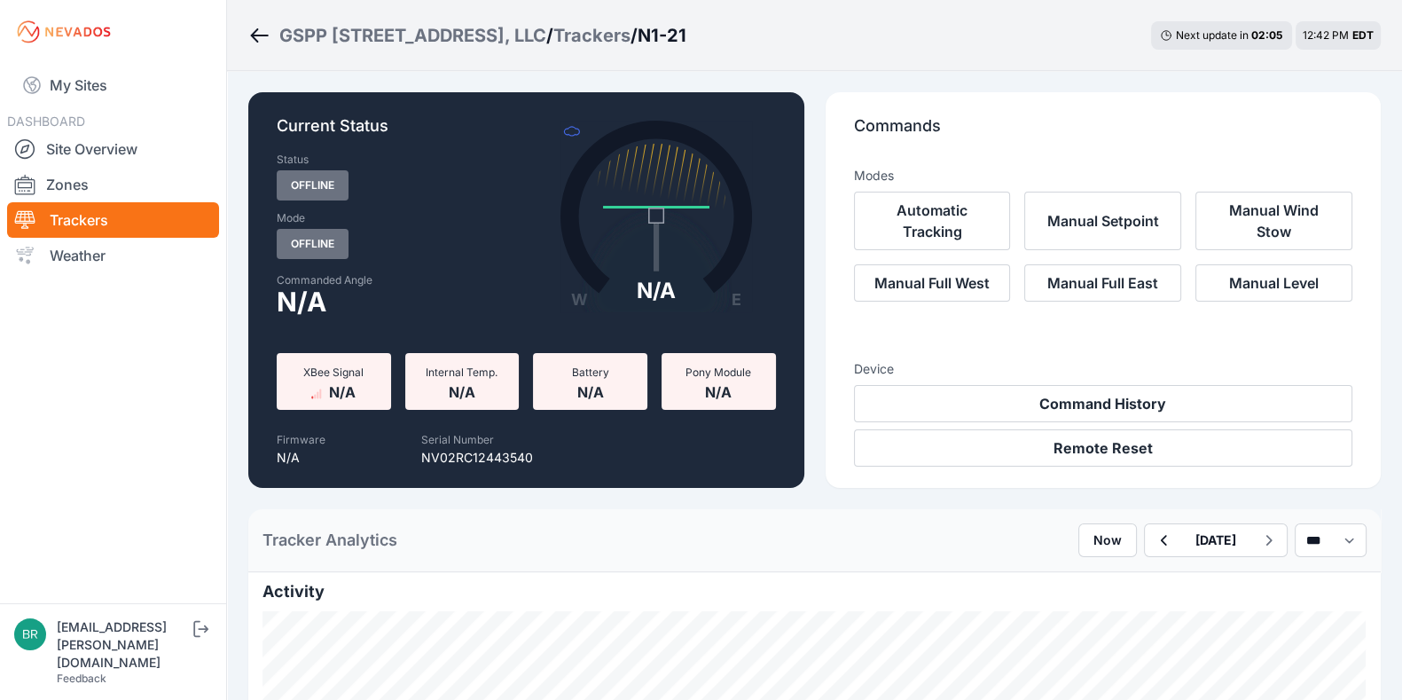
click at [128, 219] on link "Trackers" at bounding box center [113, 219] width 212 height 35
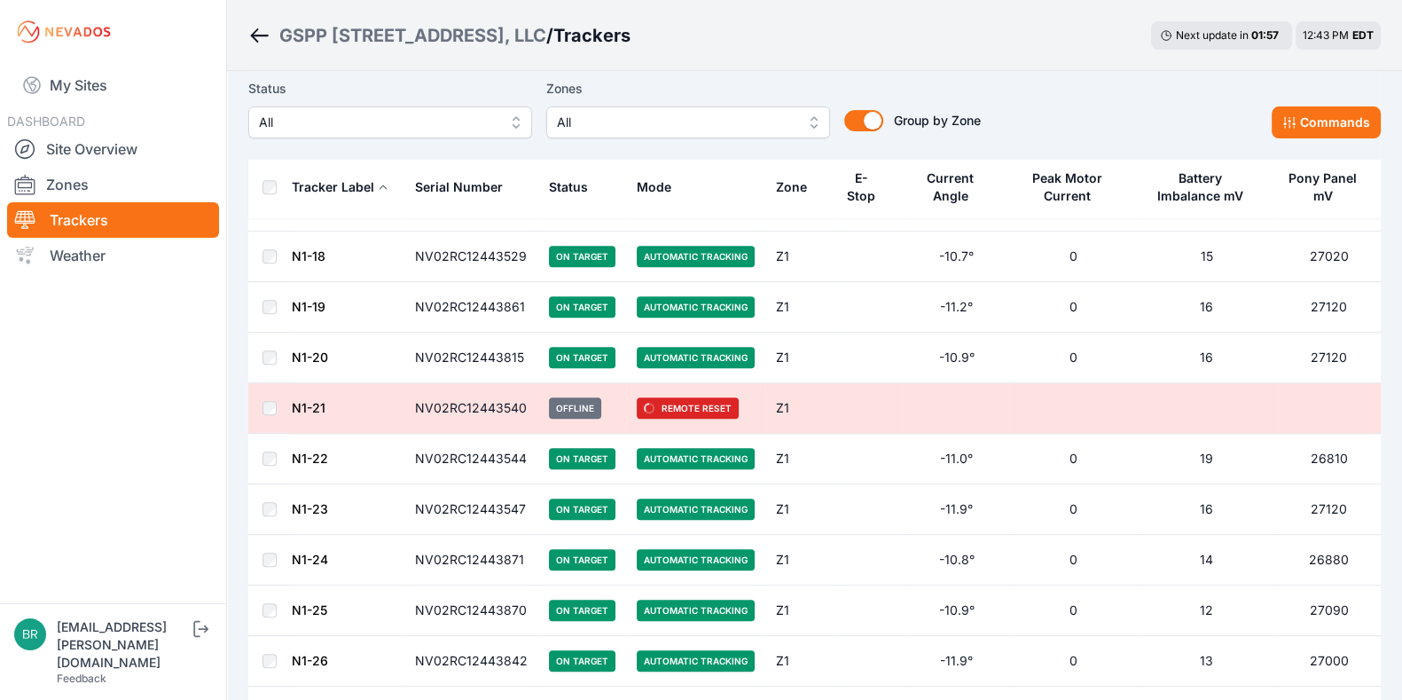
scroll to position [878, 0]
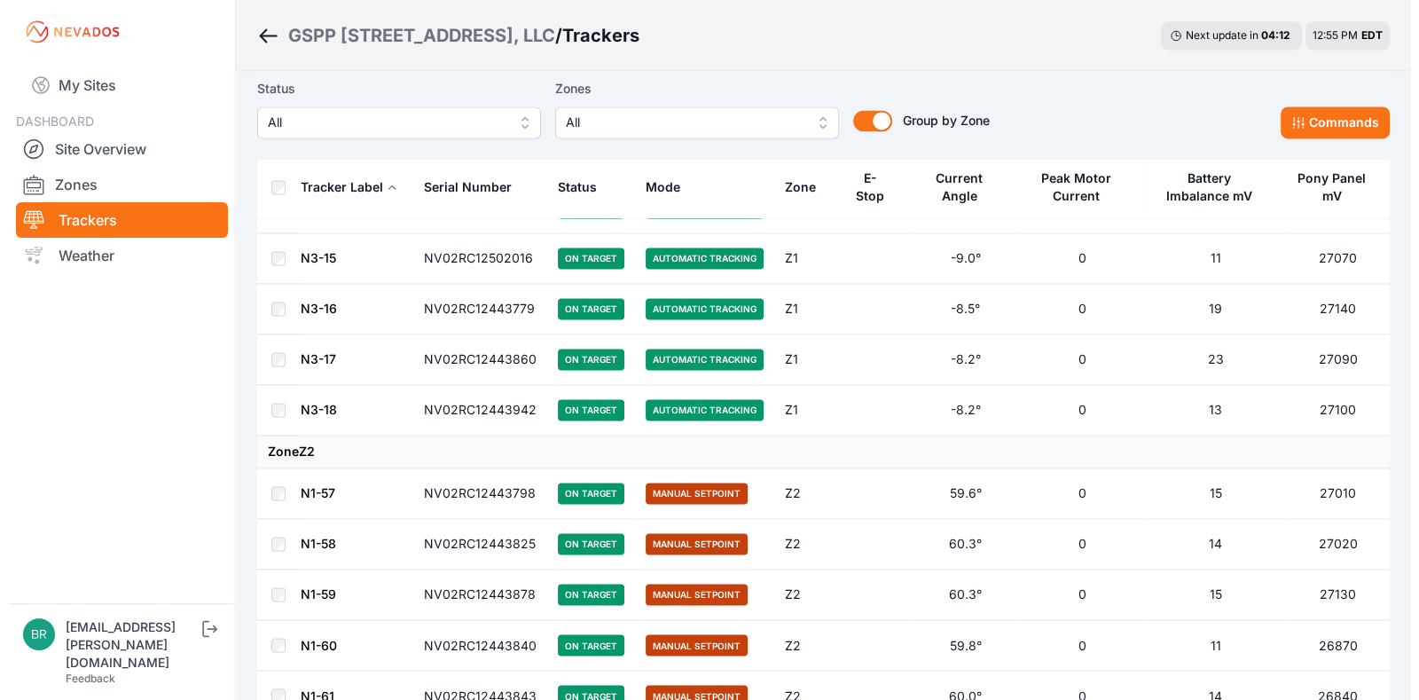
scroll to position [3600, 0]
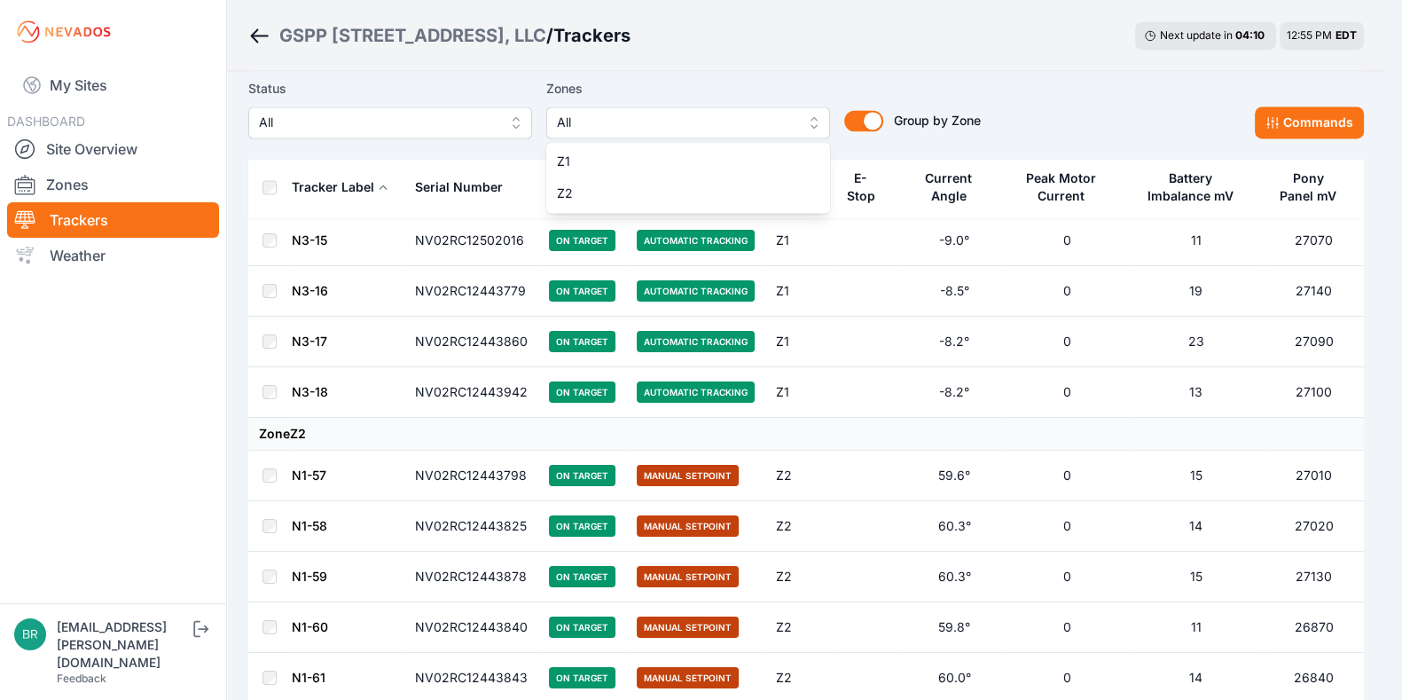
click at [635, 129] on span "All" at bounding box center [676, 122] width 238 height 21
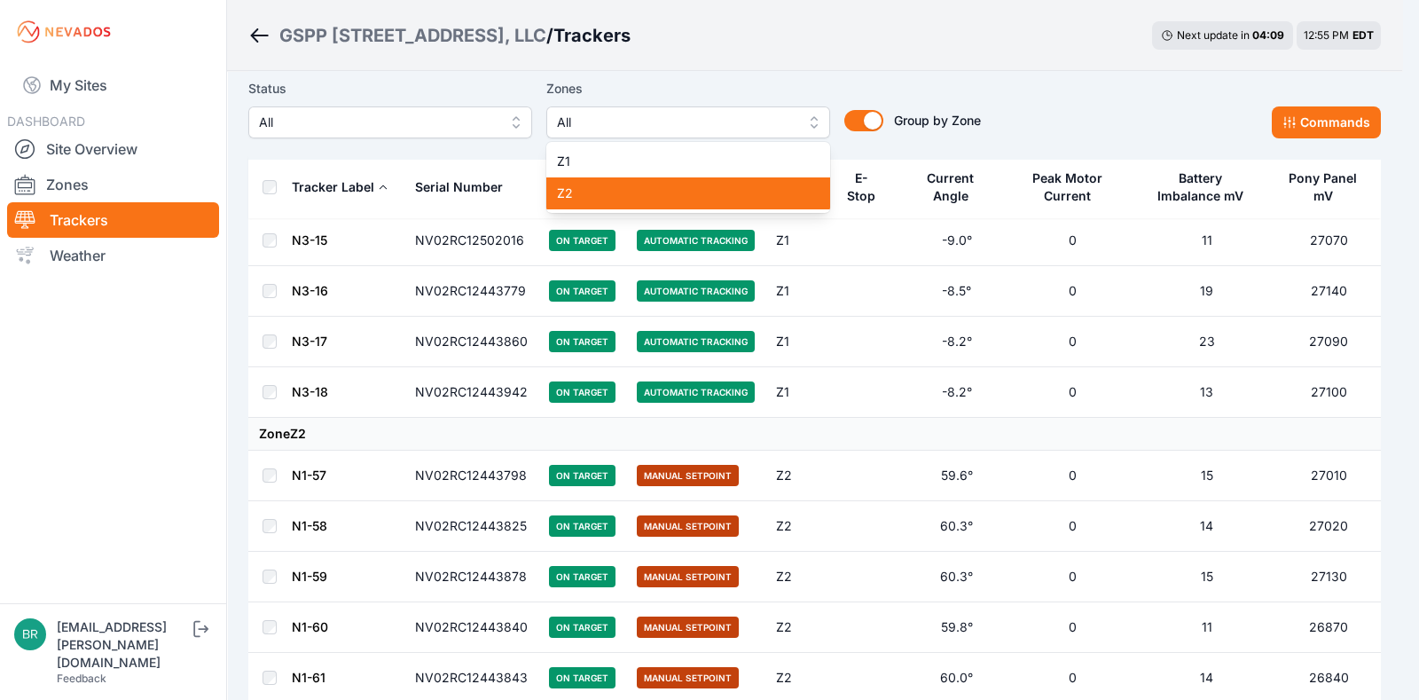
click at [618, 191] on span "Z2" at bounding box center [677, 193] width 241 height 18
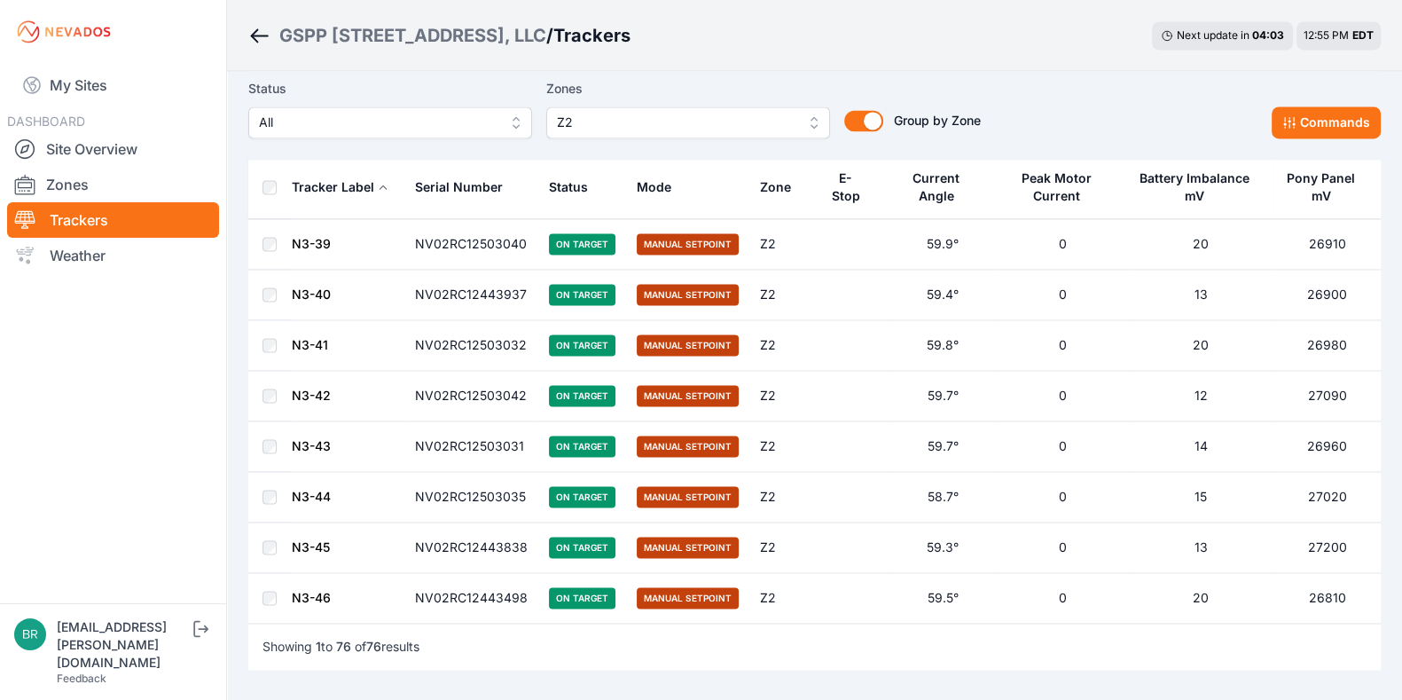
scroll to position [3584, 0]
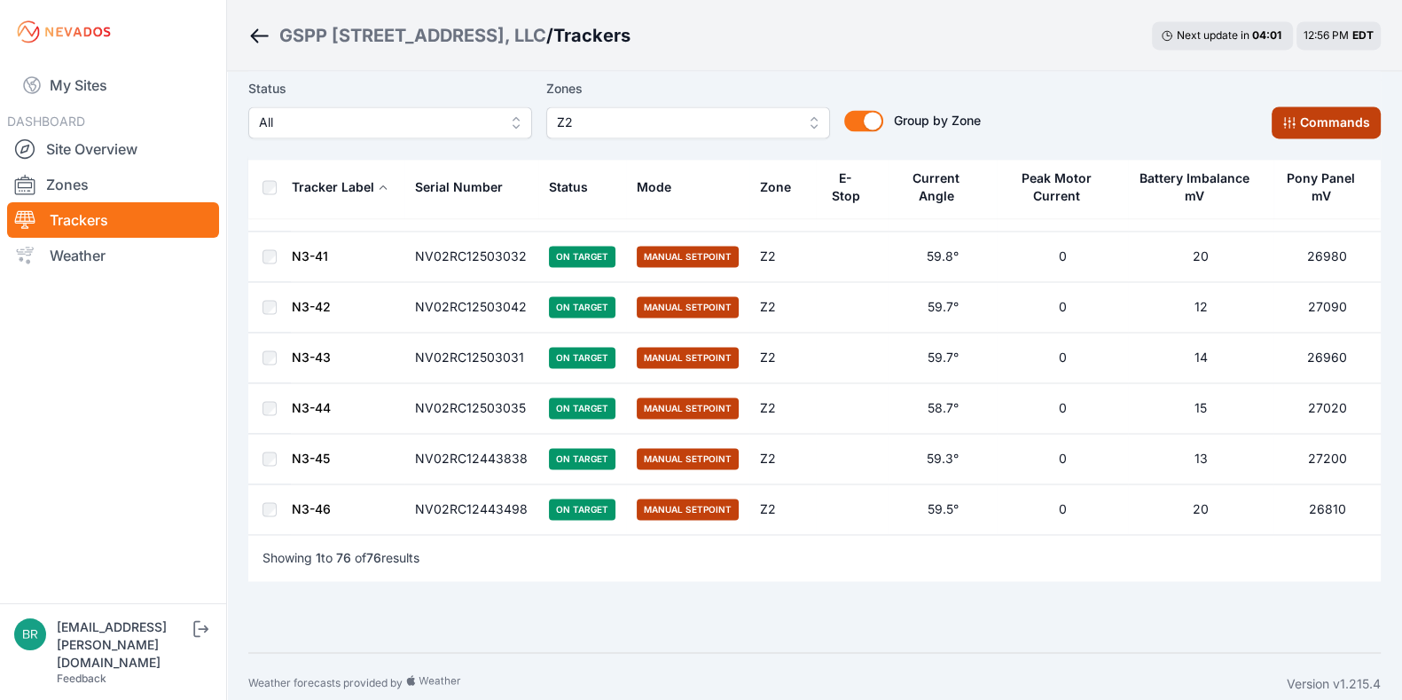
click at [1326, 119] on button "Commands" at bounding box center [1326, 122] width 109 height 32
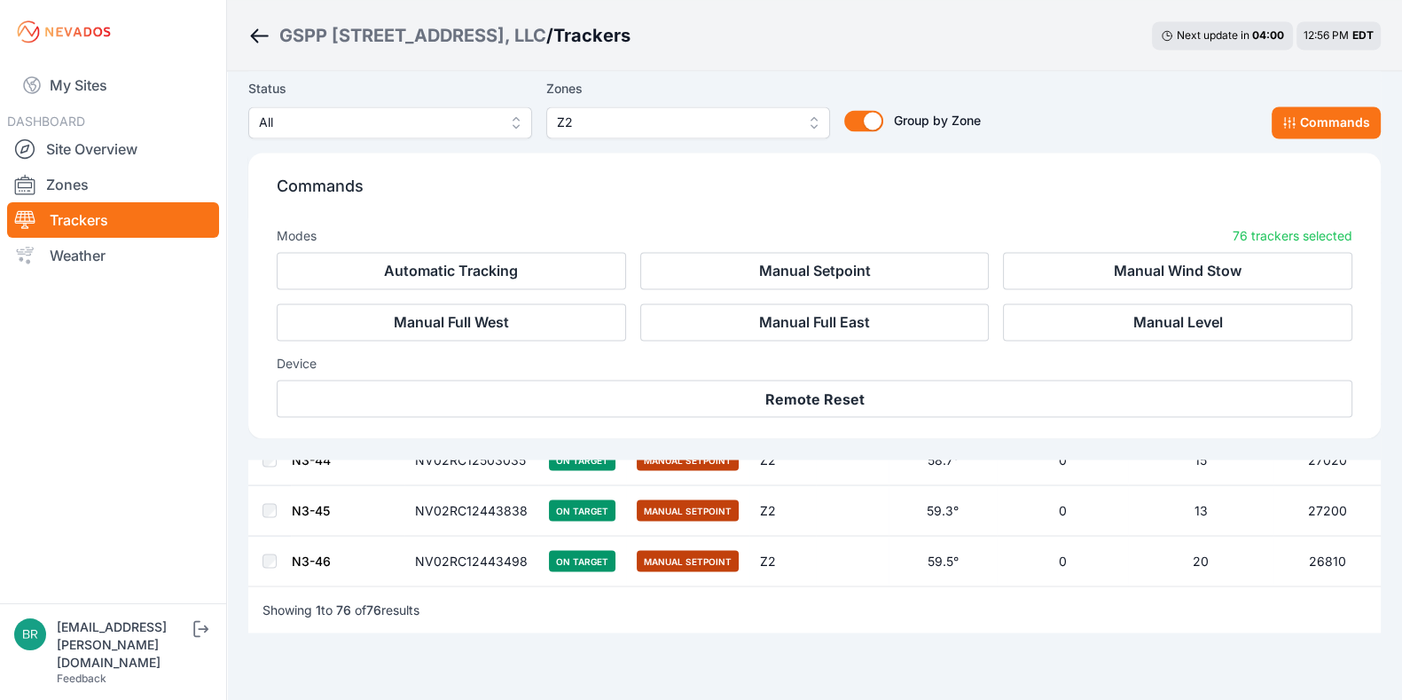
scroll to position [3883, 0]
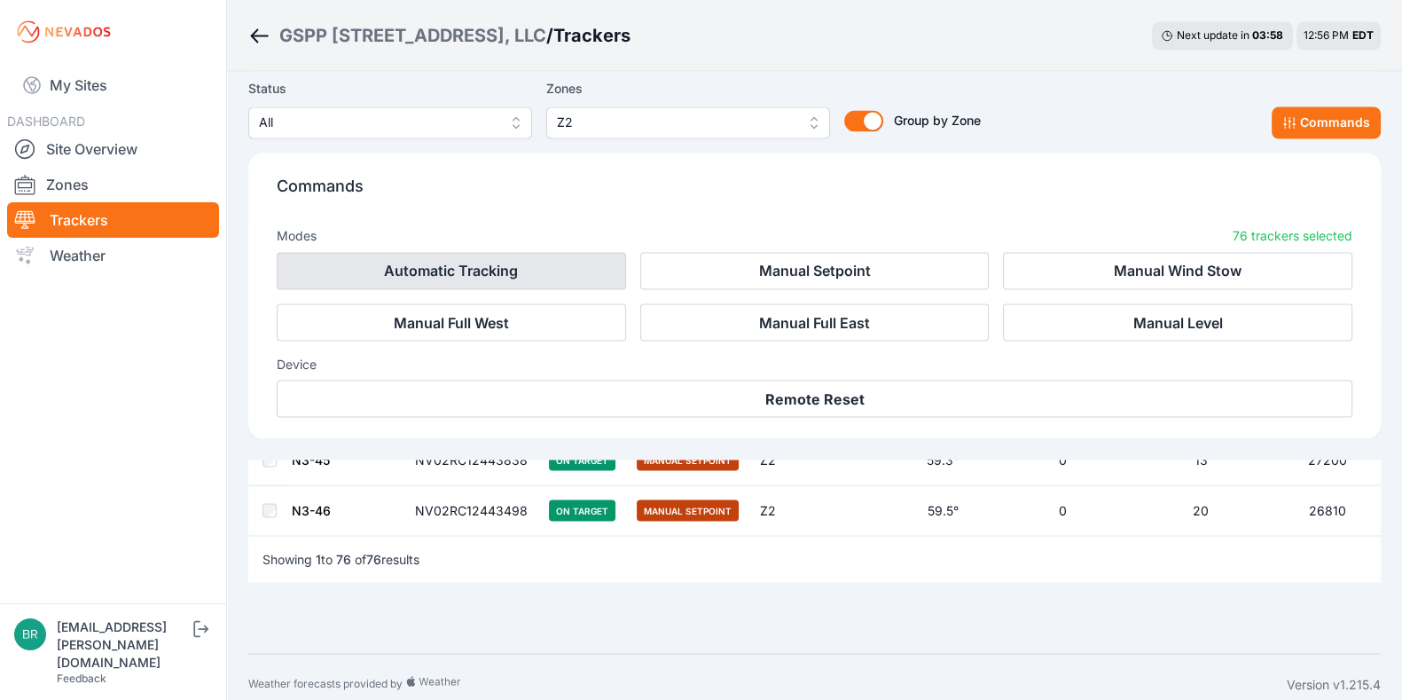
click at [490, 274] on button "Automatic Tracking" at bounding box center [451, 270] width 349 height 37
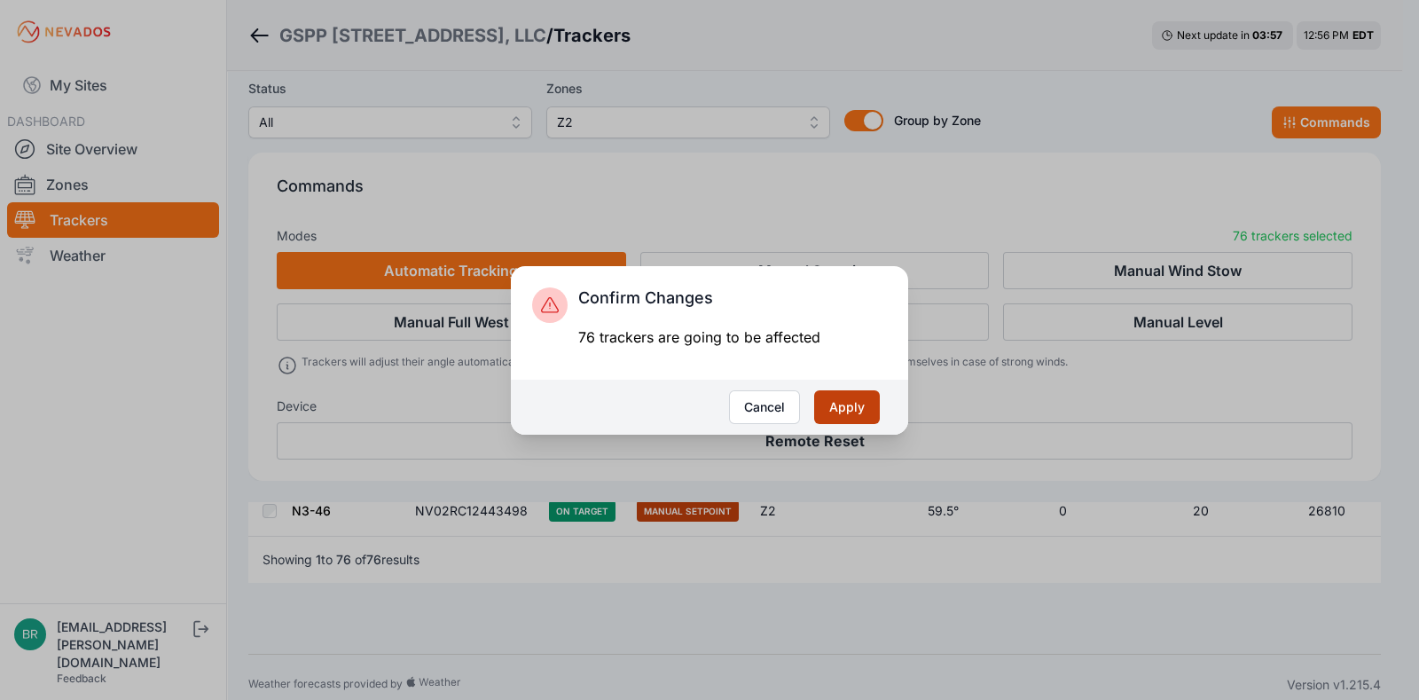
click at [856, 410] on button "Apply" at bounding box center [847, 407] width 66 height 34
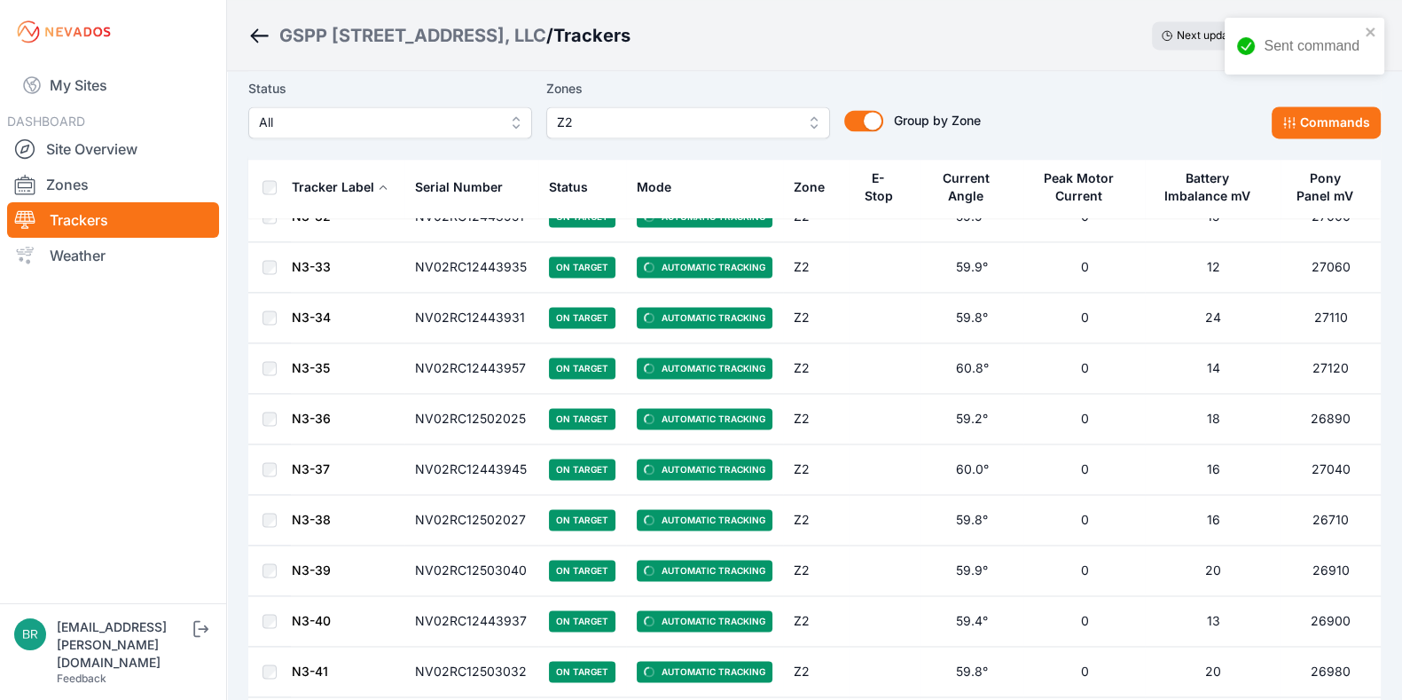
scroll to position [3584, 0]
